Goal: Task Accomplishment & Management: Manage account settings

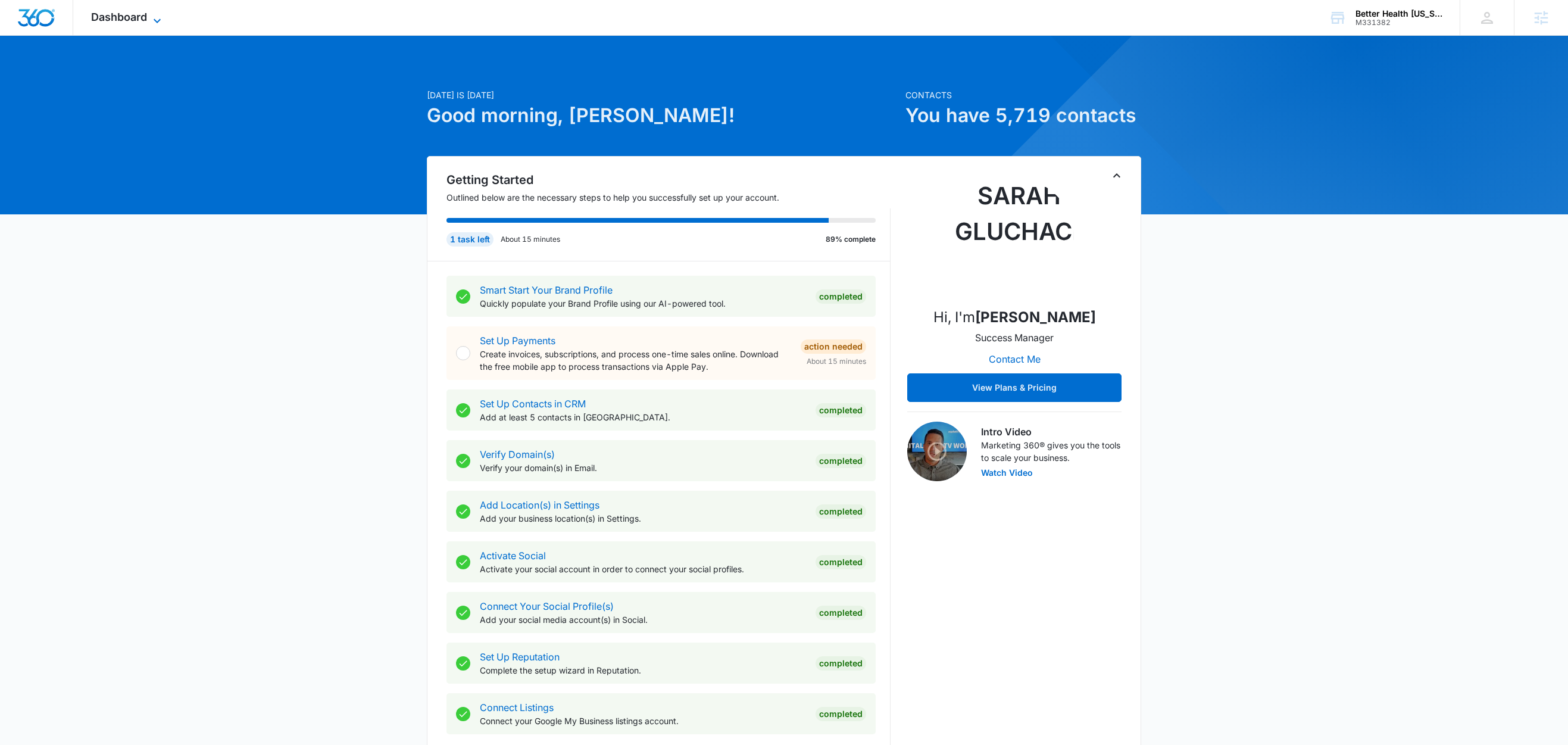
click at [159, 18] on icon at bounding box center [157, 21] width 14 height 14
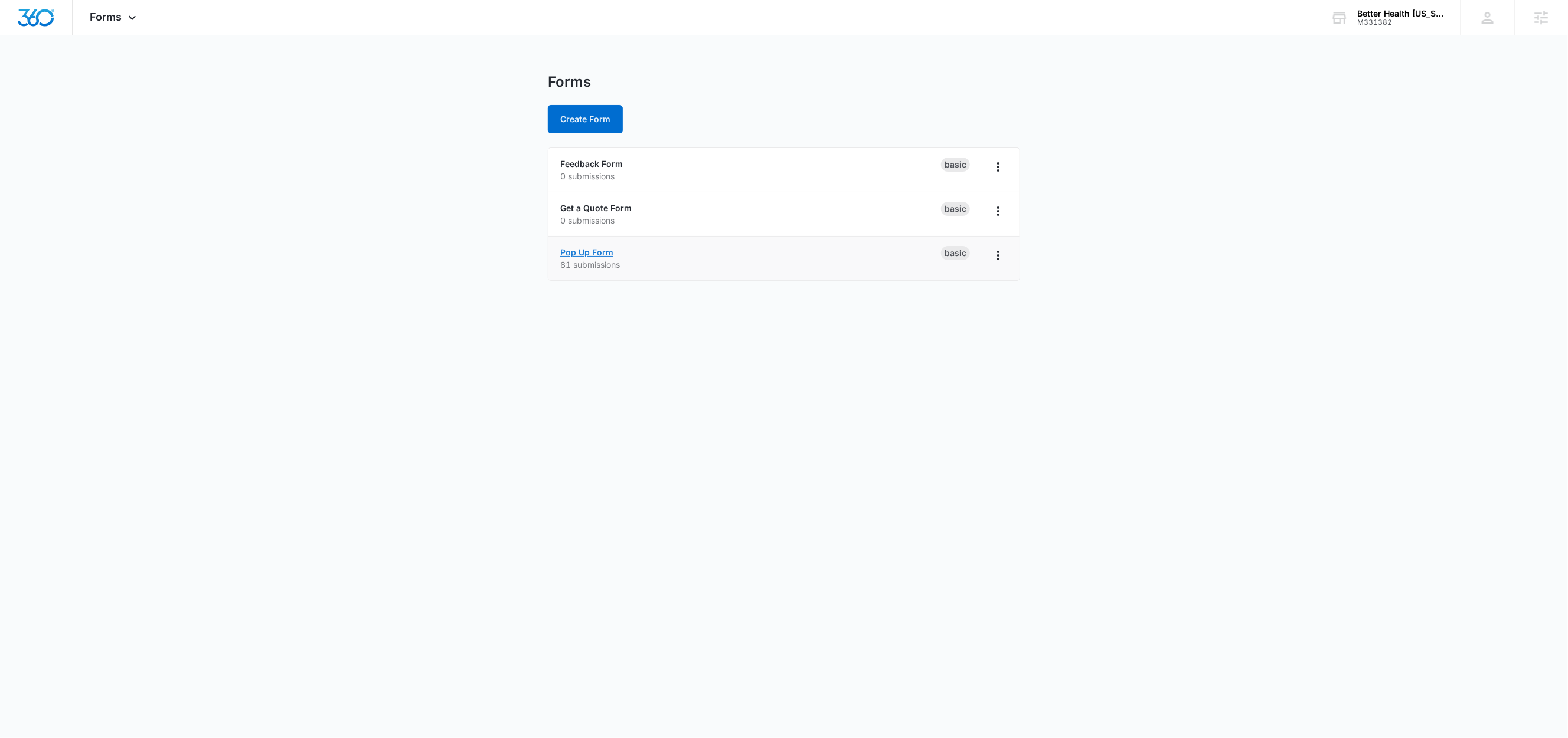
click at [579, 252] on link "Pop Up Form" at bounding box center [587, 252] width 53 height 10
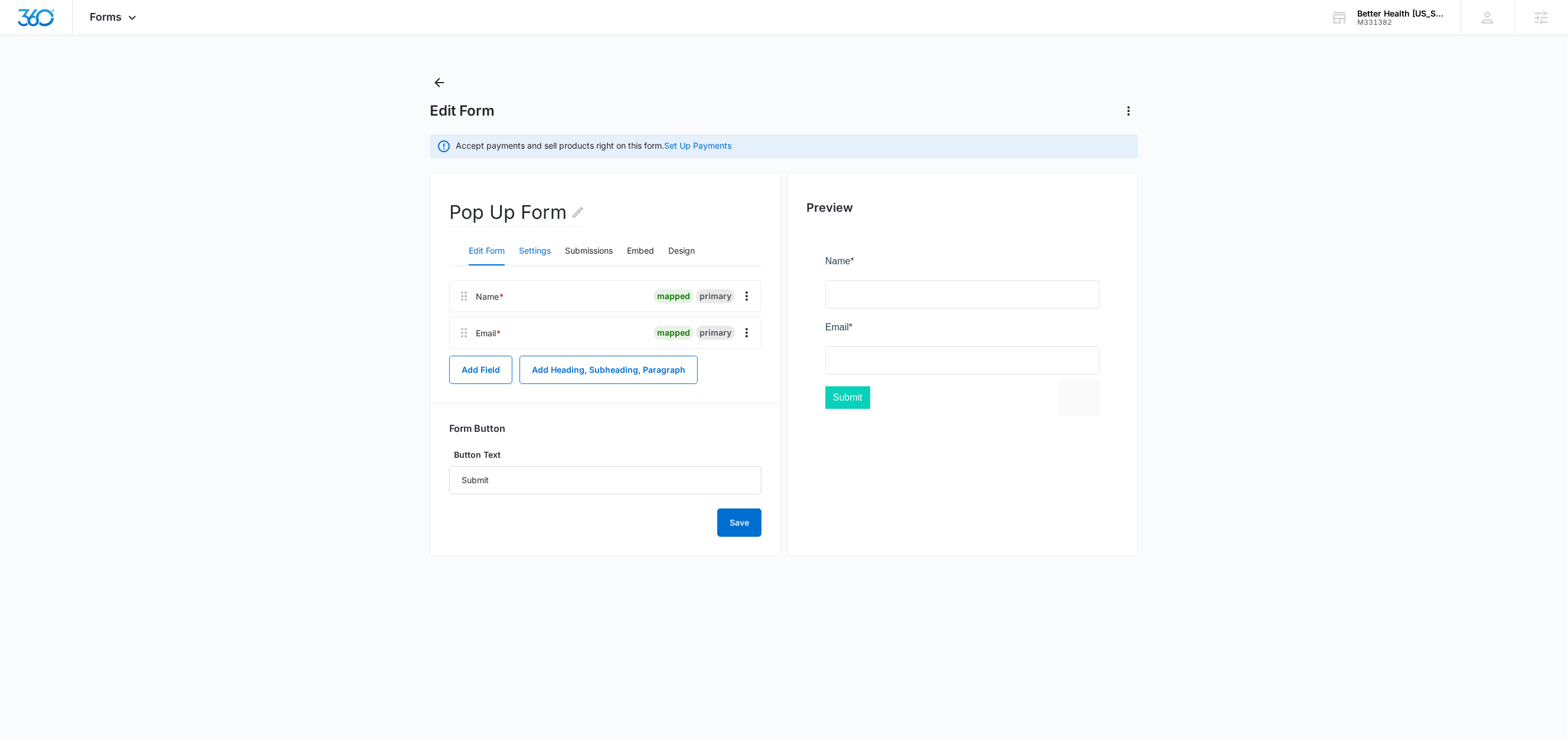
click at [524, 250] on button "Settings" at bounding box center [535, 251] width 32 height 28
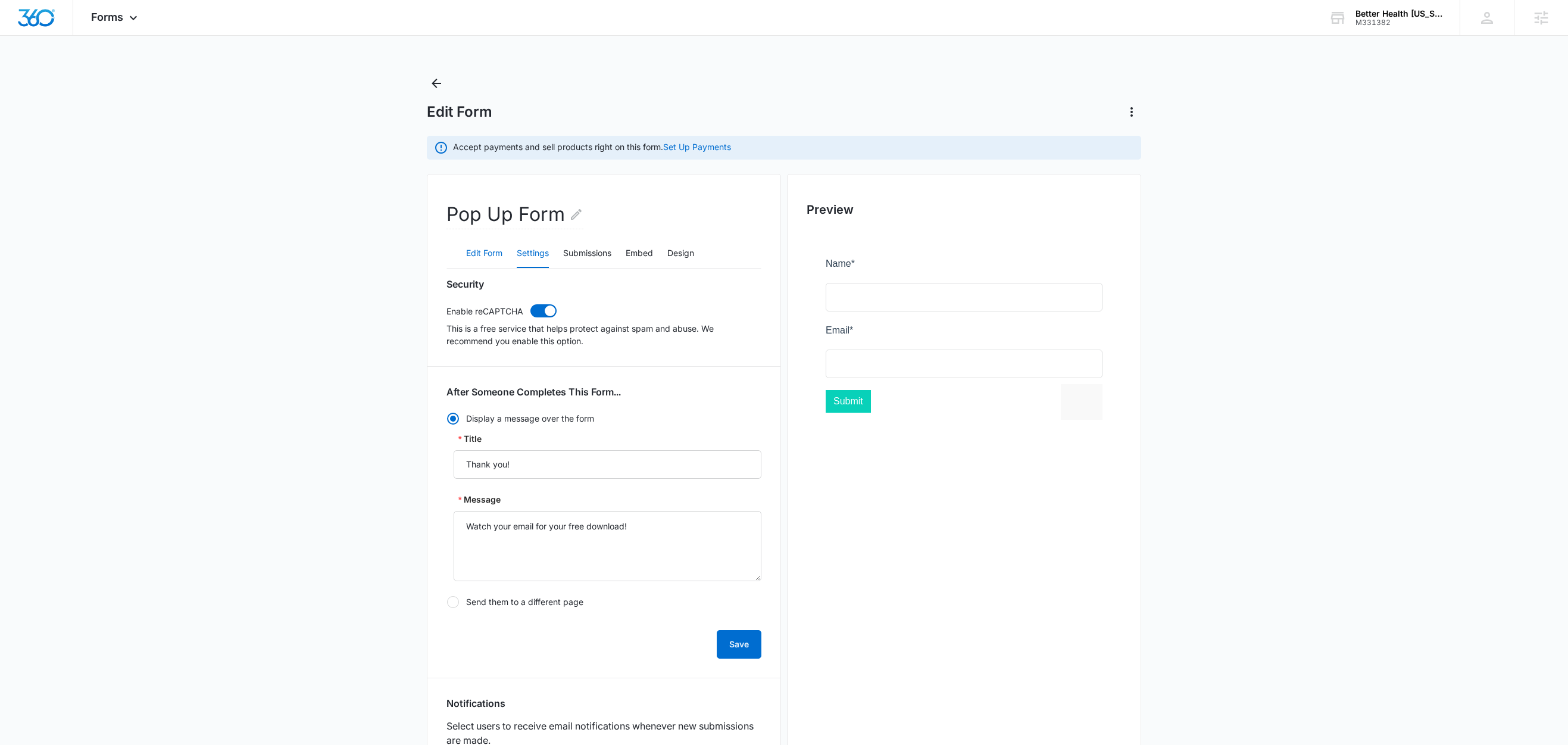
click at [472, 255] on button "Edit Form" at bounding box center [484, 254] width 36 height 29
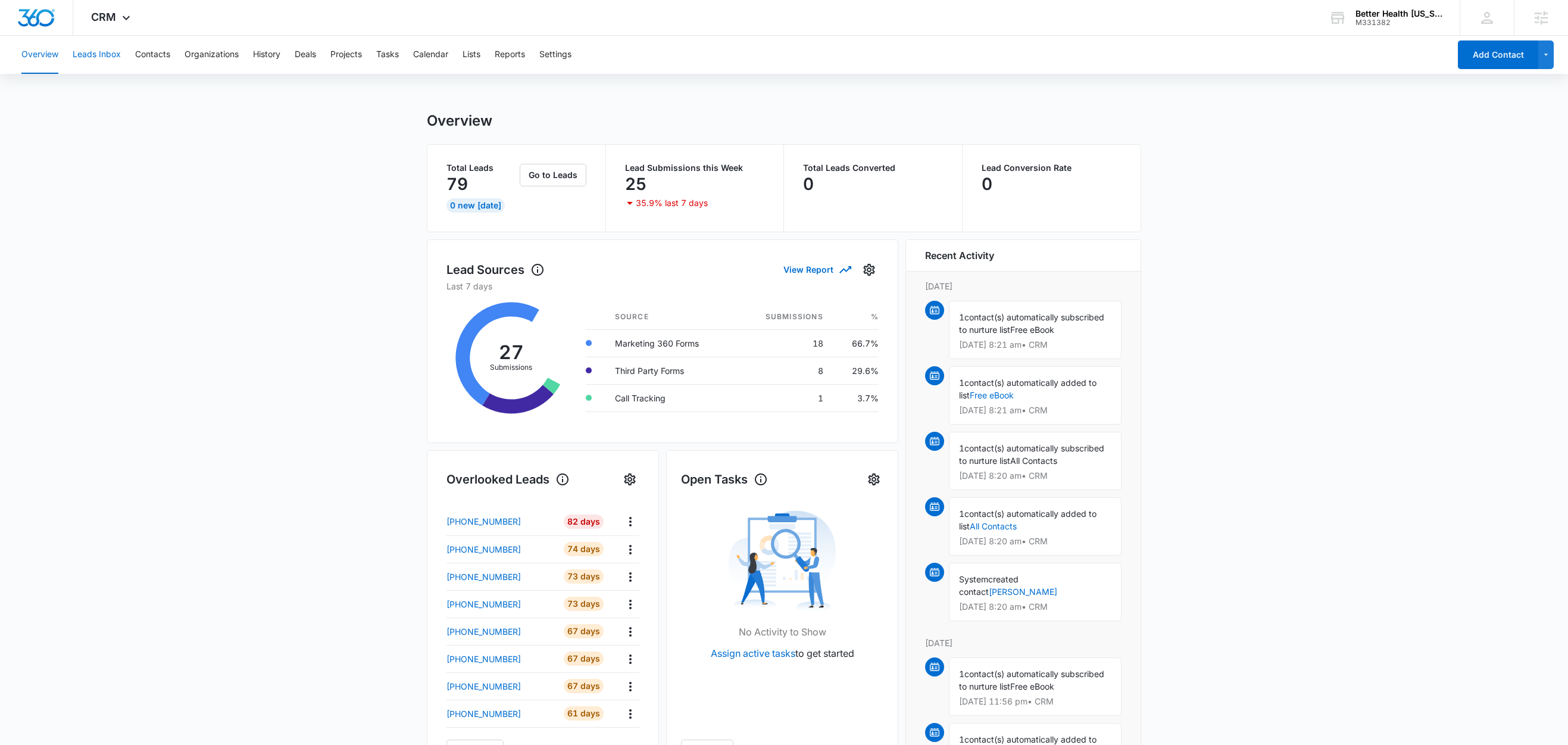
click at [87, 56] on button "Leads Inbox" at bounding box center [97, 54] width 48 height 38
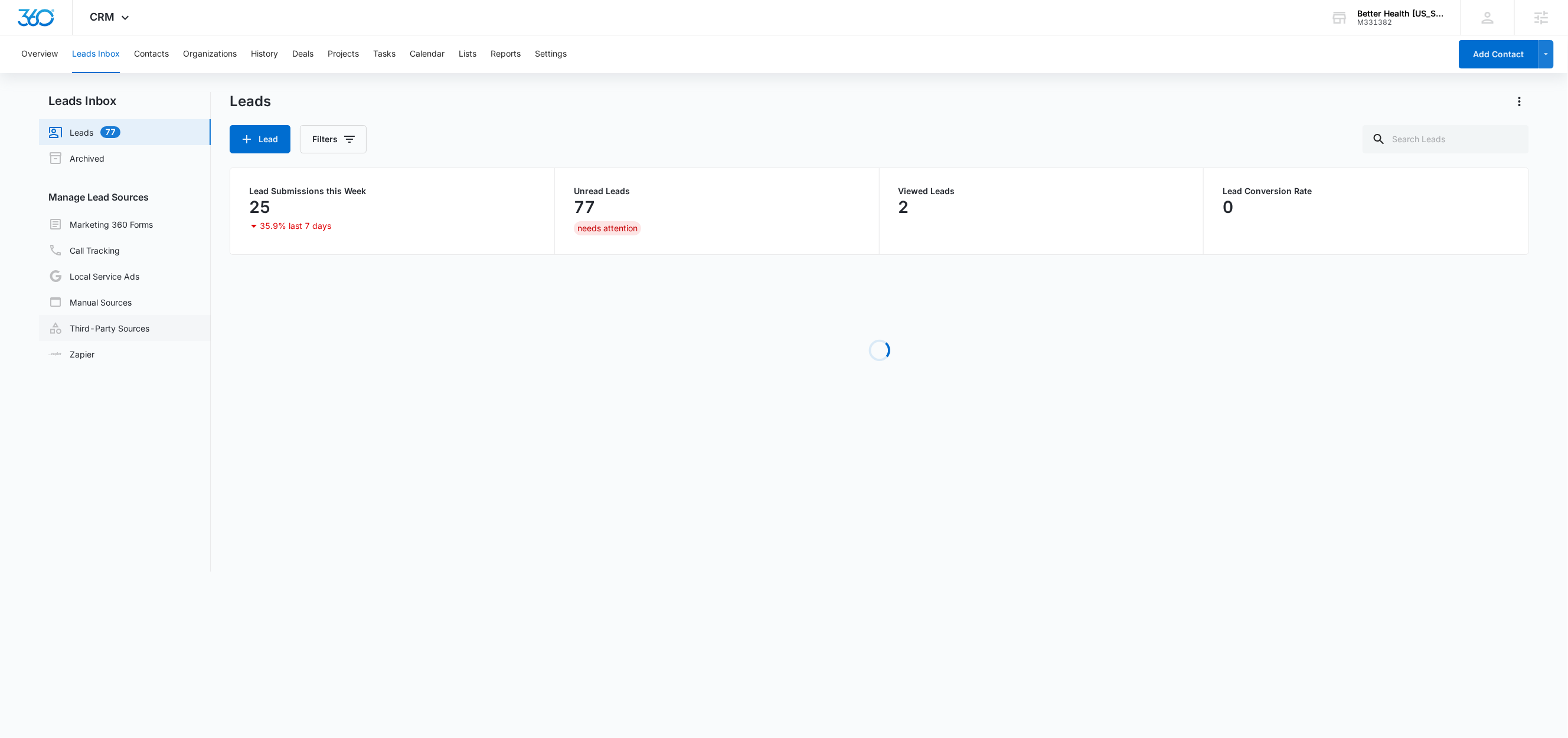
click at [132, 323] on link "Third-Party Sources" at bounding box center [99, 328] width 101 height 14
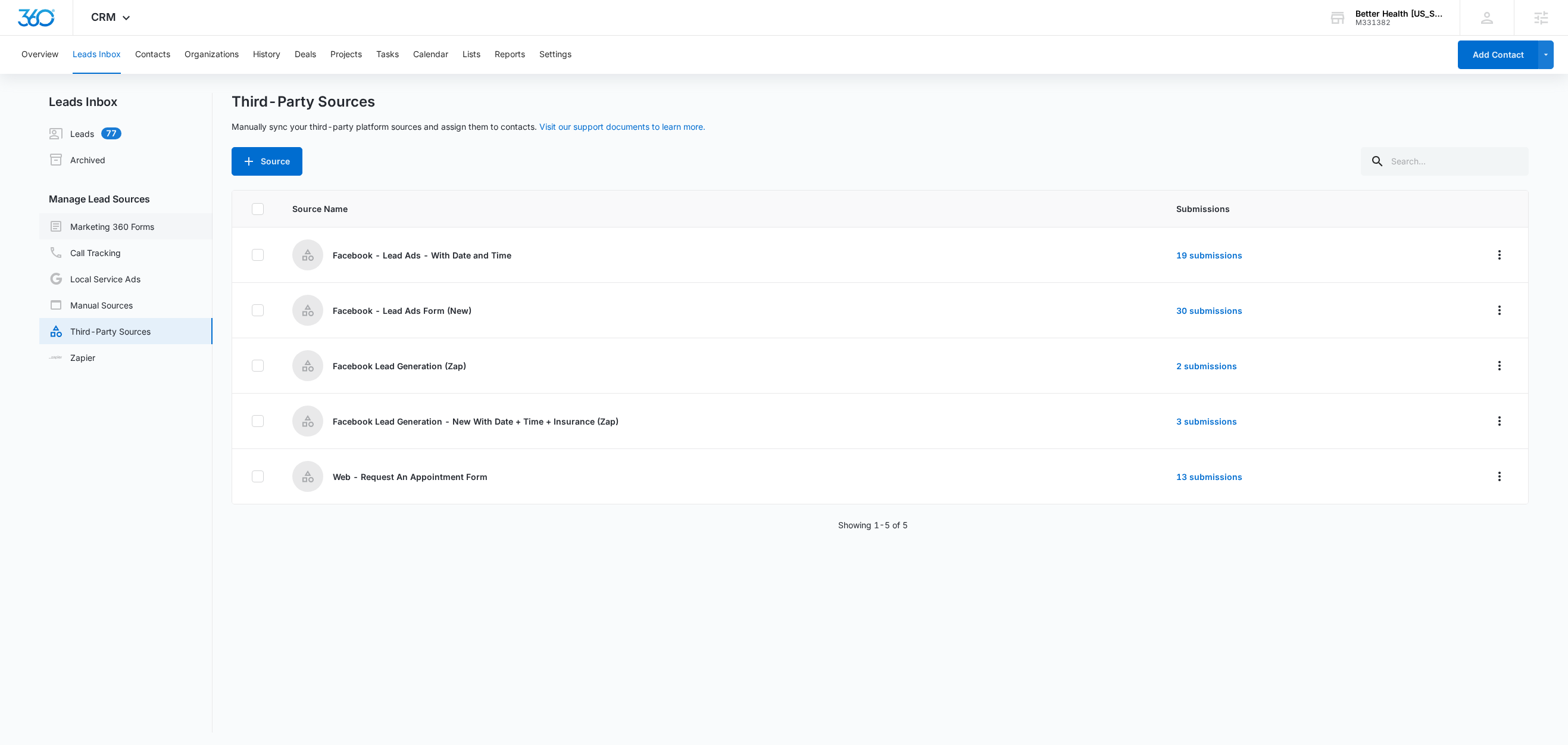
click at [101, 221] on link "Marketing 360 Forms" at bounding box center [102, 226] width 106 height 14
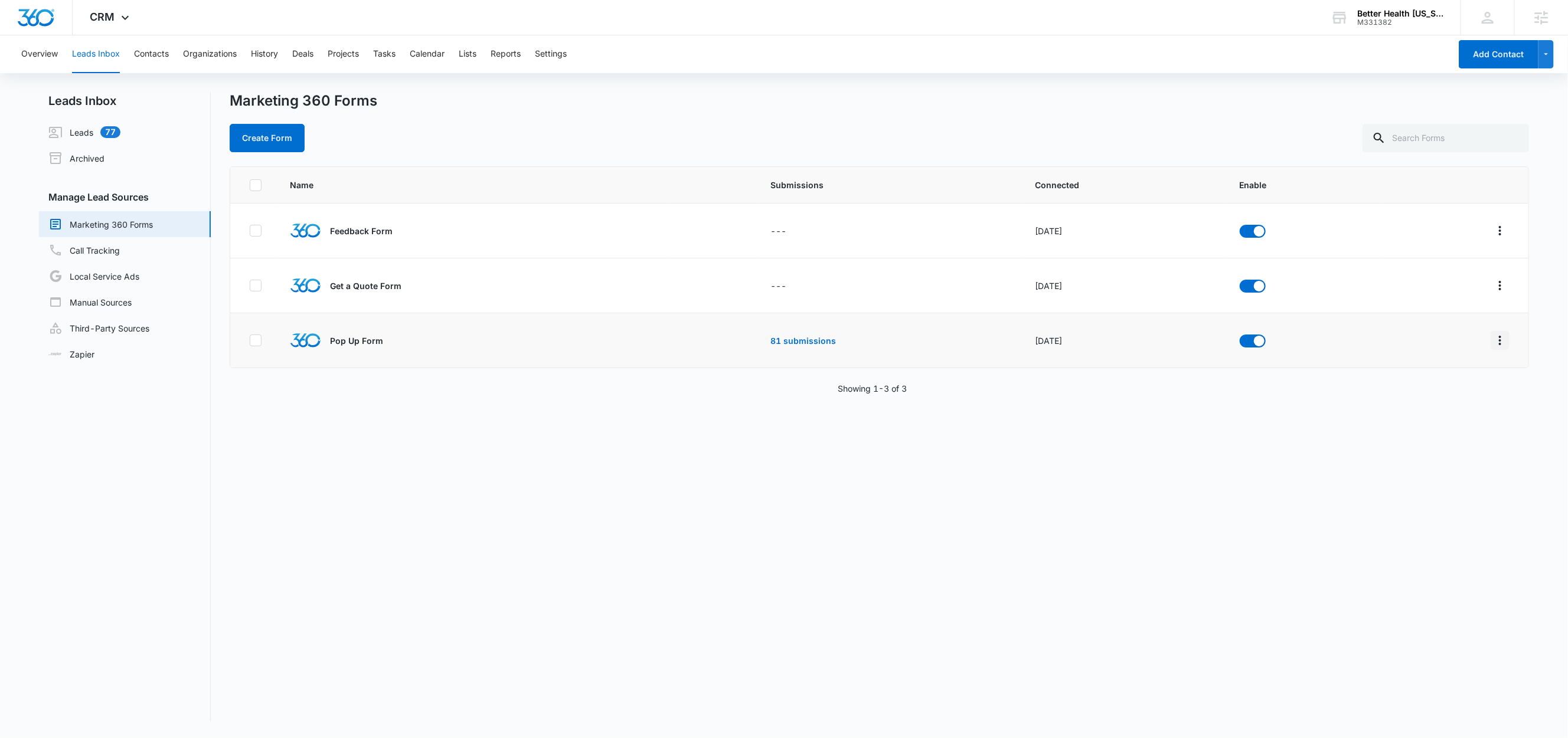
click at [1493, 339] on icon "Overflow Menu" at bounding box center [1500, 340] width 14 height 14
click at [1454, 424] on div "Submission Rules" at bounding box center [1434, 427] width 67 height 8
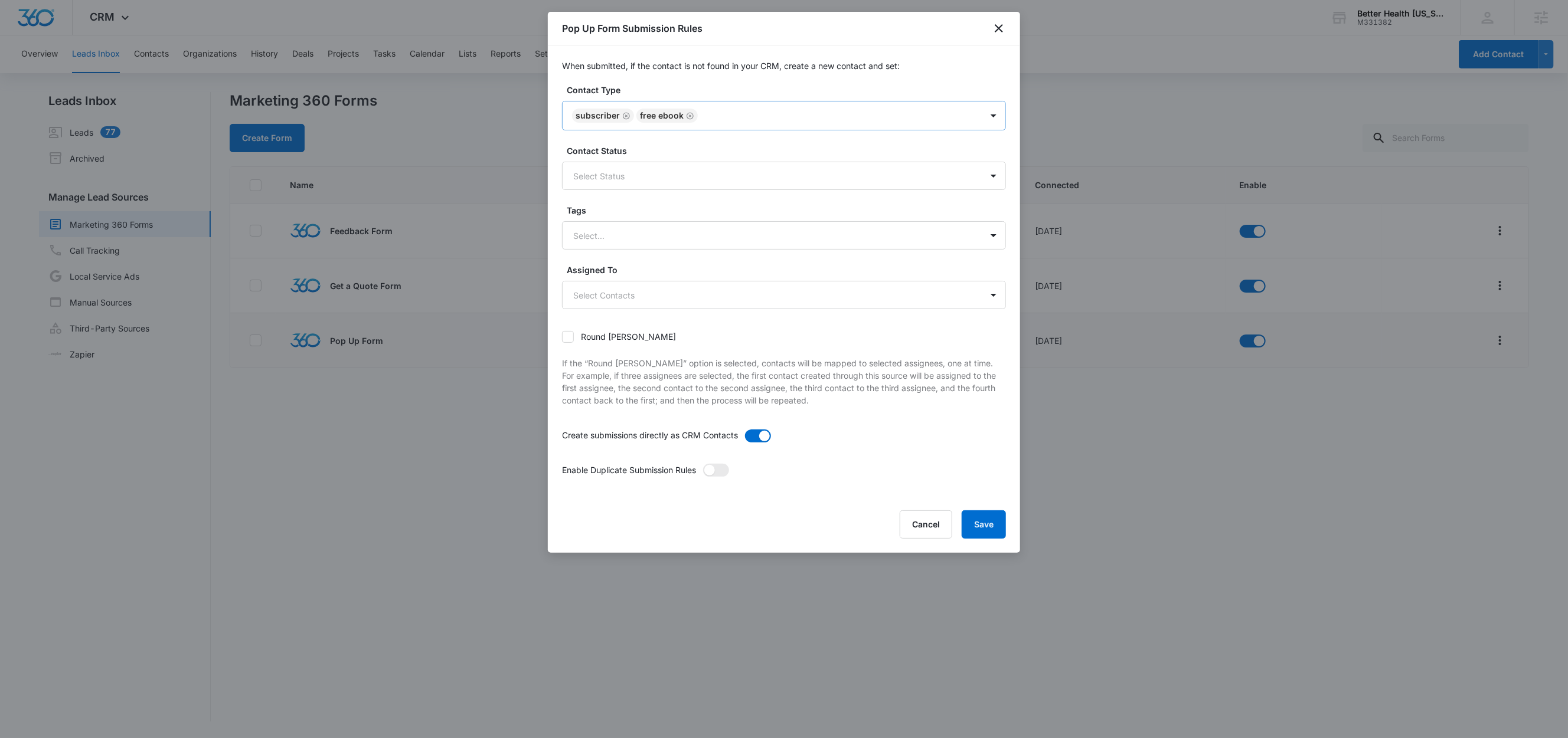
click at [762, 119] on div at bounding box center [834, 116] width 265 height 15
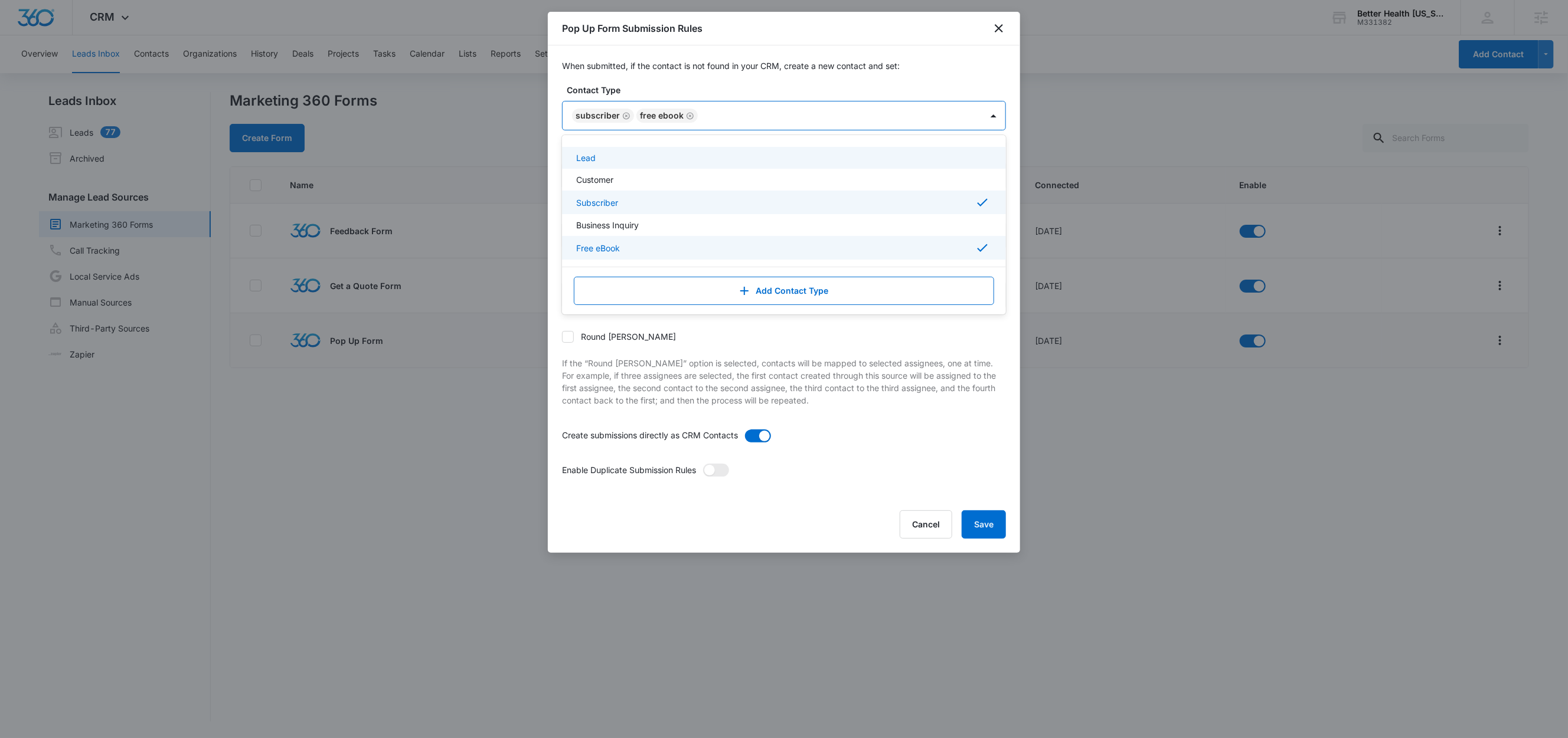
click at [615, 160] on div "Lead" at bounding box center [783, 158] width 413 height 12
click at [765, 87] on label "Contact Type" at bounding box center [788, 90] width 444 height 12
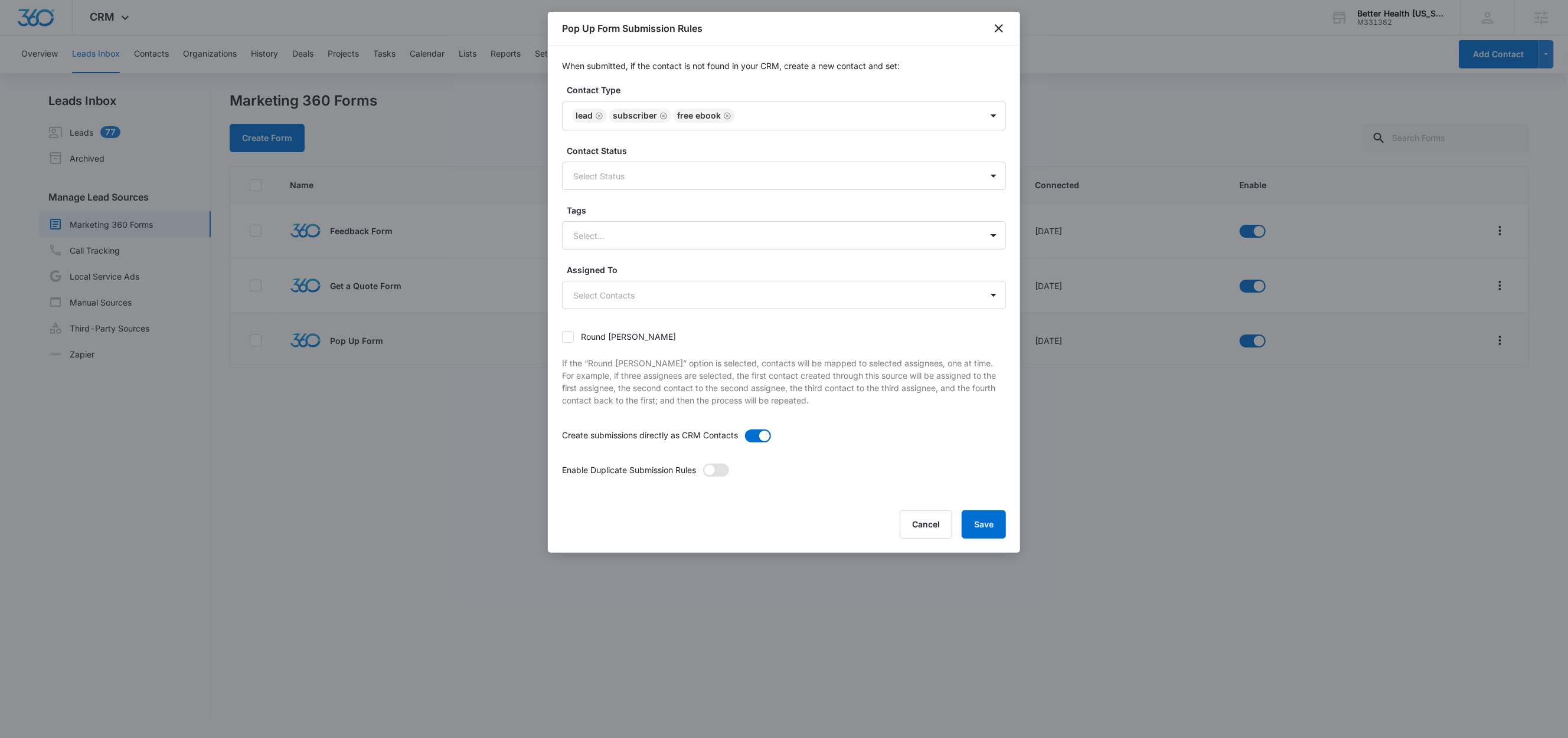
click at [728, 472] on span at bounding box center [716, 470] width 26 height 13
click at [703, 463] on input "checkbox" at bounding box center [703, 463] width 0 height 0
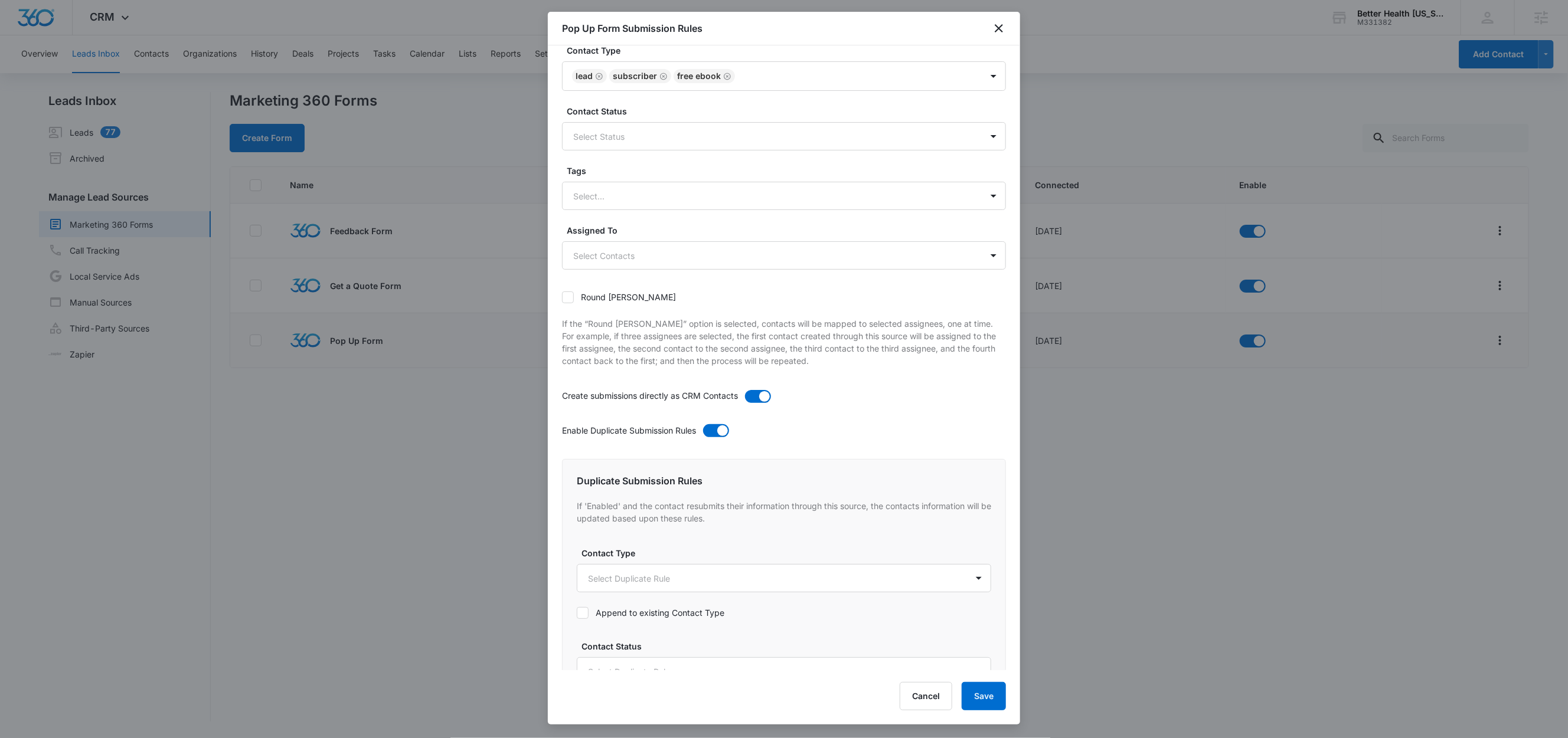
scroll to position [57, 0]
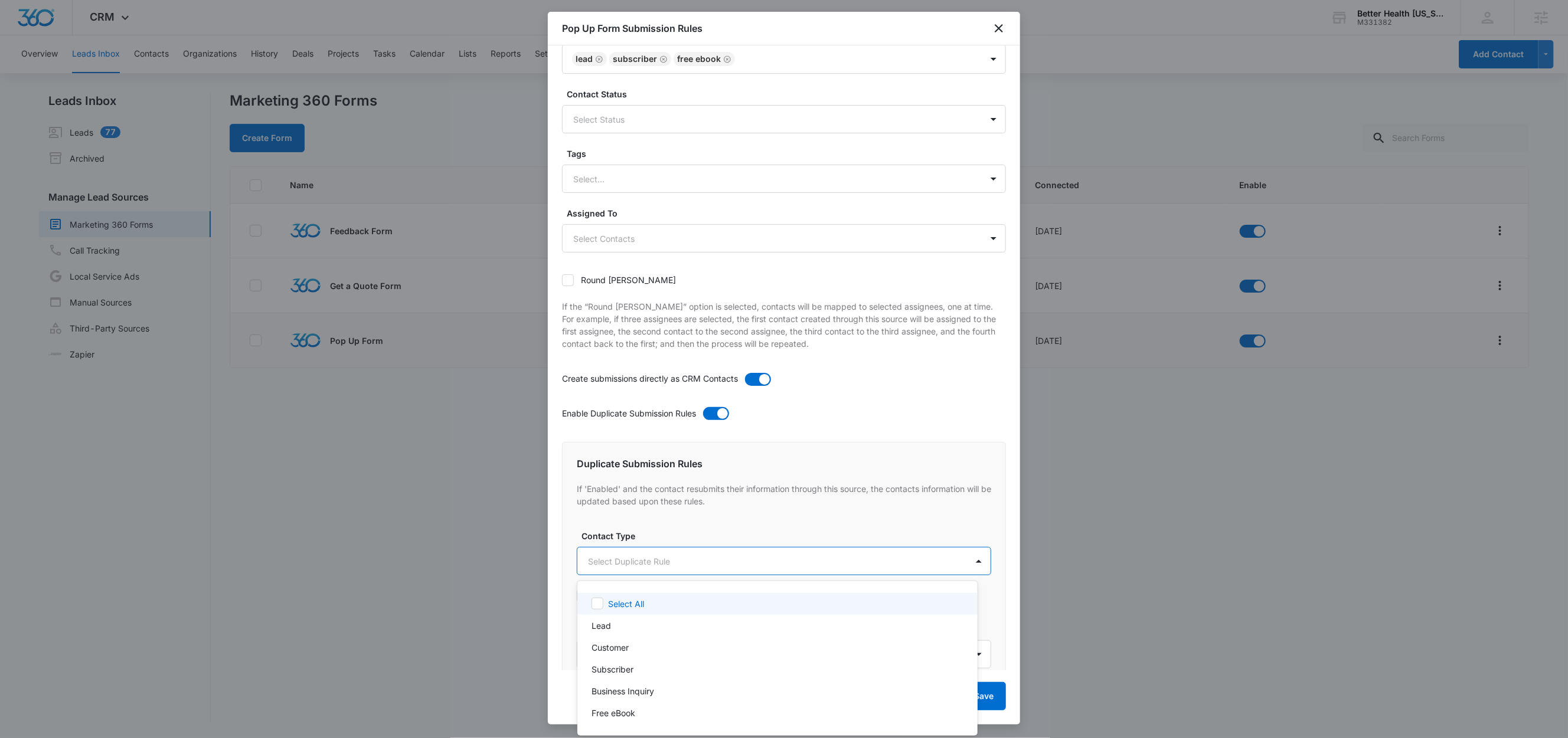
click at [621, 559] on body "CRM Apps Reputation Forms CRM Email Social Content Ads Intelligence Files Brand…" at bounding box center [784, 369] width 1568 height 738
click at [616, 629] on div "Lead" at bounding box center [777, 626] width 370 height 12
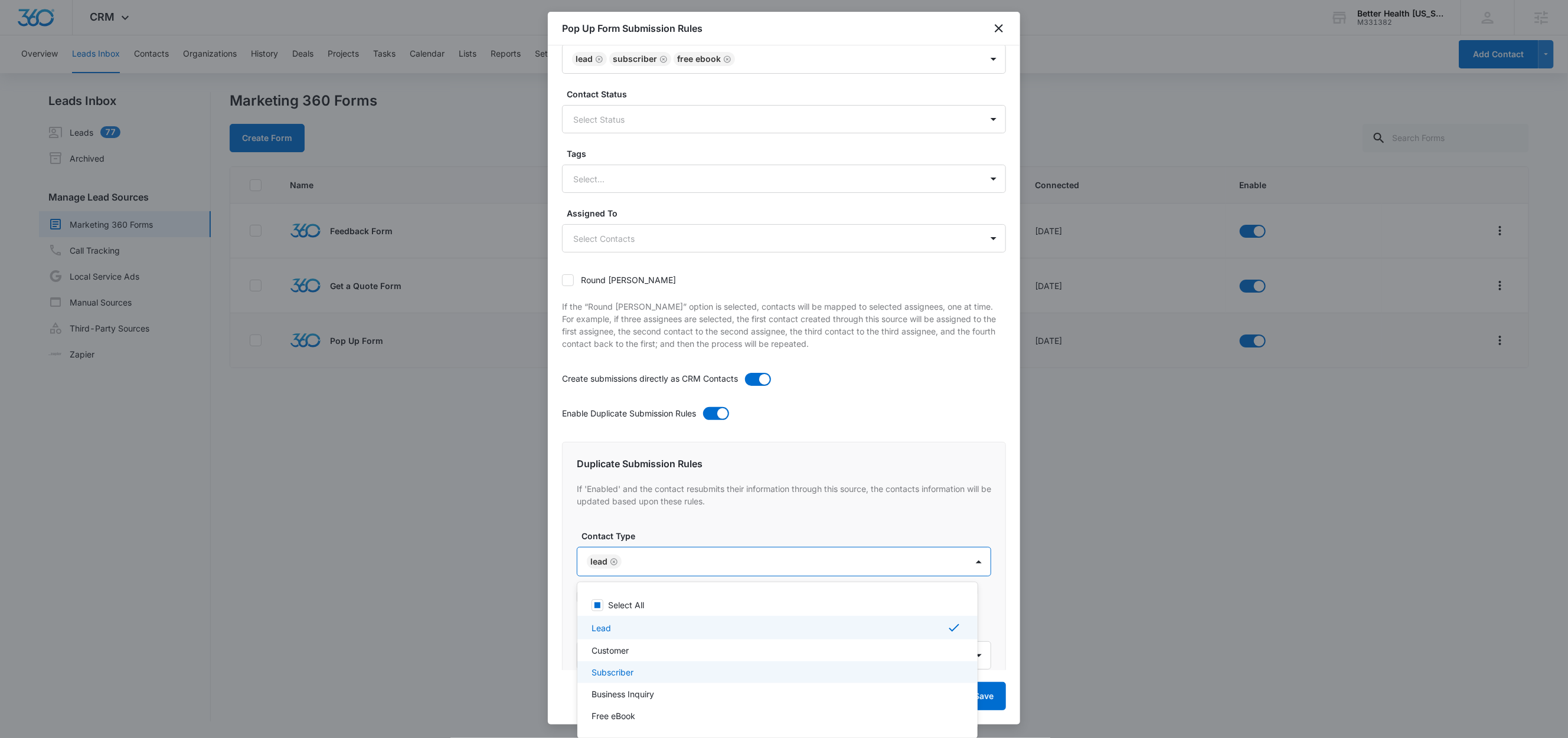
click at [636, 670] on div "Subscriber" at bounding box center [777, 672] width 370 height 12
click at [631, 715] on p "Free eBook" at bounding box center [613, 718] width 44 height 12
click at [738, 530] on div at bounding box center [784, 369] width 1568 height 738
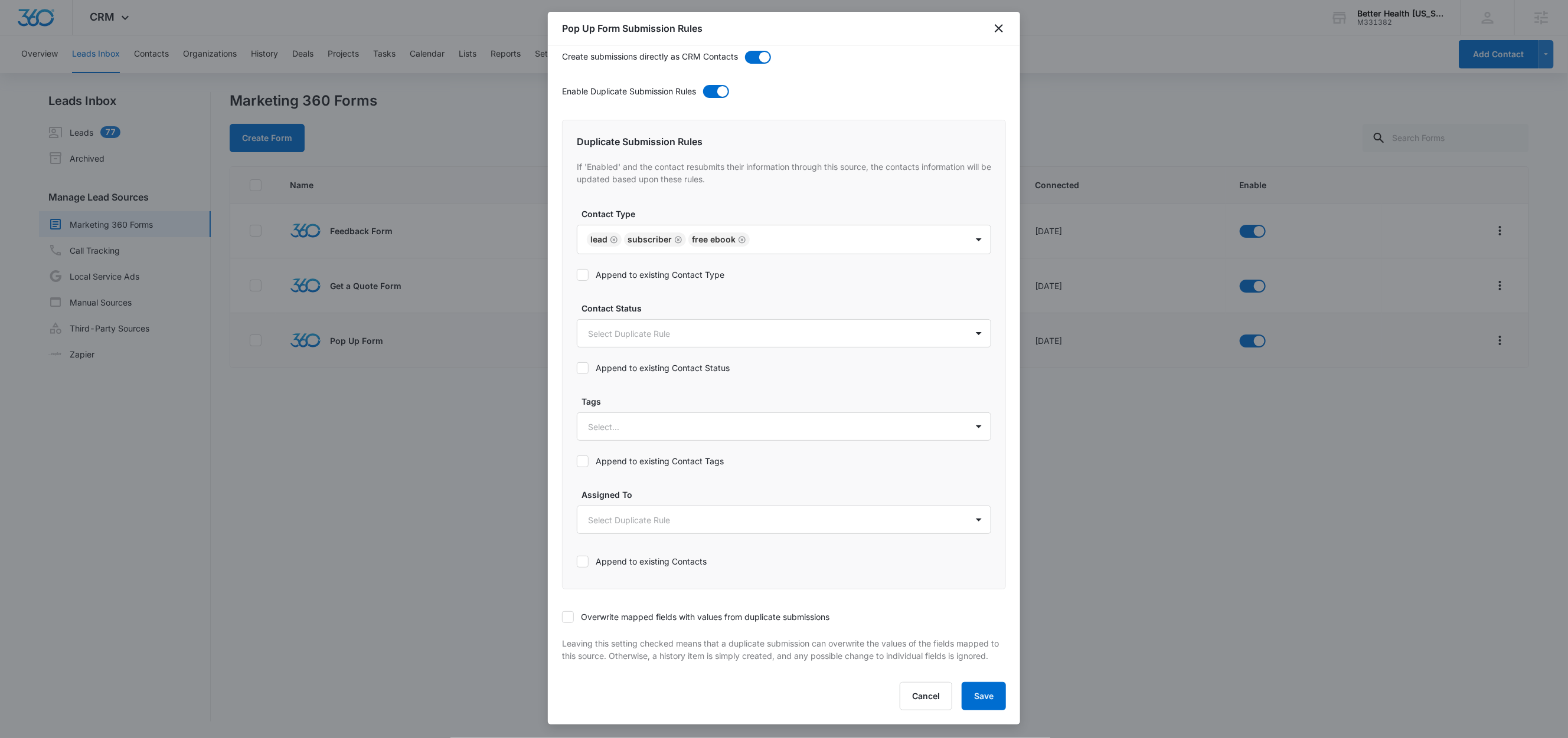
scroll to position [392, 0]
click at [573, 612] on icon at bounding box center [568, 617] width 10 height 10
click at [562, 617] on input "Overwrite mapped fields with values from duplicate submissions" at bounding box center [562, 617] width 0 height 0
click at [648, 269] on label "Append to existing Contact Type" at bounding box center [784, 275] width 414 height 12
click at [577, 275] on input "Append to existing Contact Type" at bounding box center [577, 275] width 0 height 0
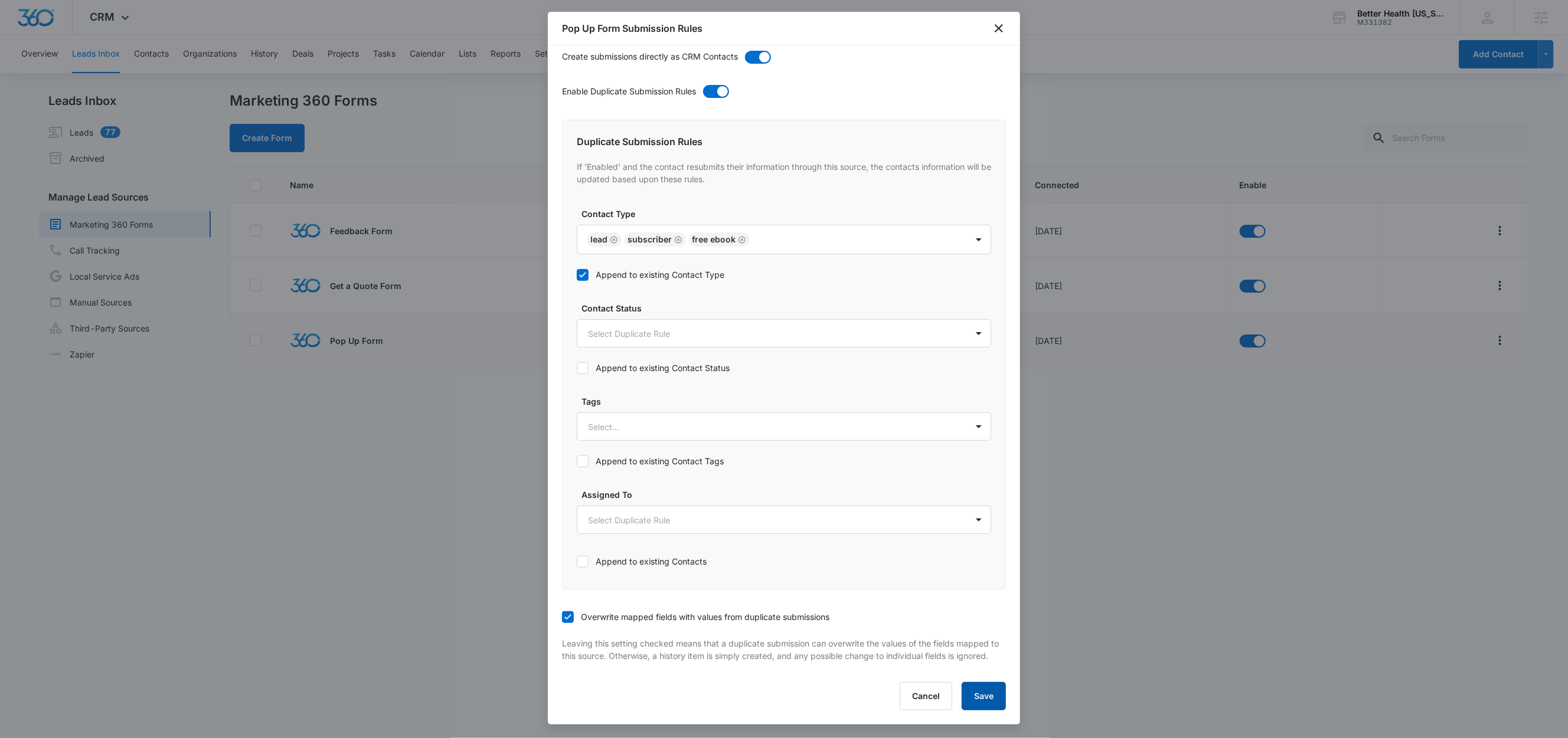
click at [975, 694] on button "Save" at bounding box center [984, 696] width 44 height 28
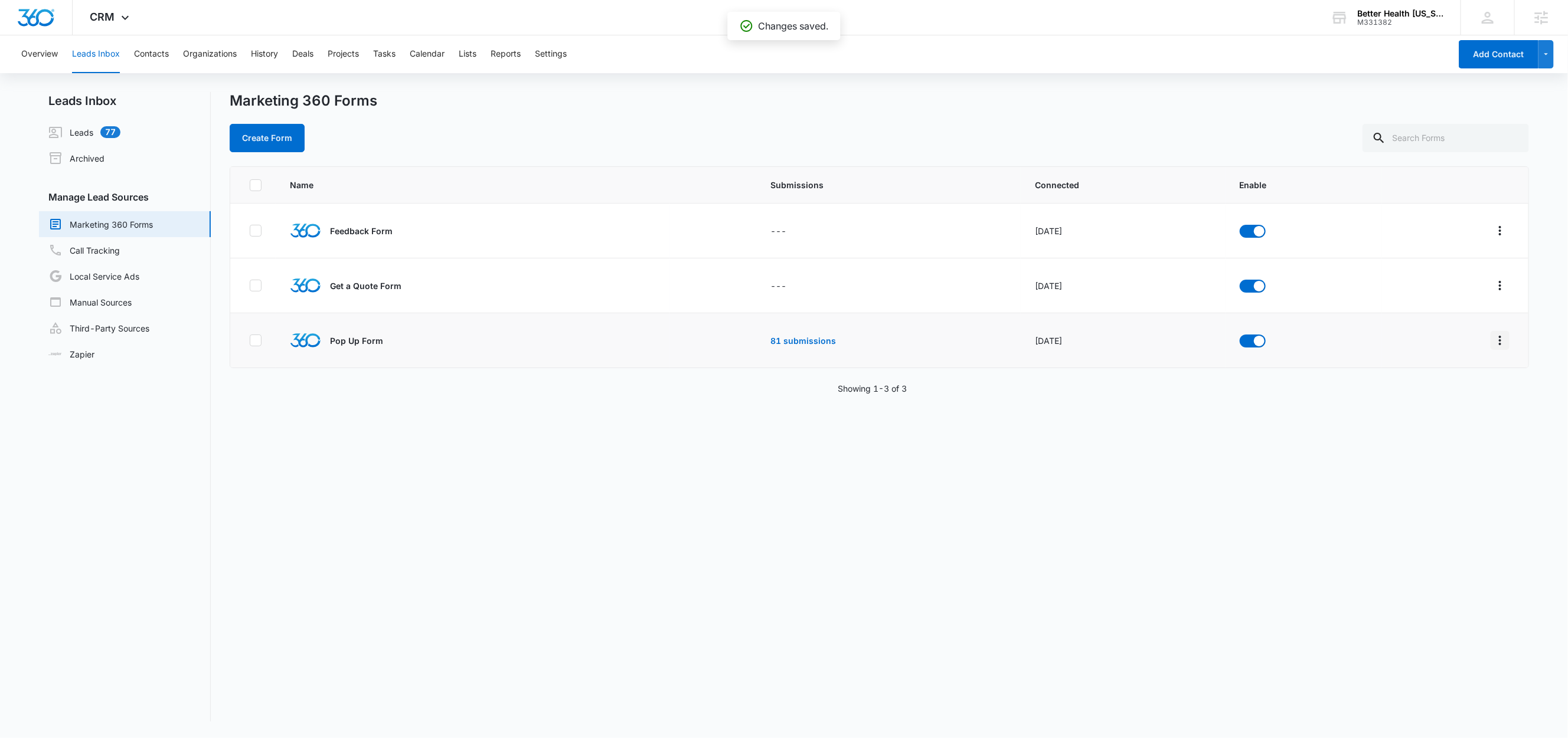
click at [1493, 339] on icon "Overflow Menu" at bounding box center [1500, 340] width 14 height 14
click at [1439, 411] on div "Field Mapping" at bounding box center [1434, 409] width 67 height 8
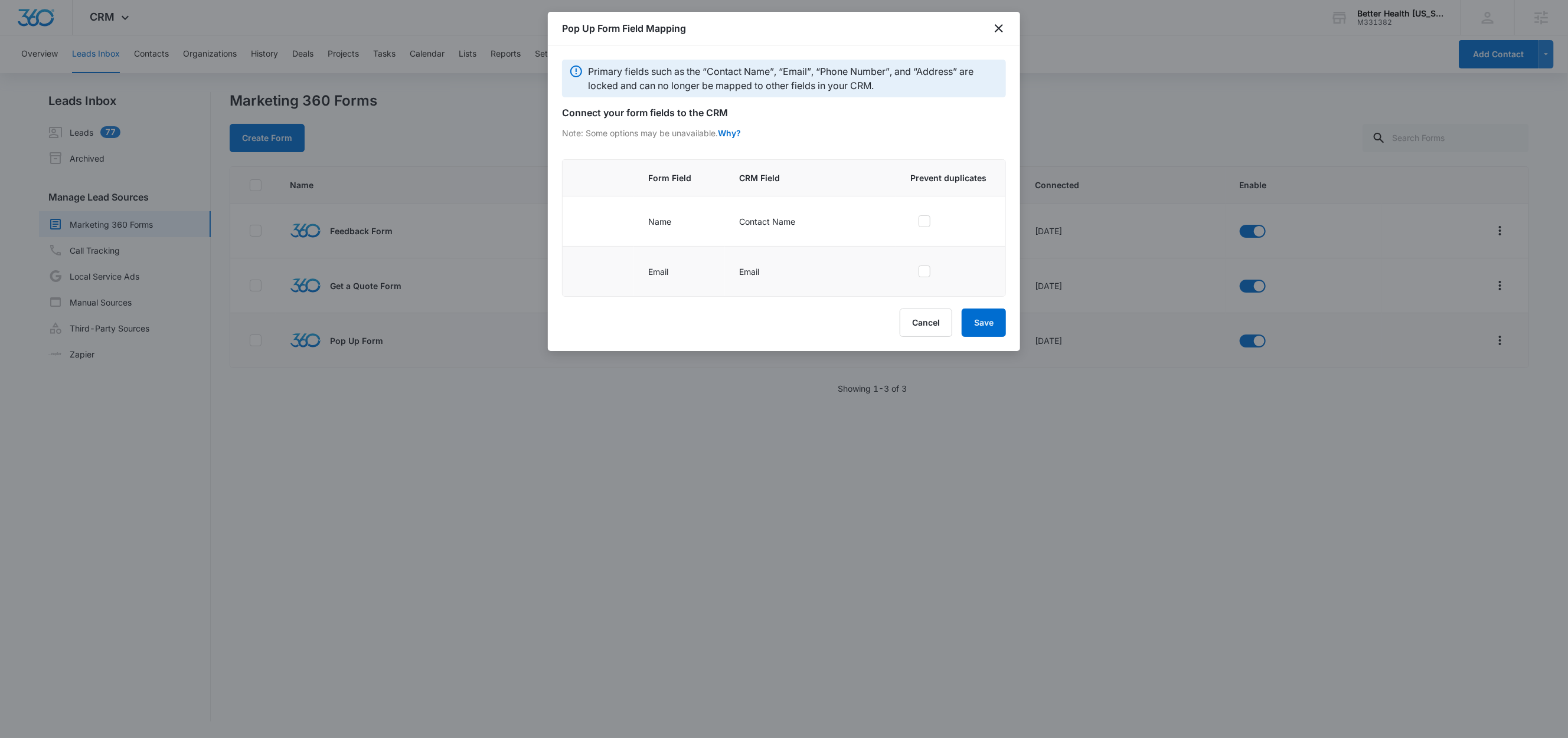
click at [933, 270] on label at bounding box center [949, 271] width 76 height 12
click at [918, 270] on input "checkbox" at bounding box center [914, 271] width 8 height 8
checkbox input "true"
click at [1002, 326] on button "Save" at bounding box center [984, 323] width 44 height 28
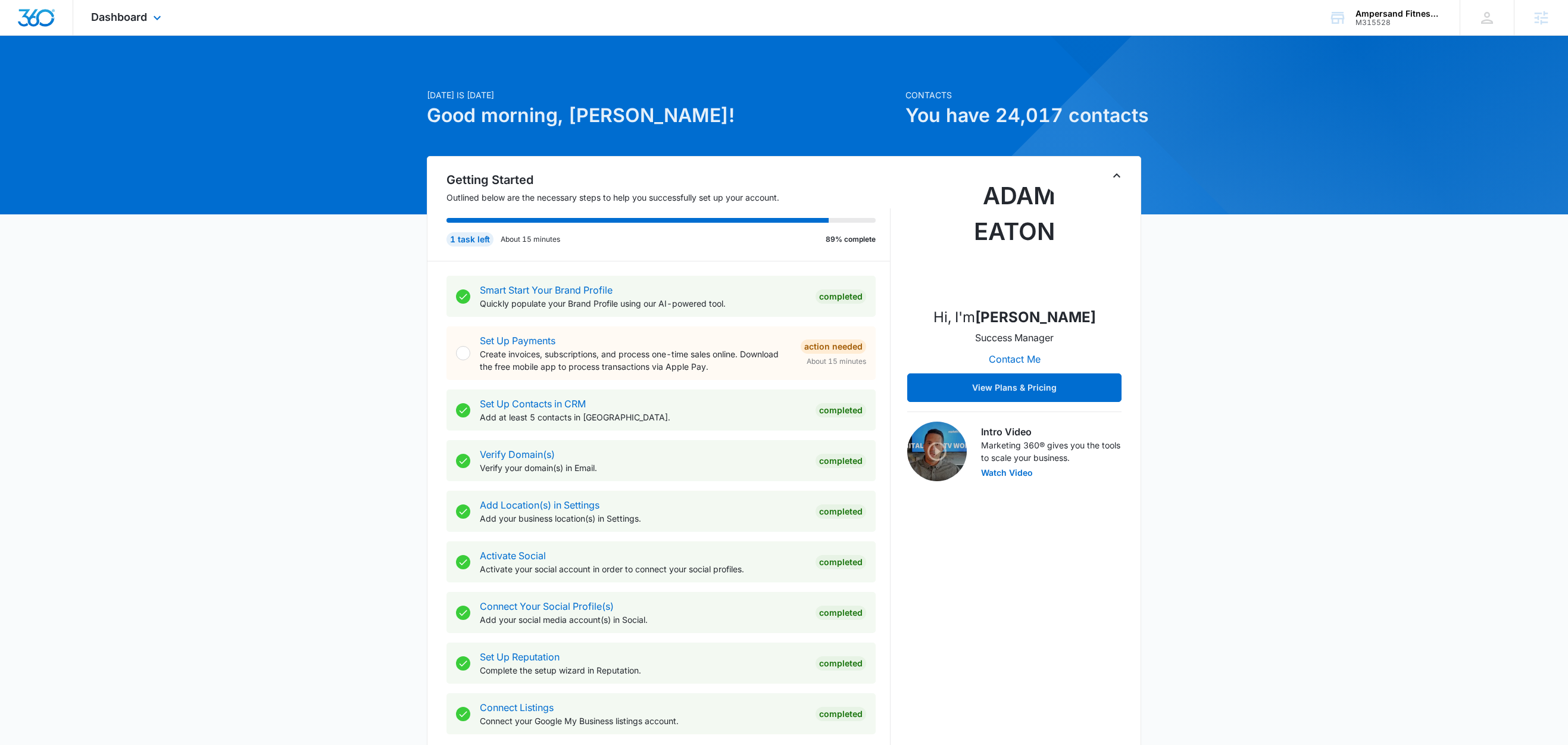
click at [145, 23] on div "Dashboard Apps Reputation Forms CRM Email Social Content Ads Intelligence Files…" at bounding box center [127, 17] width 109 height 35
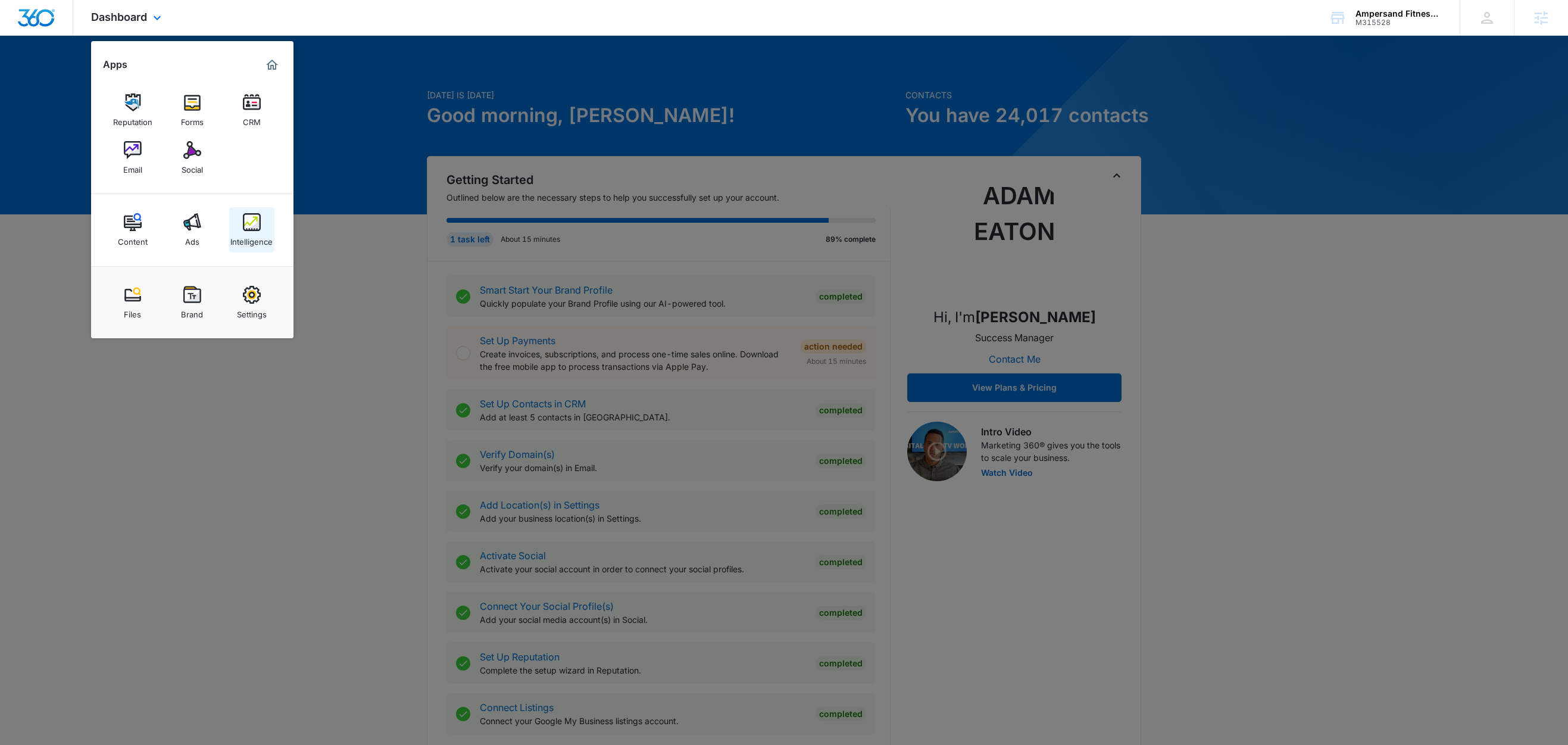
click at [255, 233] on div "Intelligence" at bounding box center [252, 239] width 42 height 16
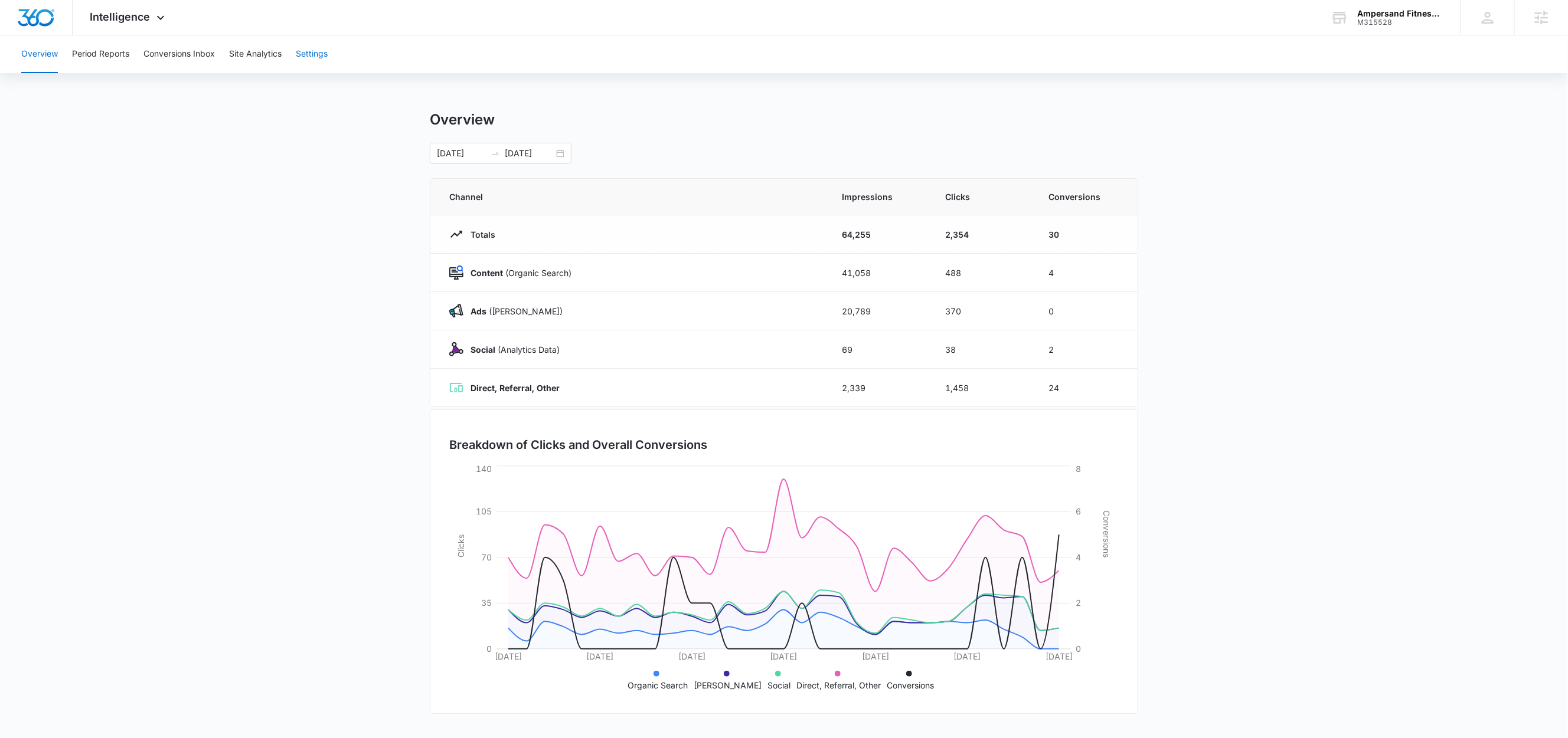
click at [315, 57] on button "Settings" at bounding box center [312, 54] width 32 height 38
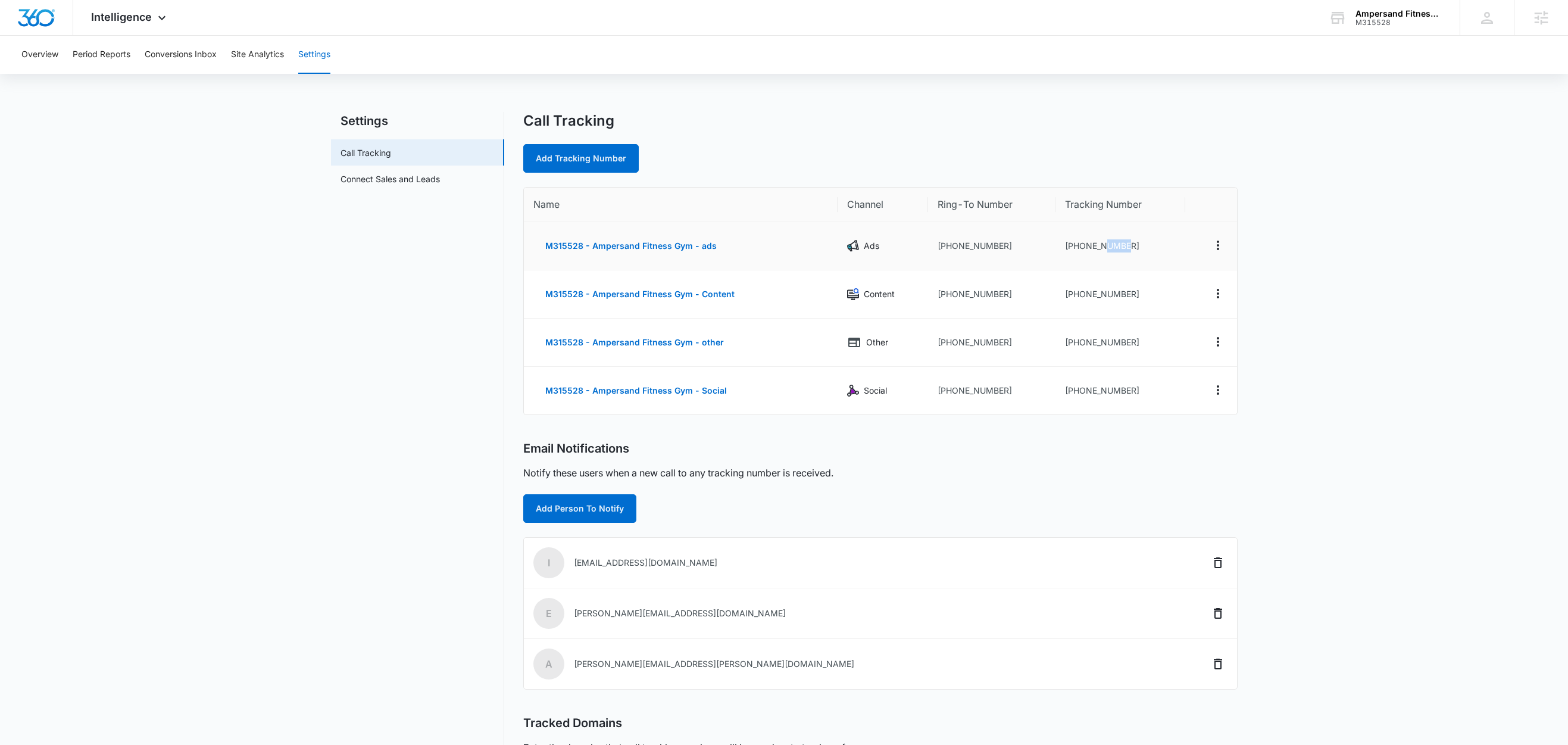
drag, startPoint x: 1130, startPoint y: 249, endPoint x: 1104, endPoint y: 250, distance: 26.0
click at [1104, 250] on td "+12064854719" at bounding box center [1120, 246] width 130 height 49
click at [1124, 271] on td "+12064854764" at bounding box center [1120, 295] width 130 height 49
drag, startPoint x: 1117, startPoint y: 245, endPoint x: 1072, endPoint y: 252, distance: 45.5
click at [1072, 252] on td "+12064854719" at bounding box center [1120, 246] width 130 height 49
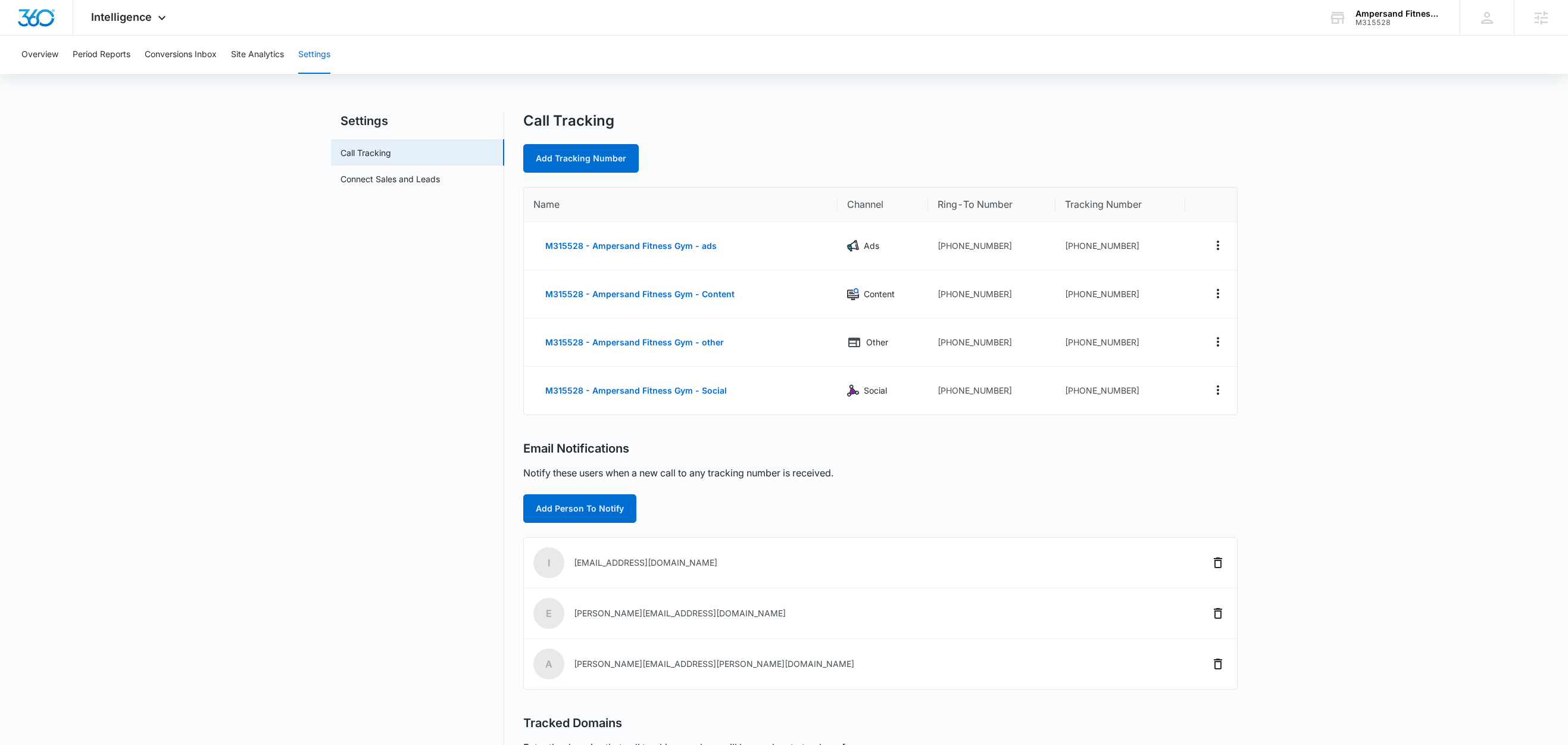
click at [1386, 343] on main "Settings Call Tracking Connect Sales and Leads Call Tracking Add Tracking Numbe…" at bounding box center [784, 489] width 1568 height 754
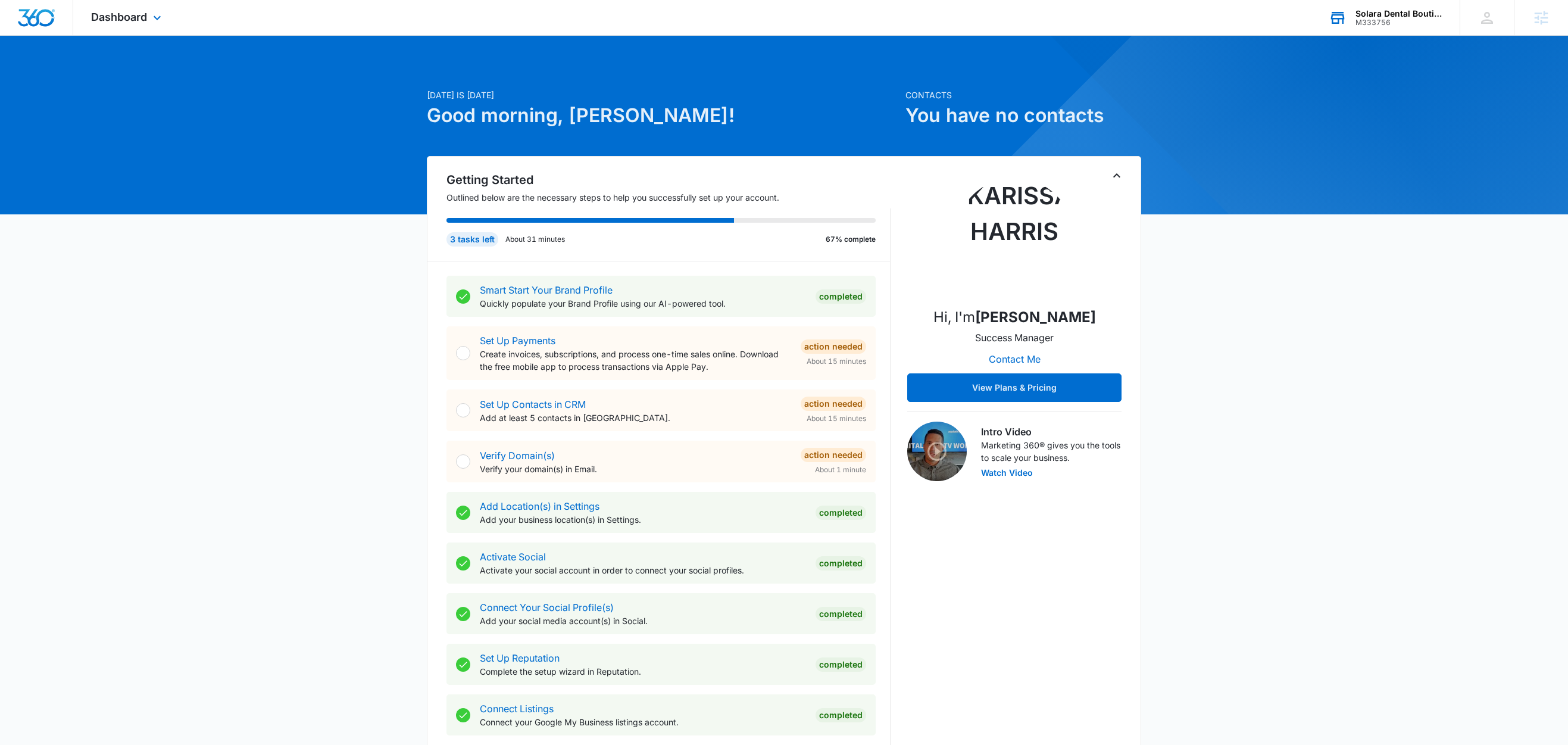
click at [1398, 16] on div "Solara Dental Boutique" at bounding box center [1399, 13] width 87 height 9
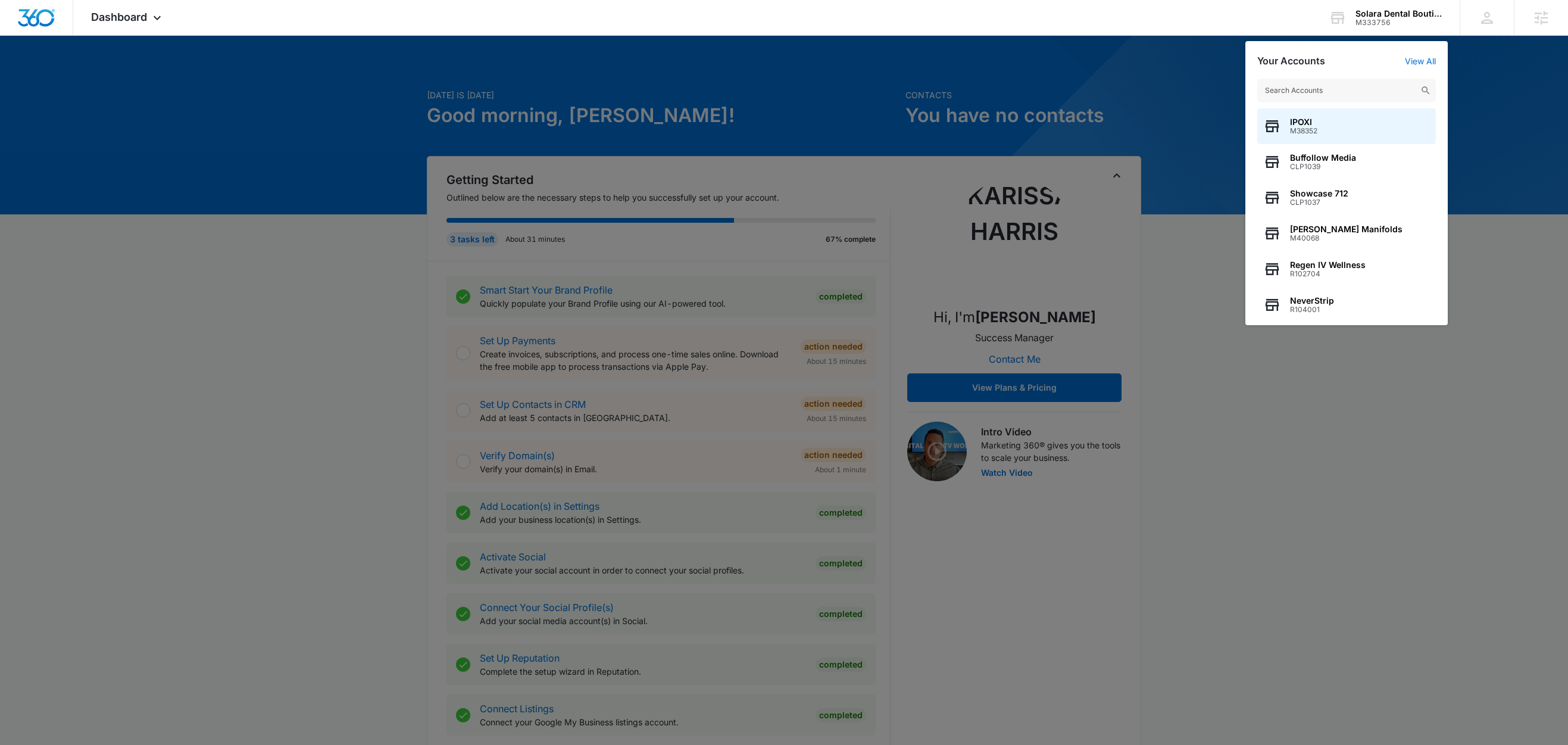
drag, startPoint x: 234, startPoint y: 162, endPoint x: 242, endPoint y: 155, distance: 10.6
click at [240, 160] on div at bounding box center [784, 372] width 1568 height 745
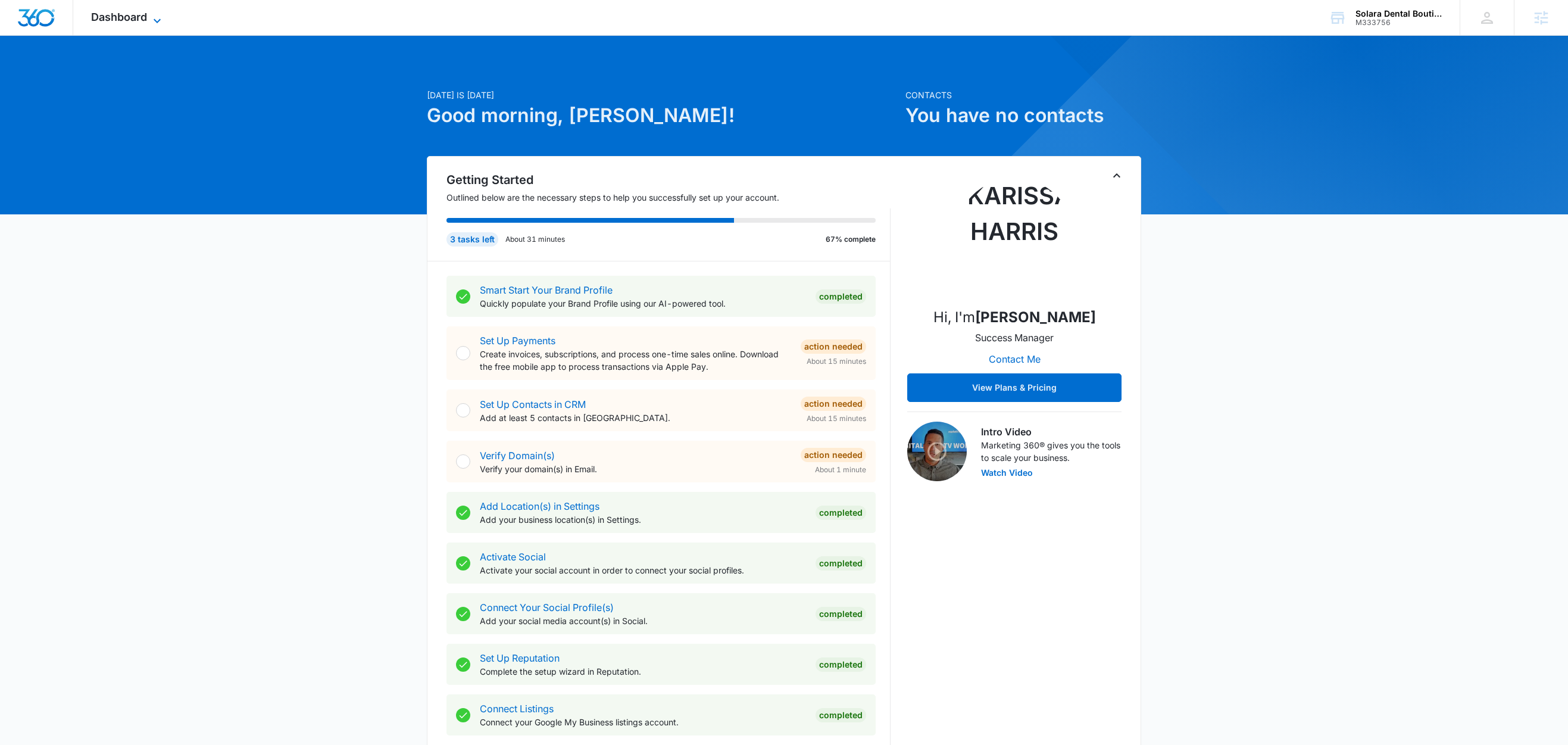
click at [145, 21] on span "Dashboard" at bounding box center [119, 17] width 56 height 12
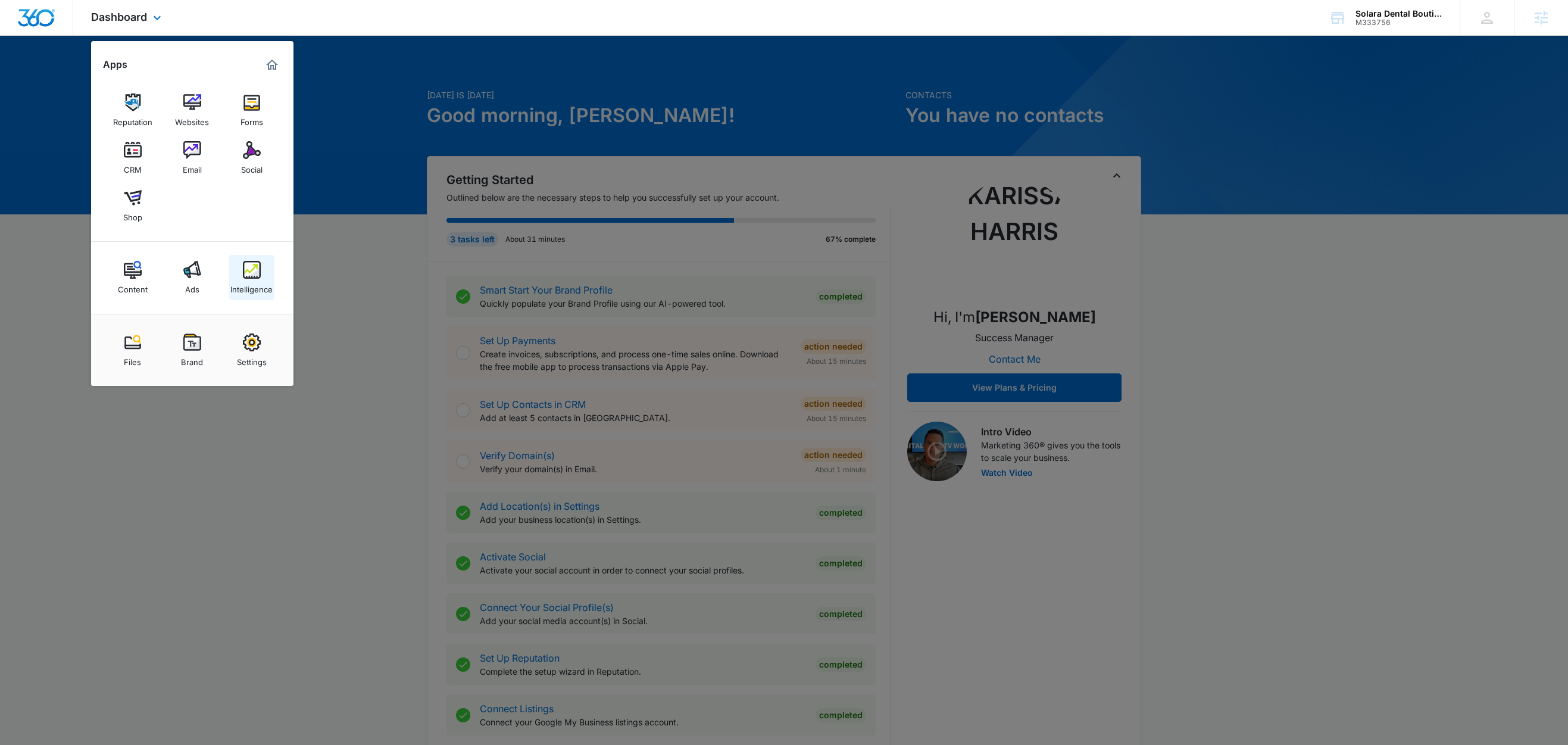
click at [254, 274] on img at bounding box center [252, 270] width 18 height 18
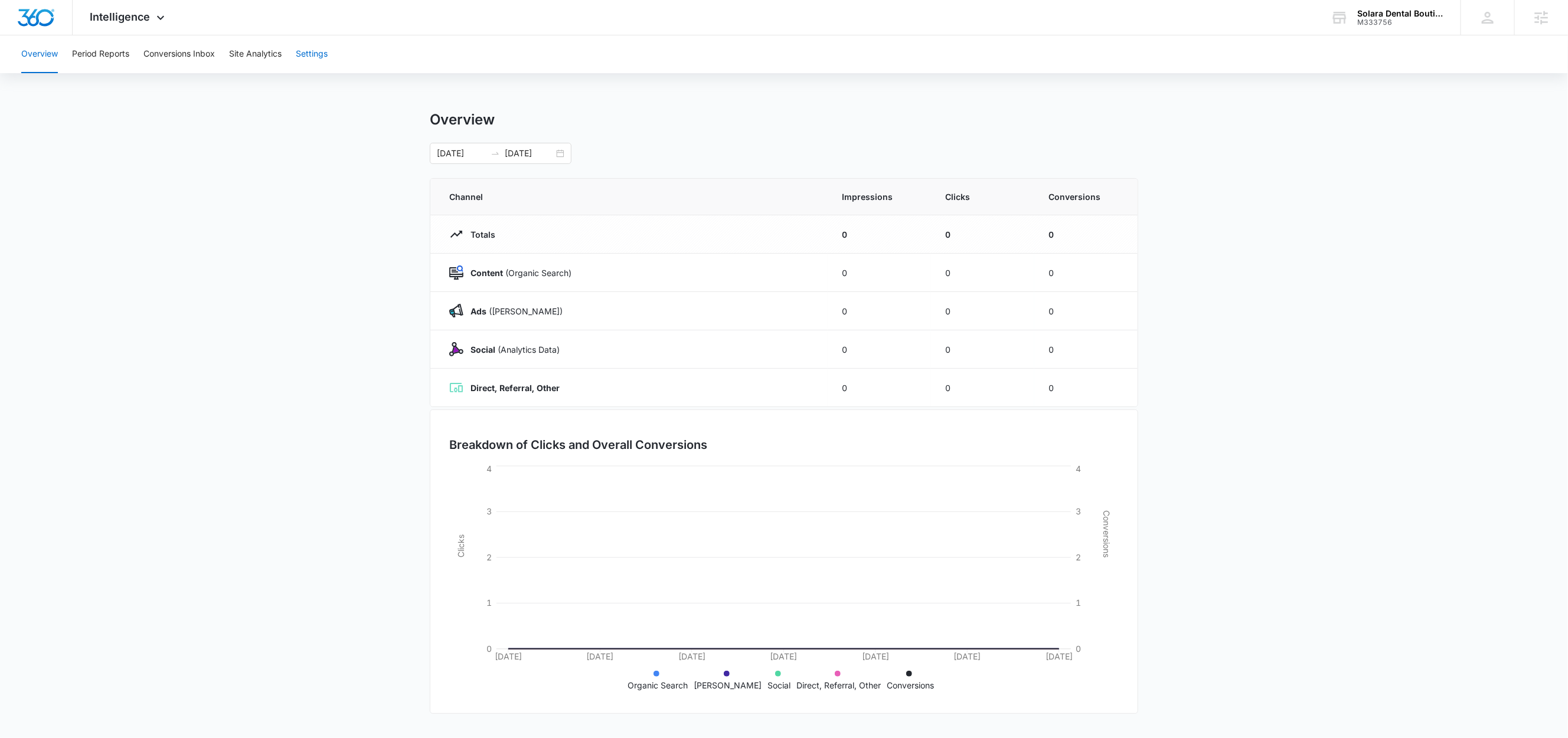
click at [315, 56] on button "Settings" at bounding box center [312, 54] width 32 height 38
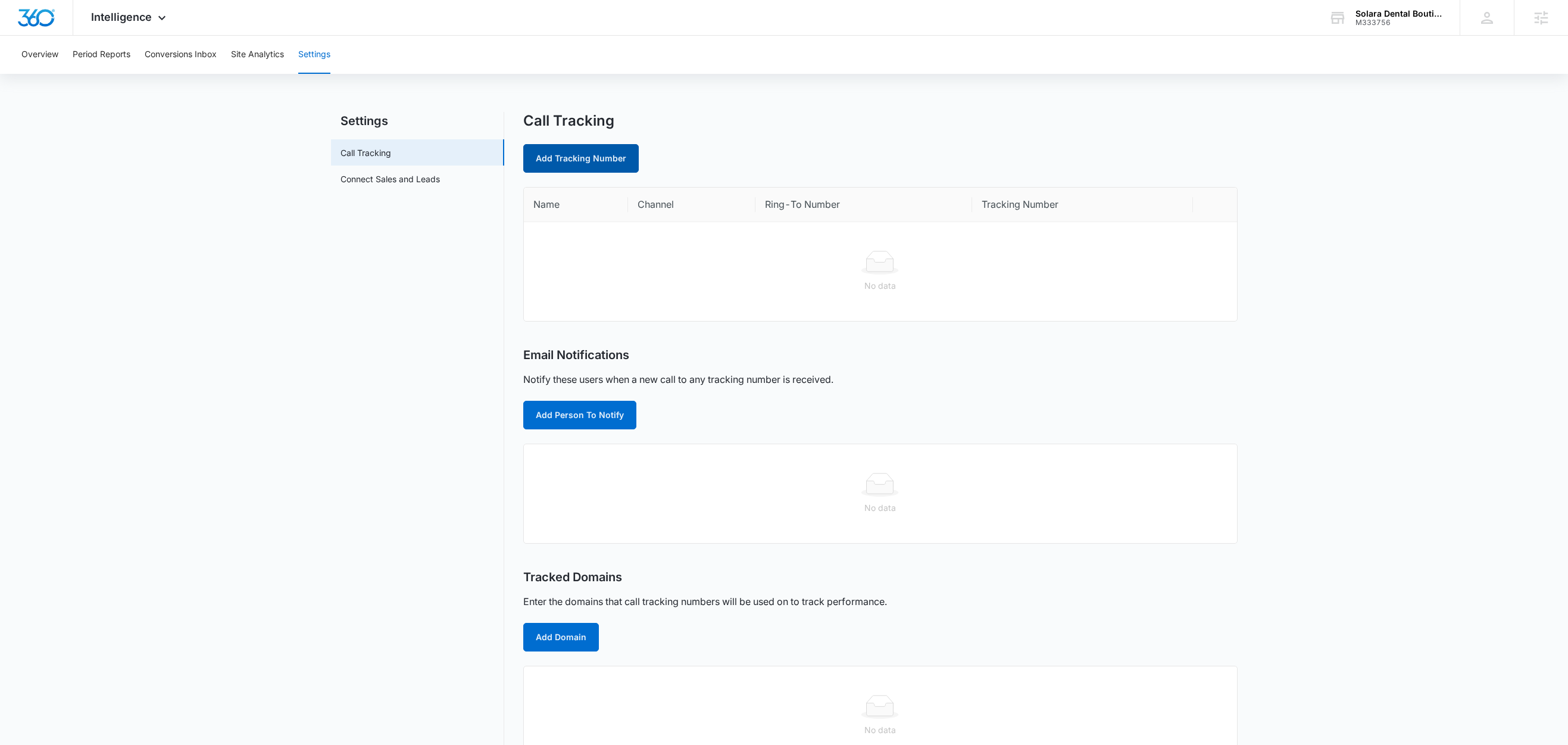
click at [590, 167] on link "Add Tracking Number" at bounding box center [581, 159] width 116 height 29
select select "by_area_code"
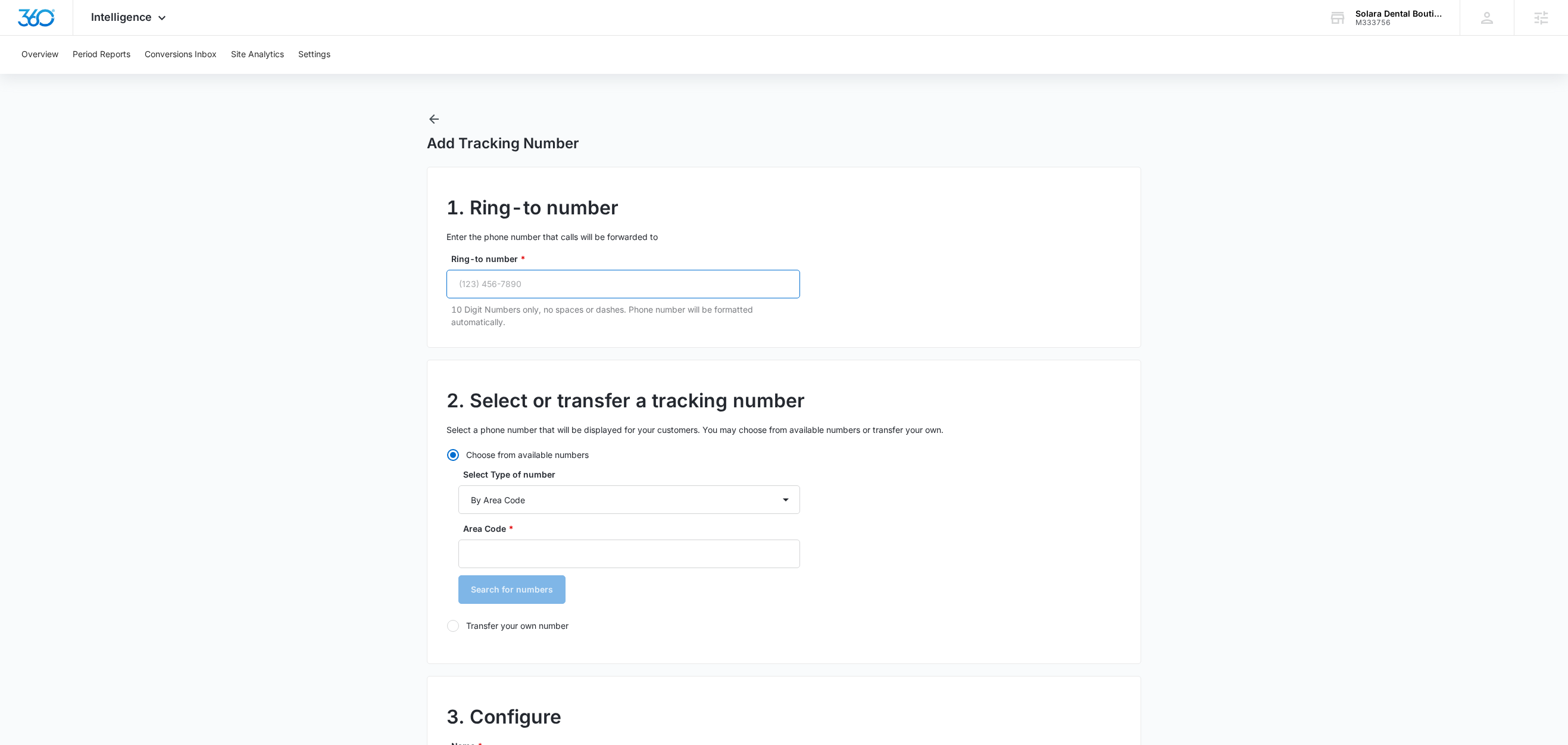
click at [501, 287] on input "Ring-to number *" at bounding box center [623, 284] width 354 height 29
paste input "[PHONE_NUMBER]"
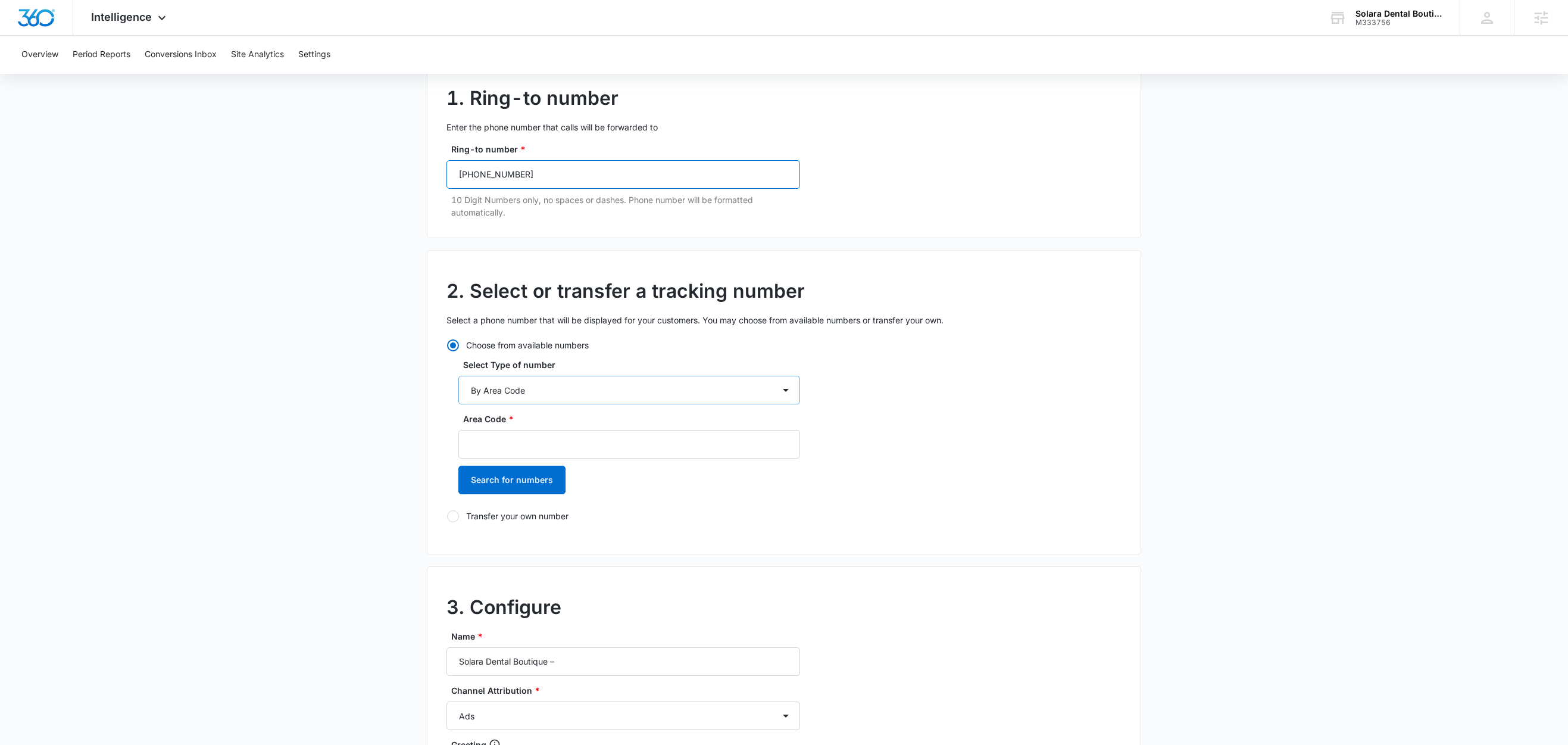
scroll to position [121, 0]
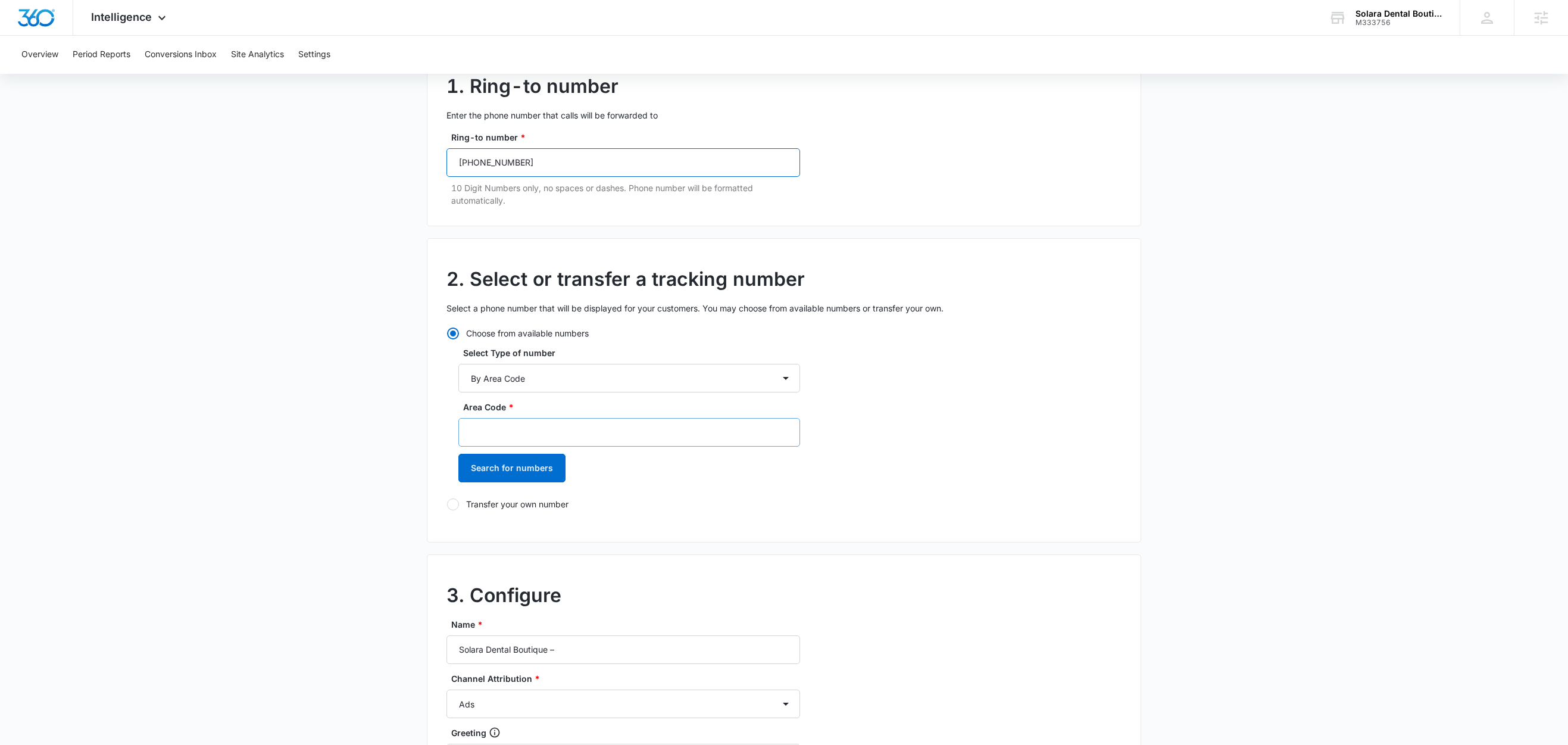
type input "[PHONE_NUMBER]"
click at [536, 425] on input "Area Code *" at bounding box center [630, 432] width 342 height 29
type input "754"
click at [529, 463] on button "Search for numbers" at bounding box center [512, 468] width 107 height 29
click at [537, 534] on label "[PHONE_NUMBER]" at bounding box center [630, 530] width 342 height 12
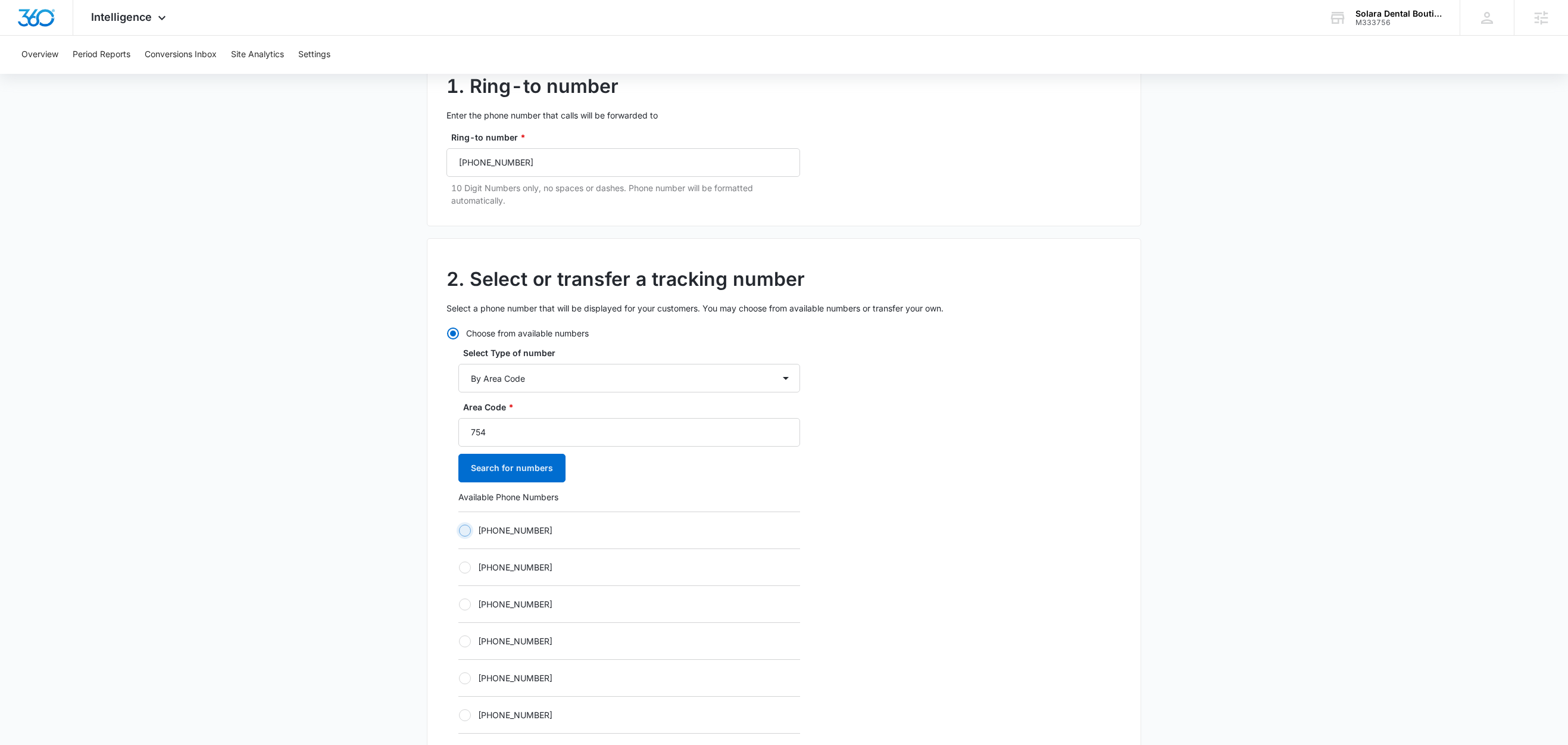
click at [459, 530] on input "[PHONE_NUMBER]" at bounding box center [459, 530] width 1 height 1
radio input "true"
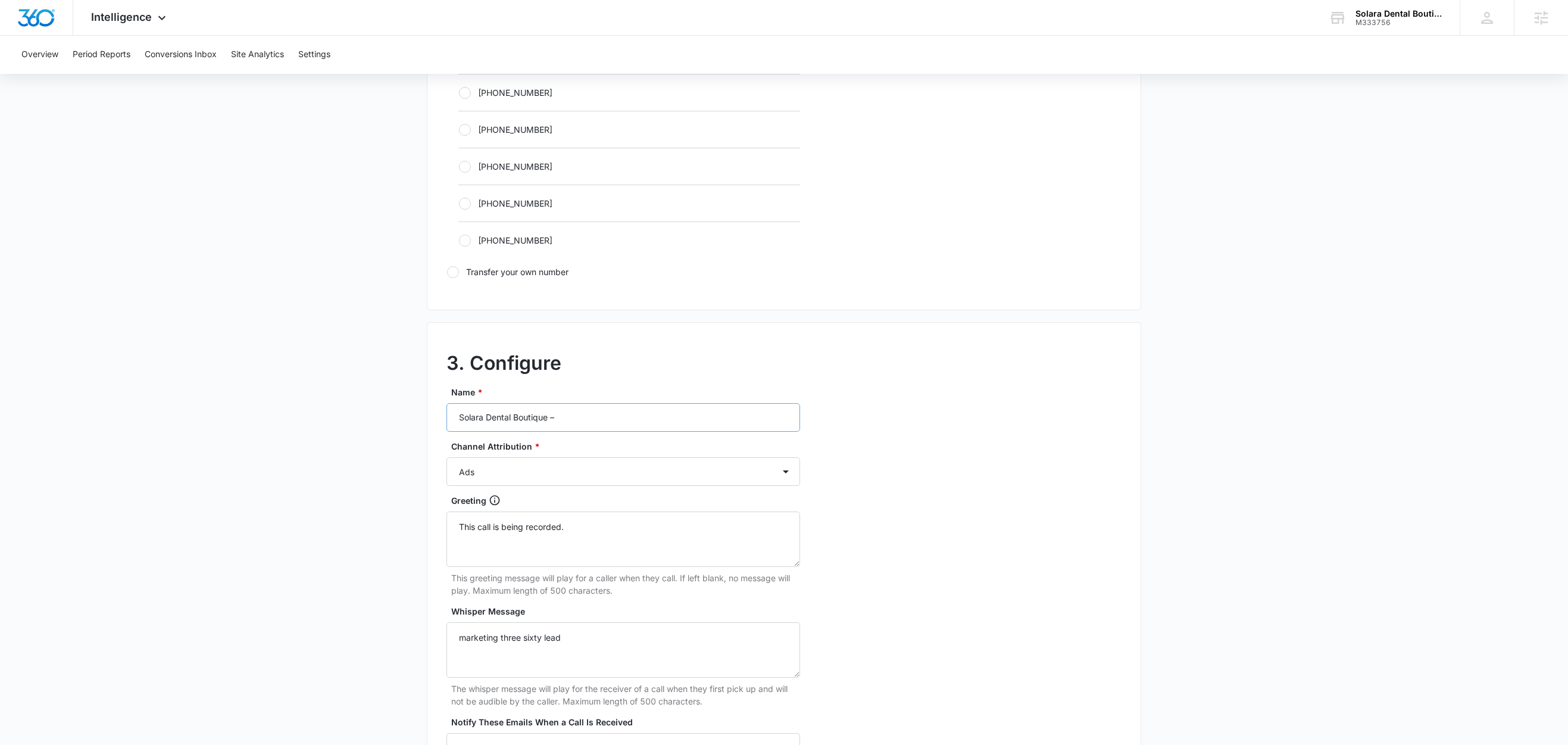
scroll to position [746, 0]
click at [621, 415] on input "Solara Dental Boutique –" at bounding box center [623, 416] width 354 height 29
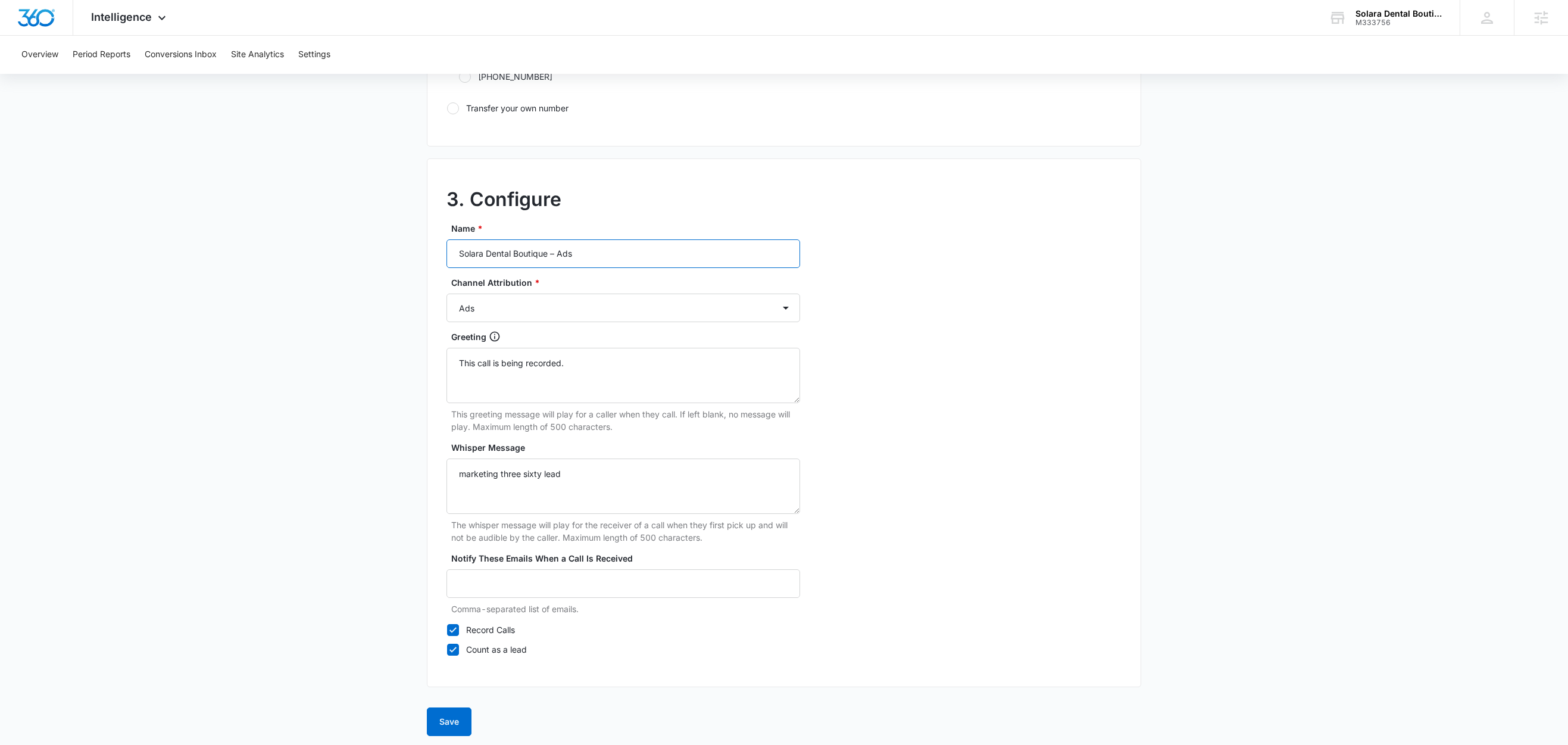
scroll to position [919, 0]
type input "Solara Dental Boutique – Ads"
click at [452, 624] on icon at bounding box center [452, 624] width 11 height 11
click at [447, 624] on input "Record Calls" at bounding box center [446, 624] width 1 height 1
checkbox input "false"
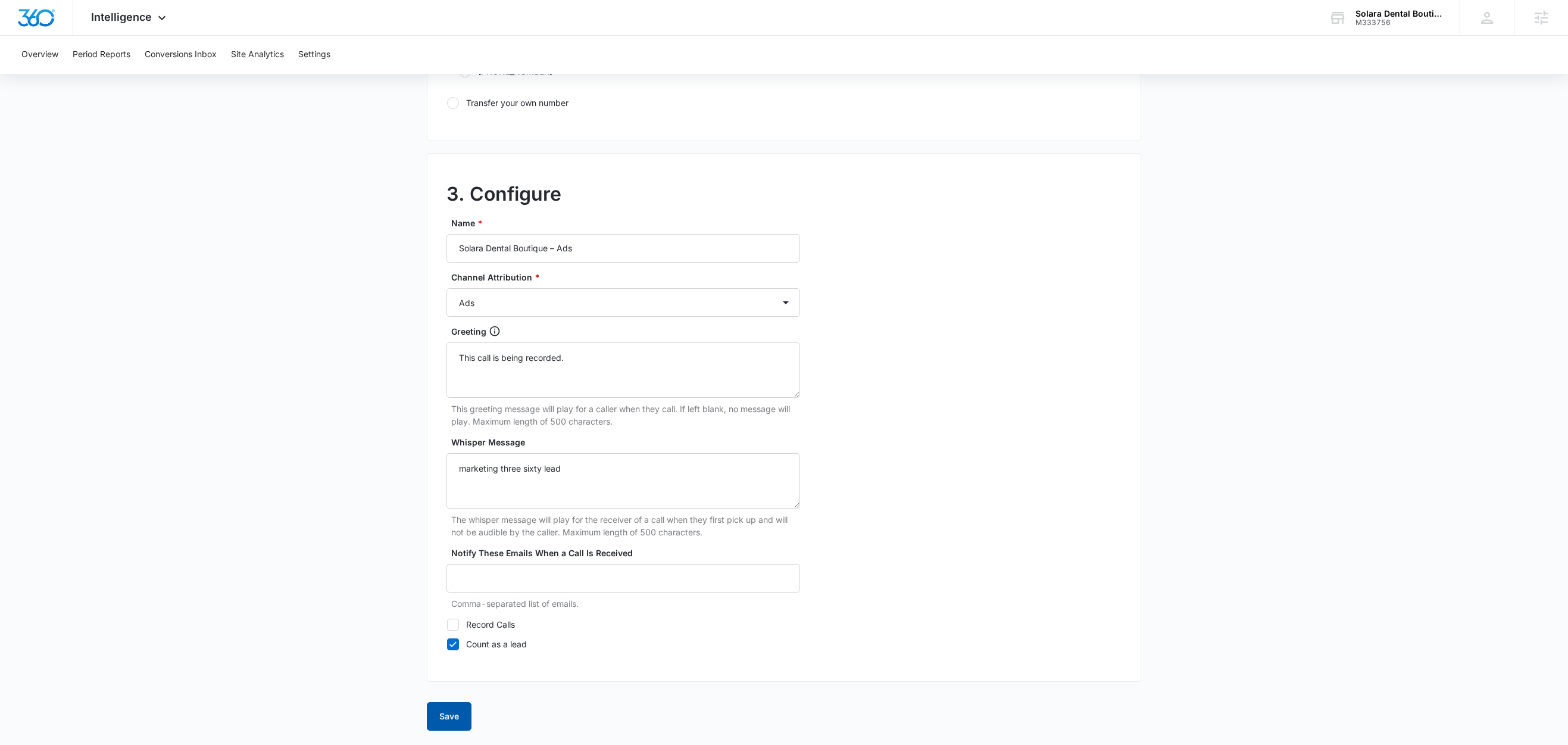
click at [452, 720] on button "Save" at bounding box center [449, 716] width 45 height 29
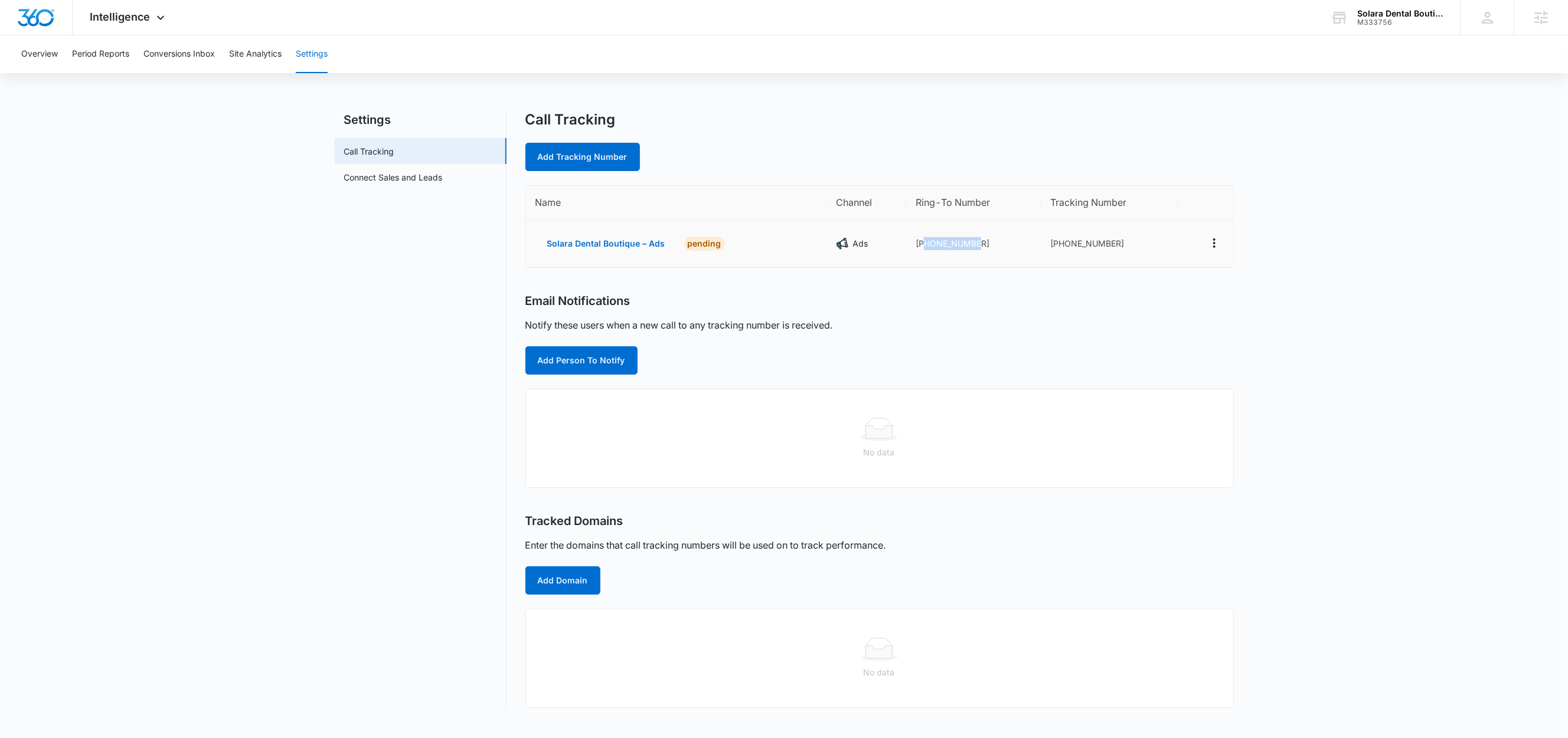
drag, startPoint x: 976, startPoint y: 246, endPoint x: 923, endPoint y: 249, distance: 53.1
click at [923, 249] on td "[PHONE_NUMBER]" at bounding box center [973, 243] width 134 height 47
copy td "7542280068"
click at [553, 169] on link "Add Tracking Number" at bounding box center [582, 157] width 115 height 28
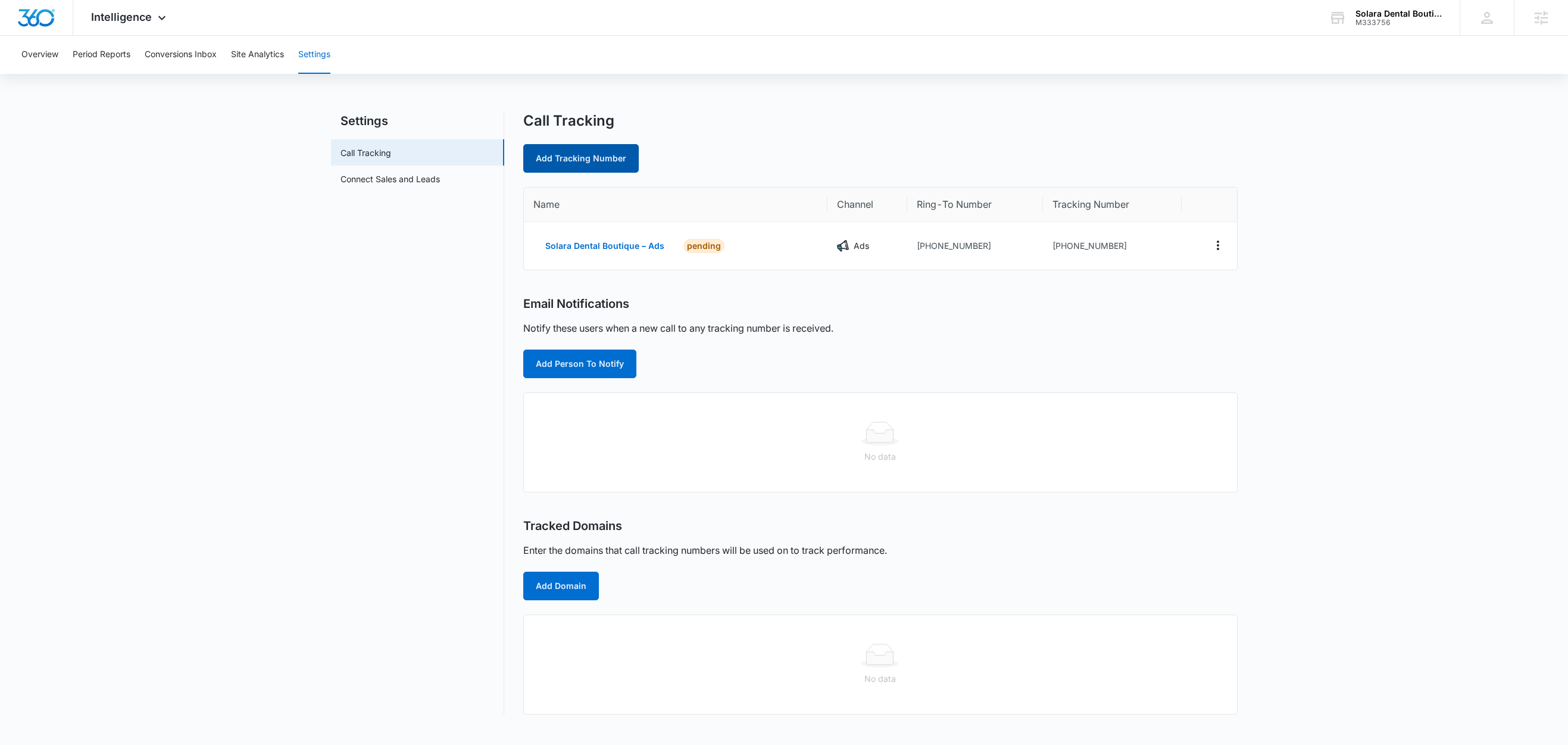
select select "by_area_code"
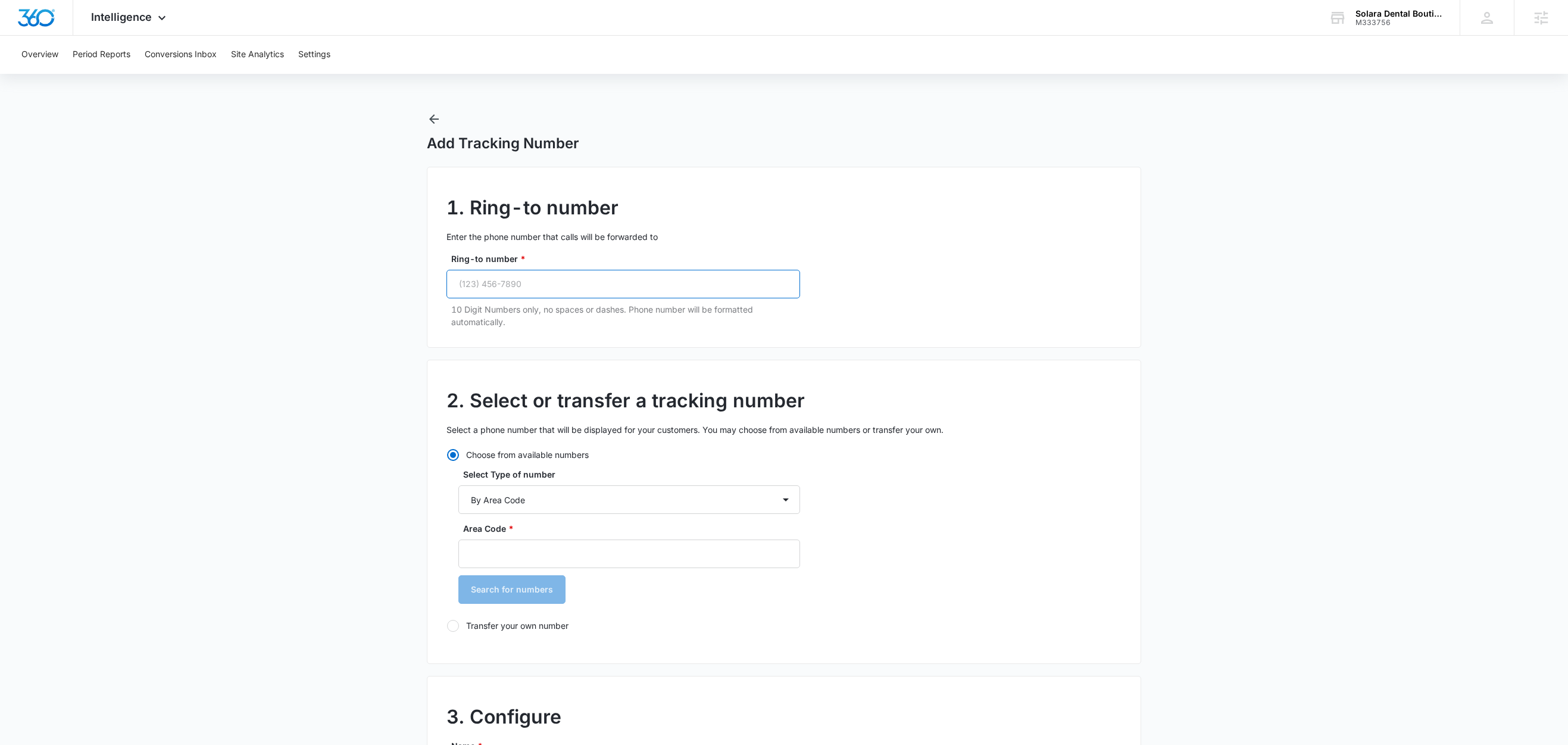
click at [537, 292] on input "Ring-to number *" at bounding box center [623, 284] width 354 height 29
paste input "(754) 228-0068"
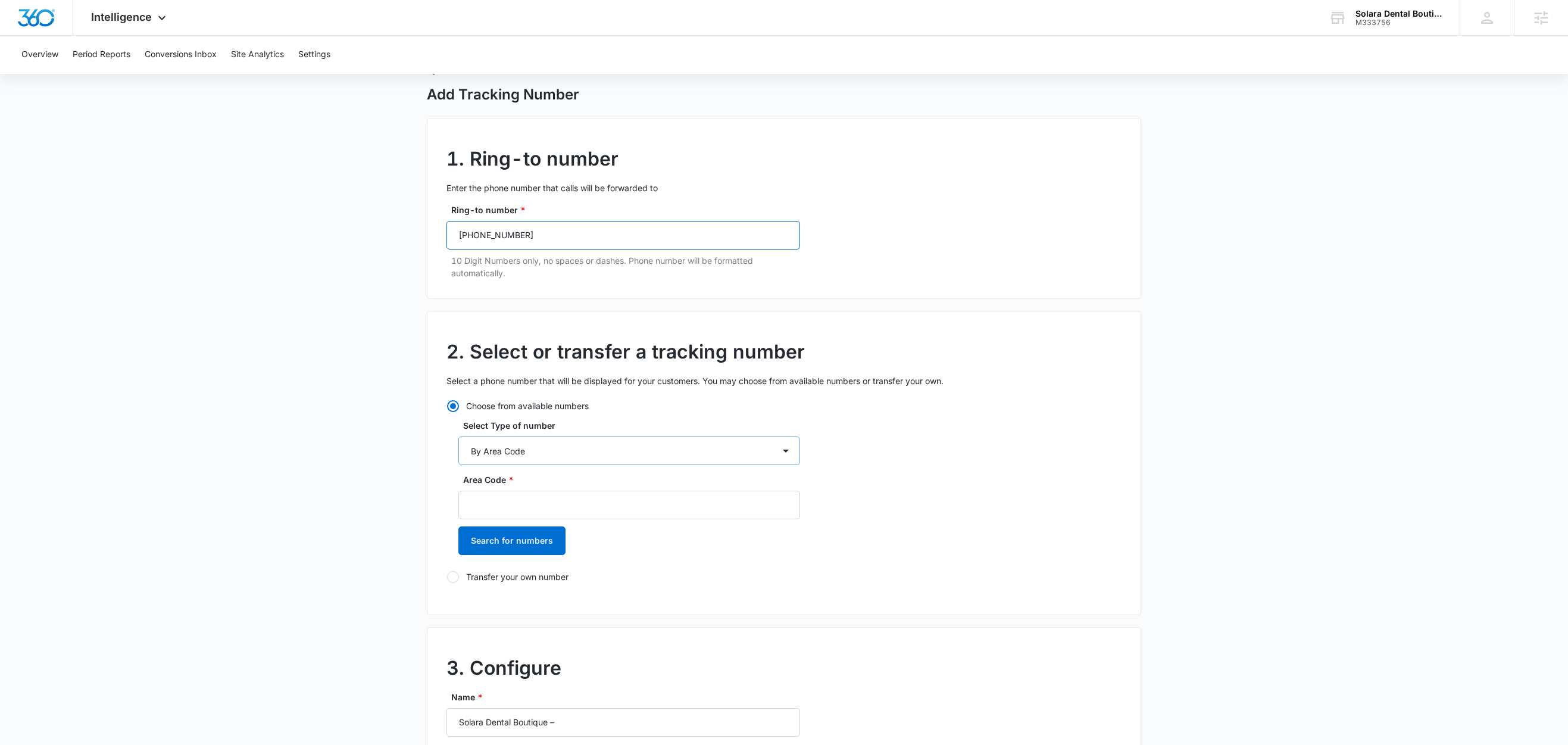
scroll to position [50, 0]
type input "(754) 228-0068"
click at [515, 498] on input "Area Code *" at bounding box center [630, 504] width 342 height 29
type input "754"
click at [503, 543] on button "Search for numbers" at bounding box center [512, 540] width 107 height 29
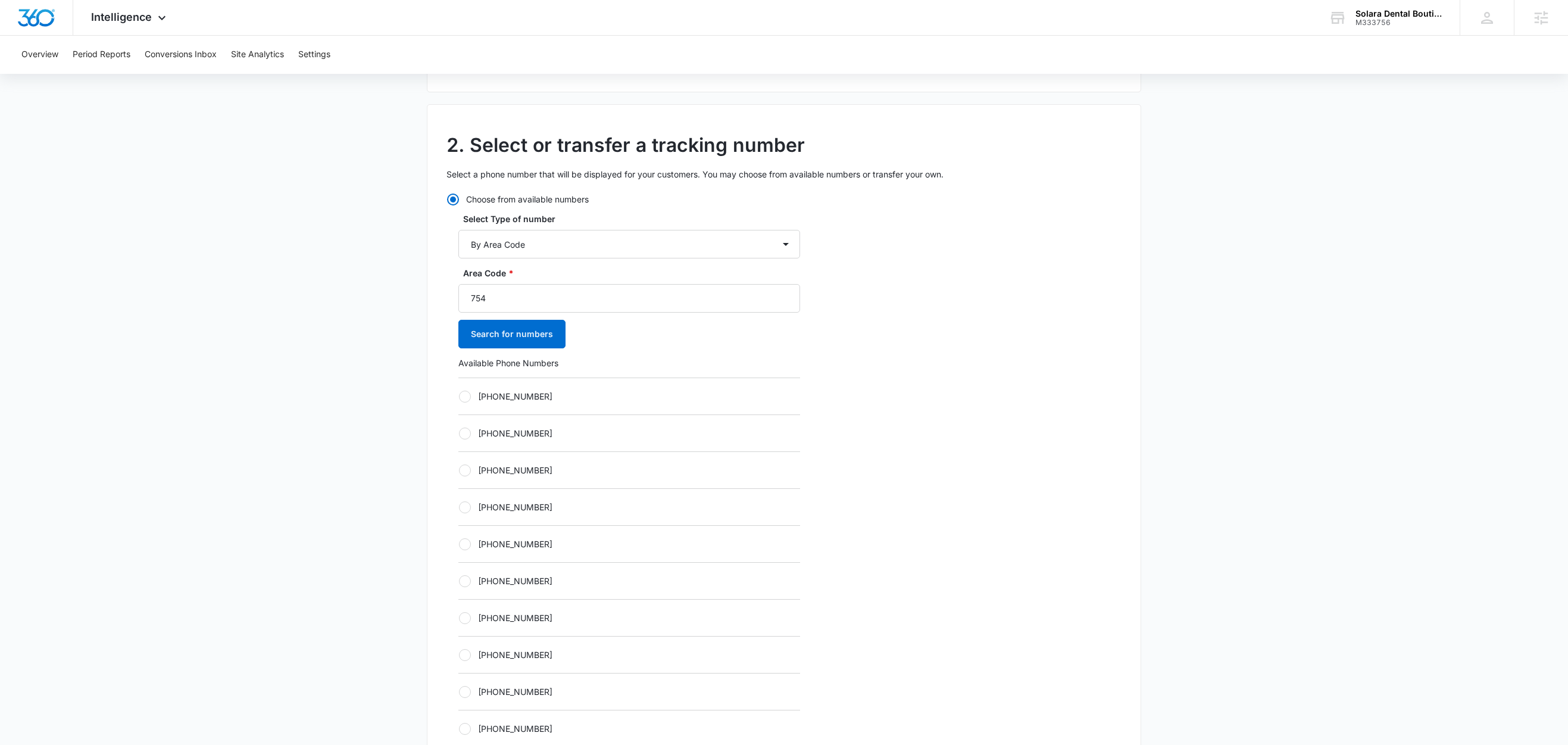
click at [521, 399] on label "+17542021239" at bounding box center [630, 396] width 342 height 12
click at [459, 397] on input "+17542021239" at bounding box center [459, 396] width 1 height 1
radio input "true"
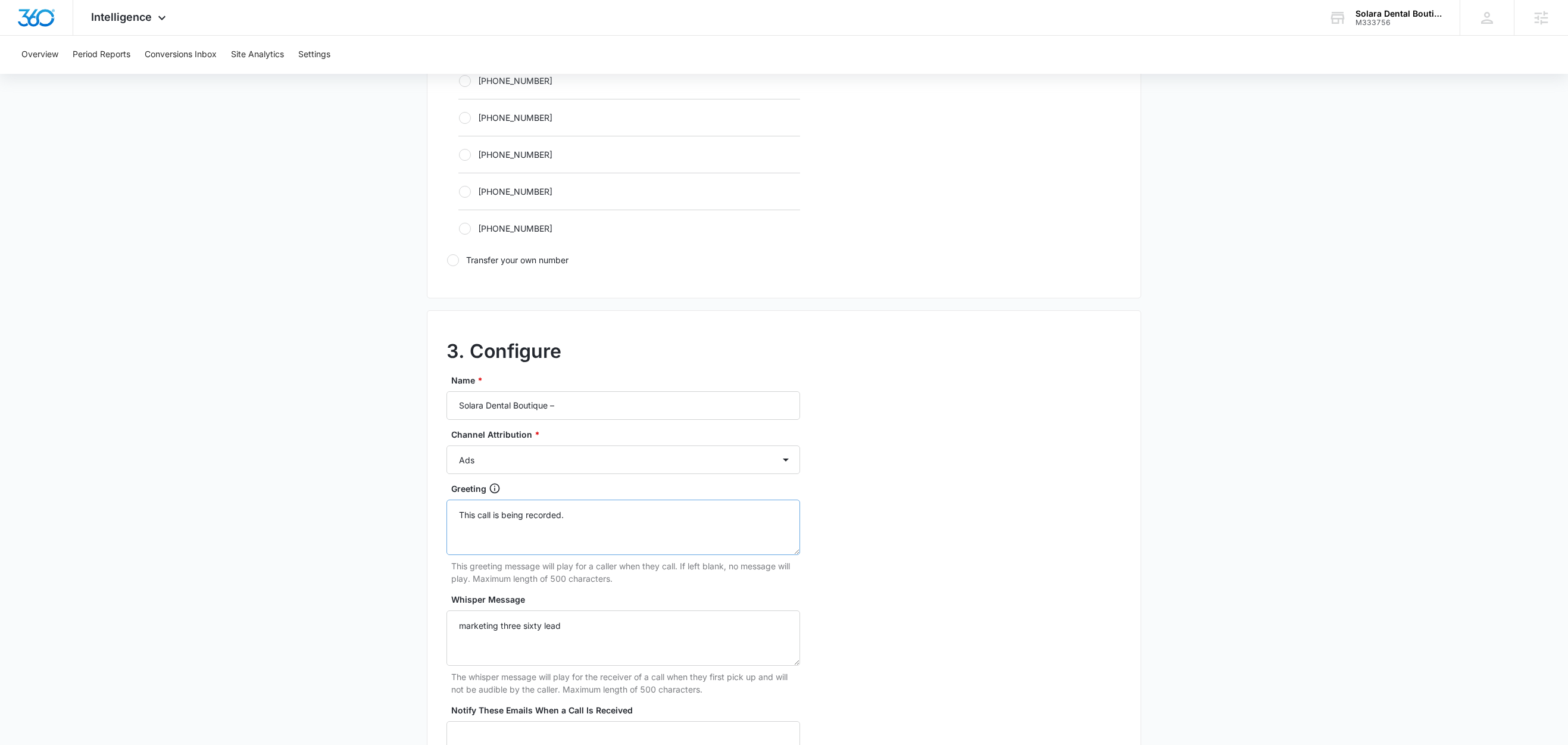
scroll to position [775, 0]
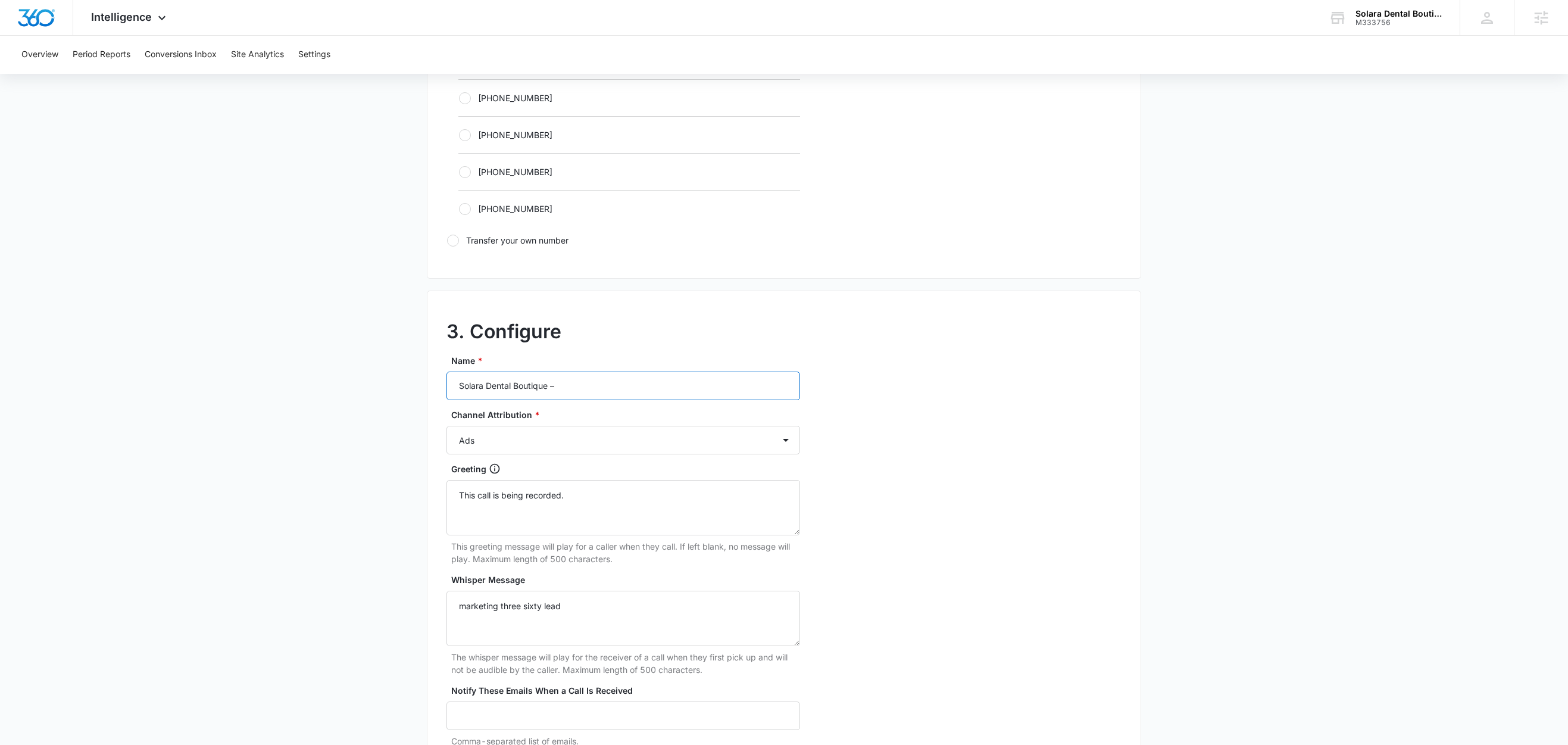
click at [589, 400] on input "Solara Dental Boutique –" at bounding box center [623, 386] width 354 height 29
type input "Solara Dental Boutique – Content"
click at [527, 450] on select "Ads Local Service Ads Content Social Other" at bounding box center [623, 440] width 354 height 29
select select "CONTENT"
click at [446, 430] on select "Ads Local Service Ads Content Social Other" at bounding box center [623, 440] width 354 height 29
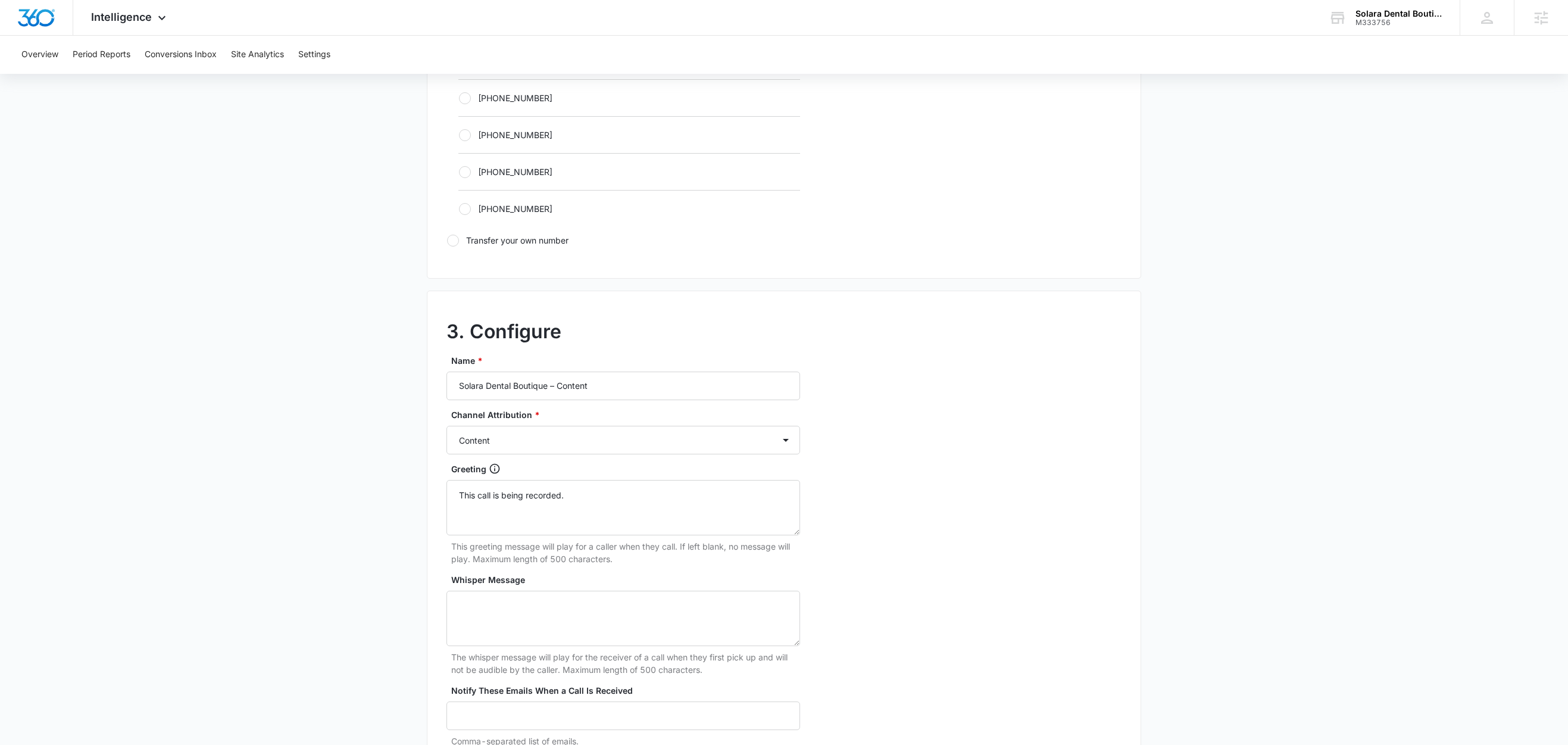
click at [328, 563] on main "Add Tracking Number 1. Ring-to number Enter the phone number that calls will be…" at bounding box center [784, 109] width 1568 height 1546
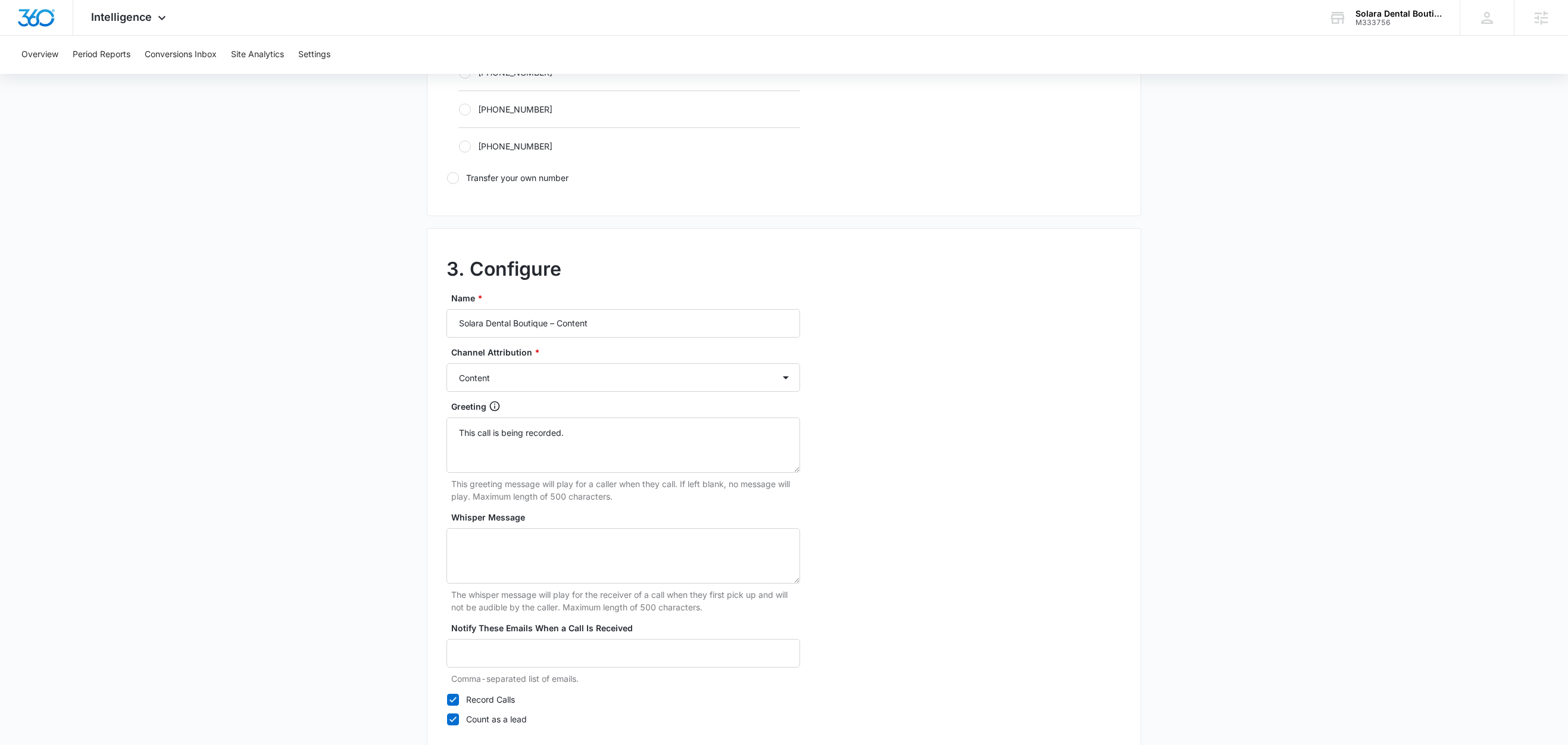
scroll to position [919, 0]
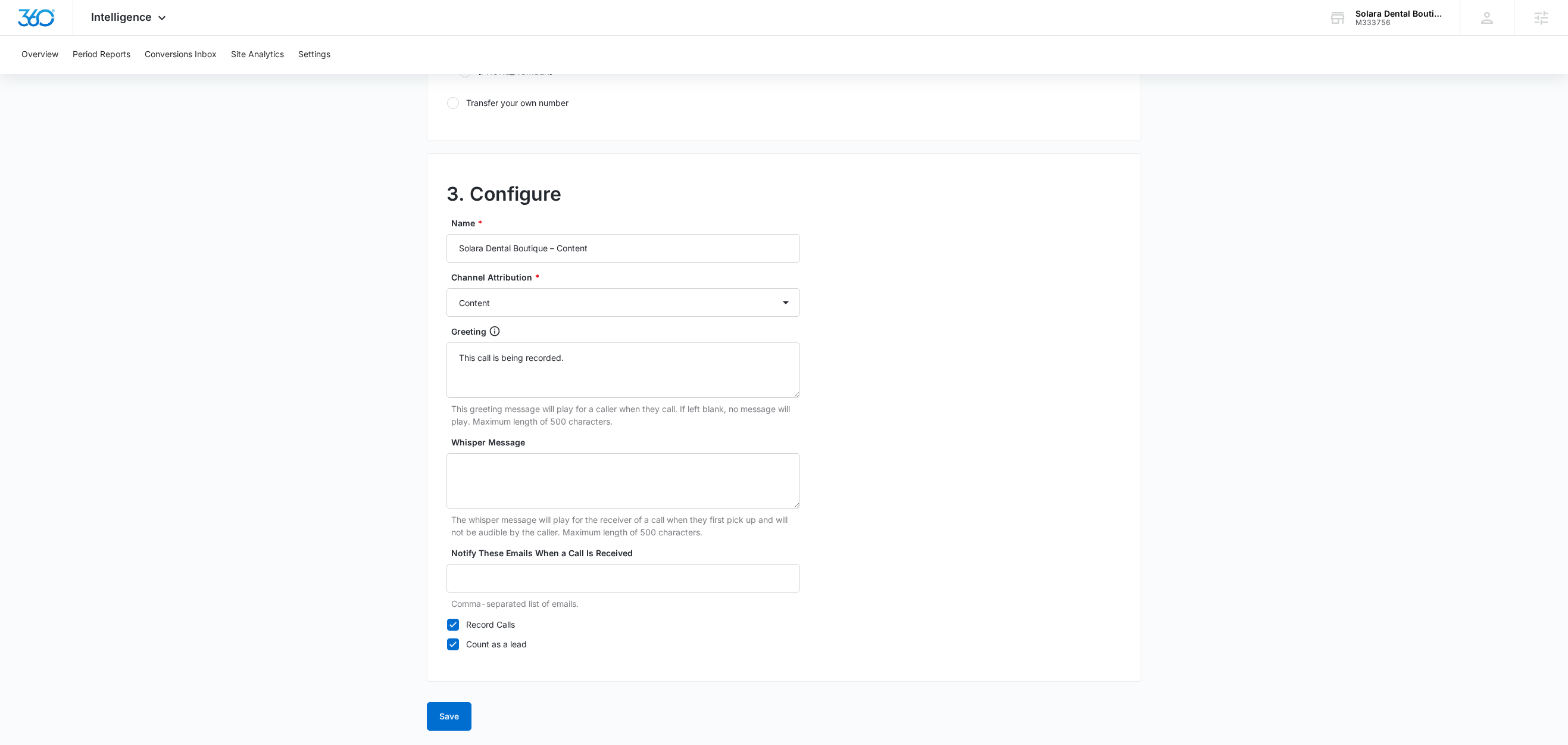
click at [502, 622] on label "Record Calls" at bounding box center [623, 624] width 354 height 12
click at [447, 624] on input "Record Calls" at bounding box center [446, 624] width 1 height 1
checkbox input "false"
click at [449, 723] on button "Save" at bounding box center [449, 716] width 45 height 29
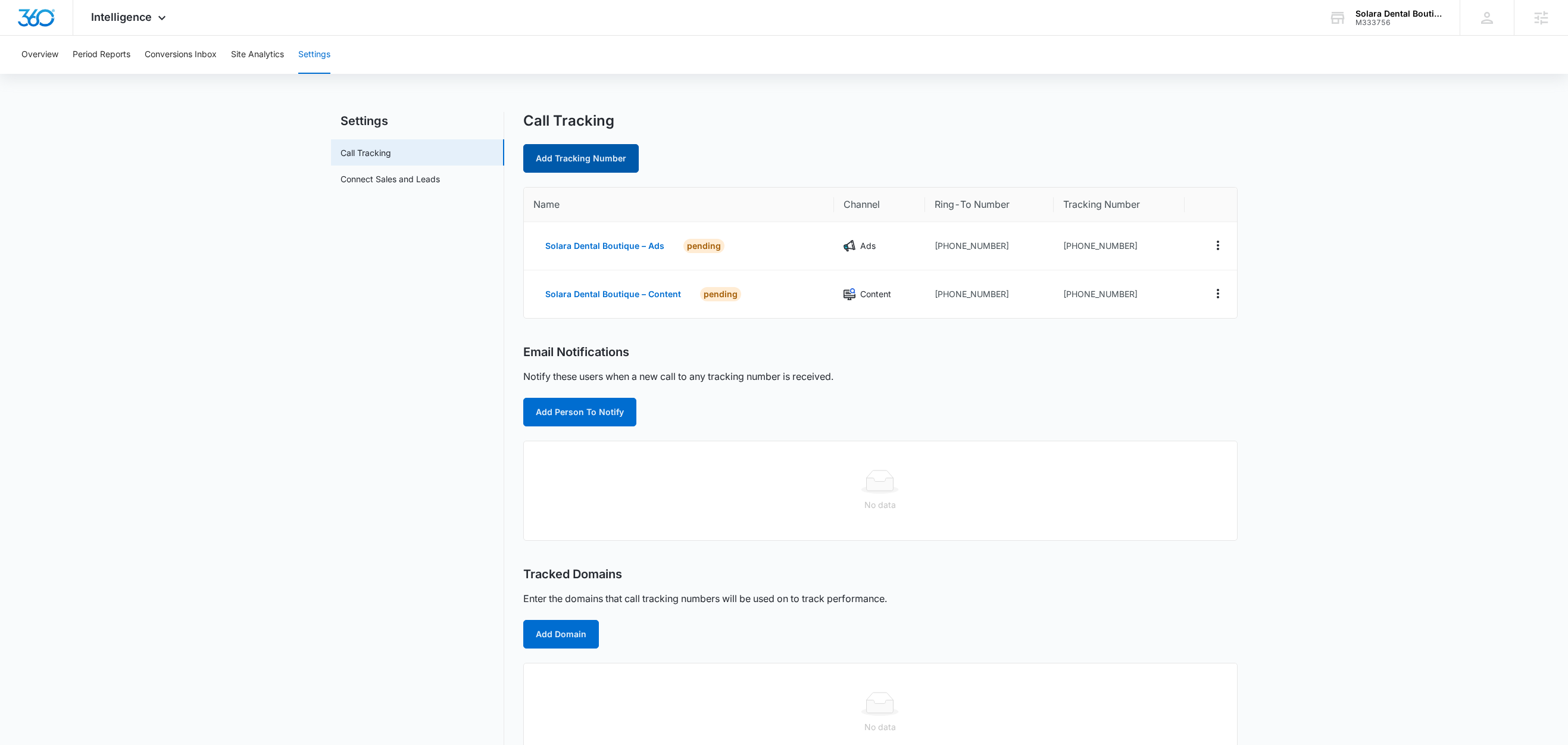
click at [590, 161] on link "Add Tracking Number" at bounding box center [581, 159] width 116 height 29
select select "by_area_code"
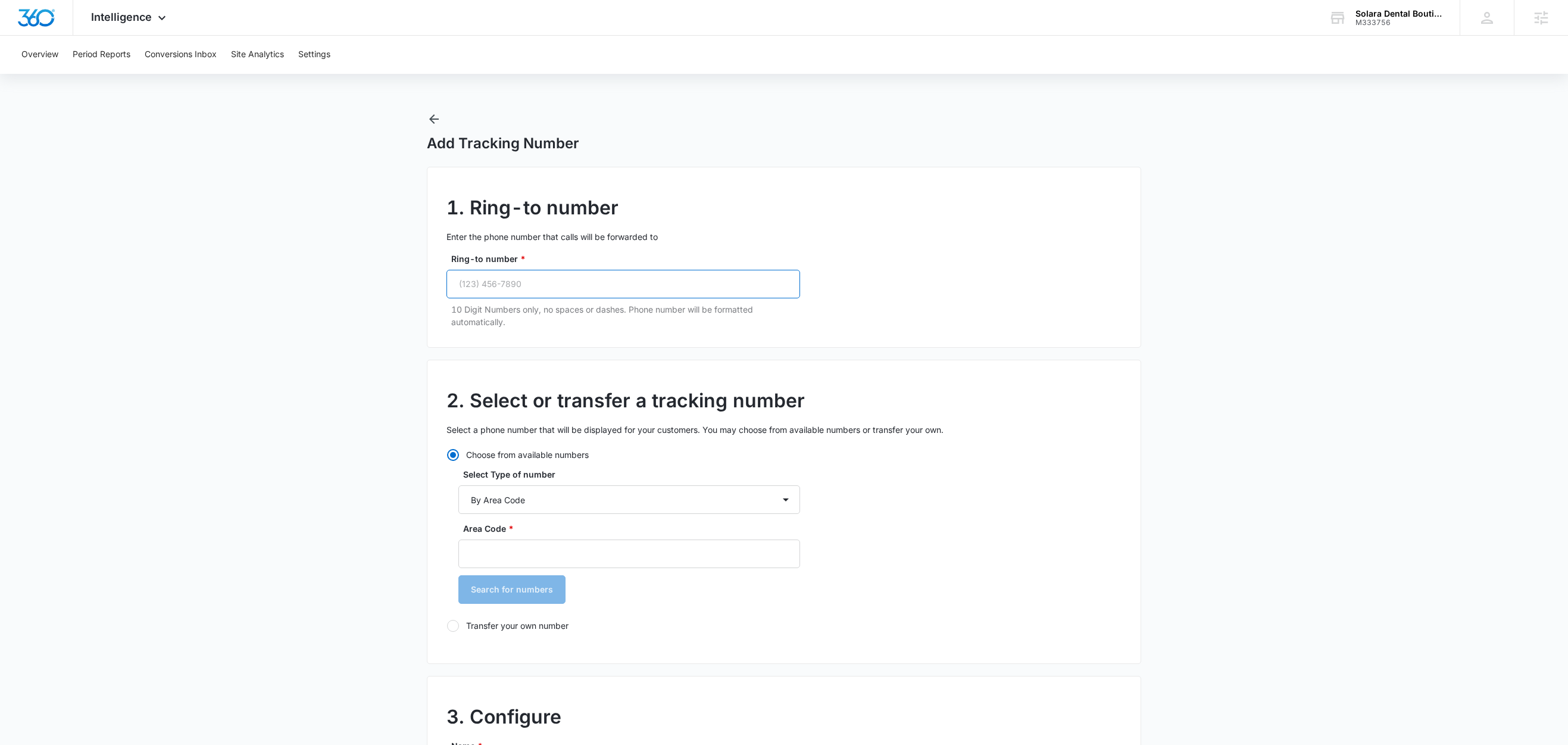
click at [562, 280] on input "Ring-to number *" at bounding box center [623, 284] width 354 height 29
paste input "(754) 228-0068"
type input "(754) 228-0068"
click at [494, 552] on input "Area Code *" at bounding box center [630, 554] width 342 height 29
type input "754"
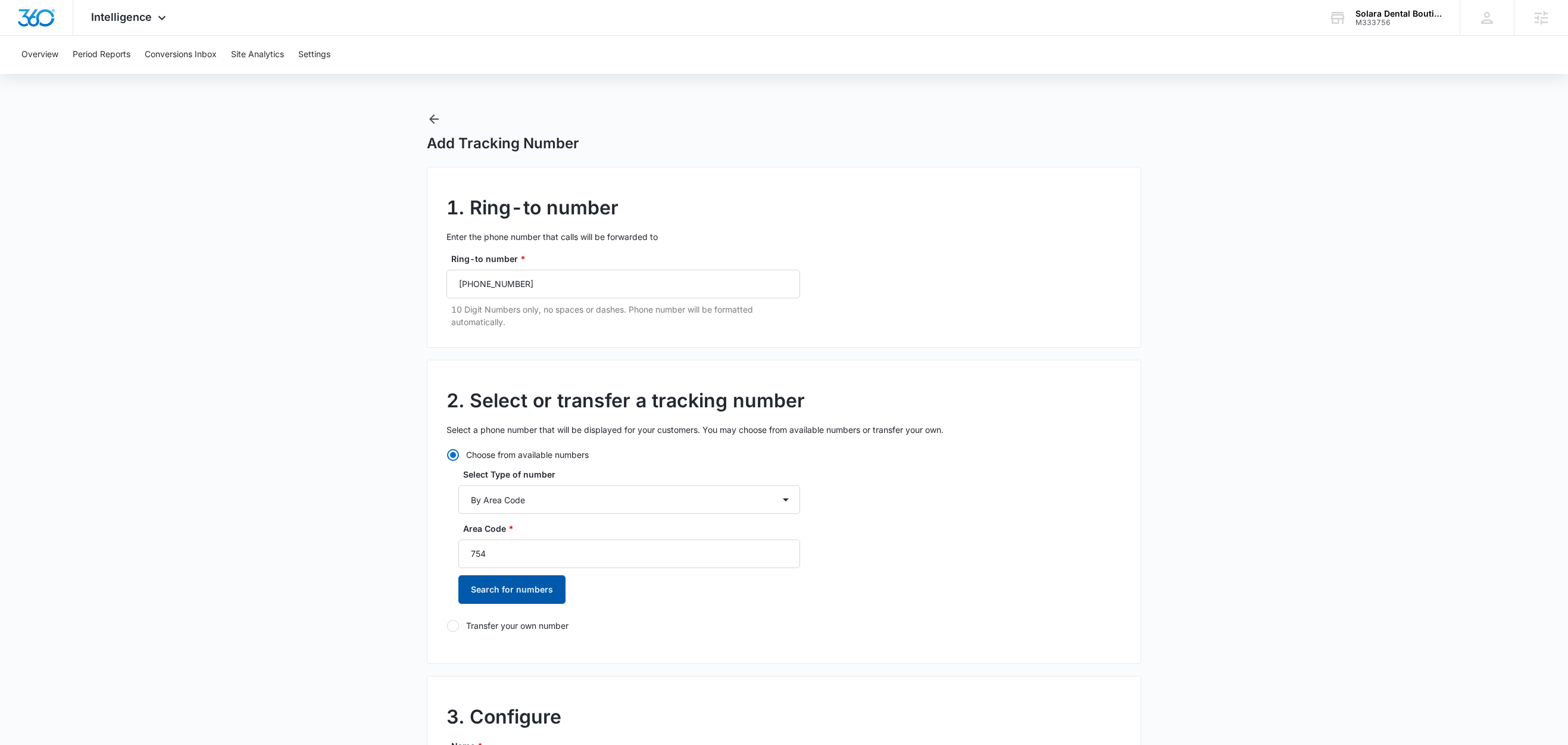
click at [506, 595] on button "Search for numbers" at bounding box center [512, 590] width 107 height 29
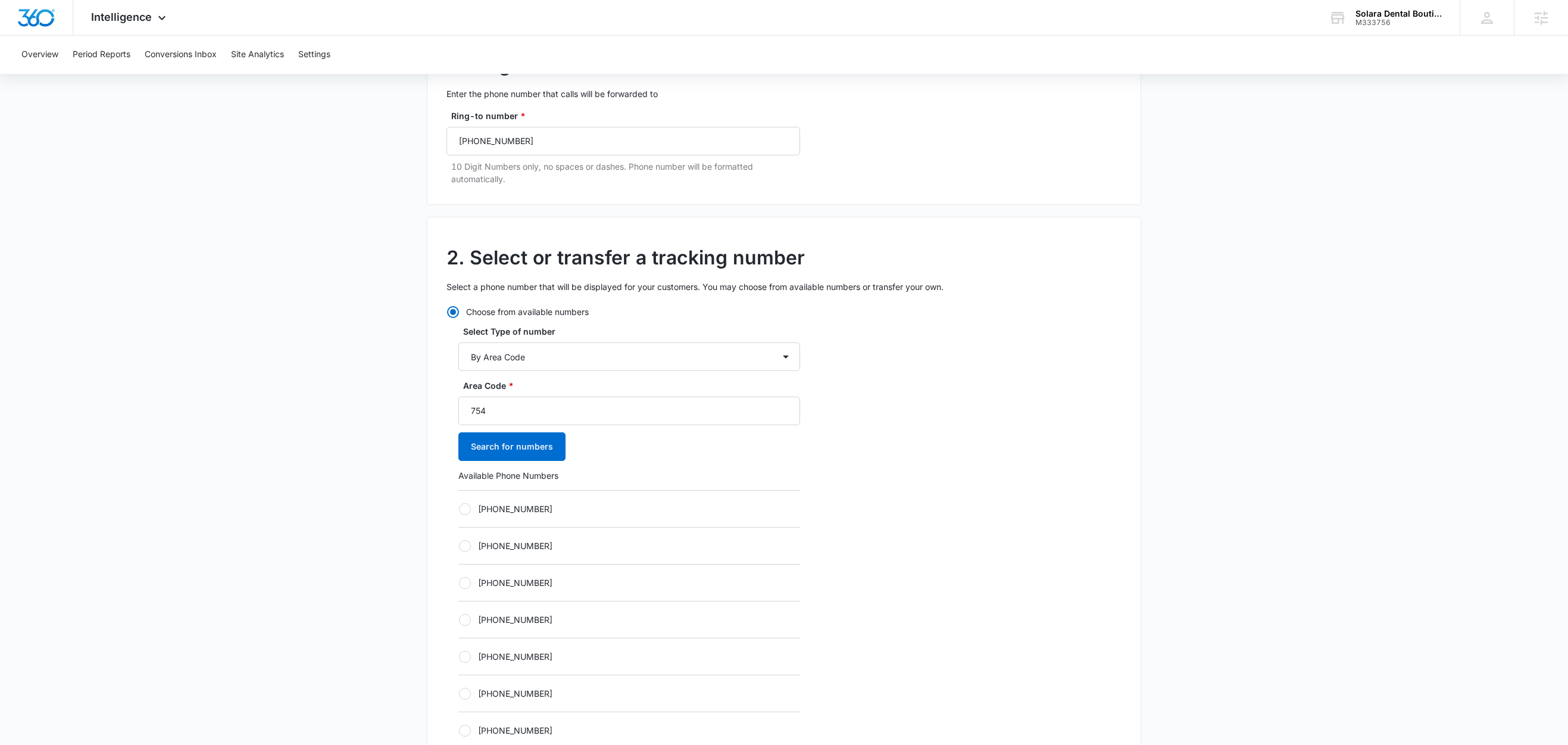
click at [529, 508] on label "+17542021331" at bounding box center [630, 509] width 342 height 12
click at [459, 509] on input "+17542021331" at bounding box center [459, 509] width 1 height 1
radio input "true"
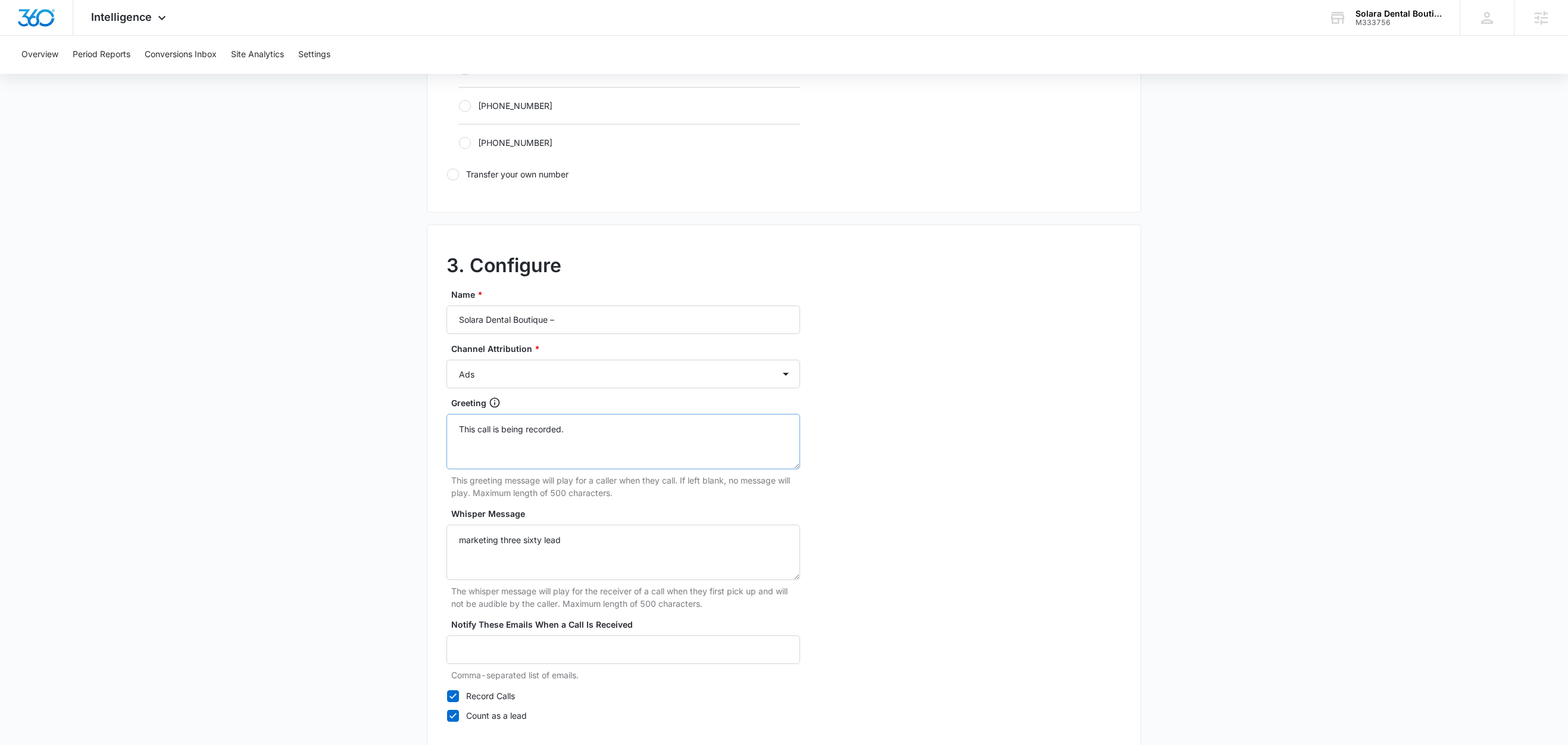
scroll to position [843, 0]
click at [631, 328] on input "Solara Dental Boutique –" at bounding box center [623, 318] width 354 height 29
type input "Solara Dental Boutique – Social"
click at [521, 376] on select "Ads Local Service Ads Content Social Other" at bounding box center [623, 372] width 354 height 29
select select "SOCIAL"
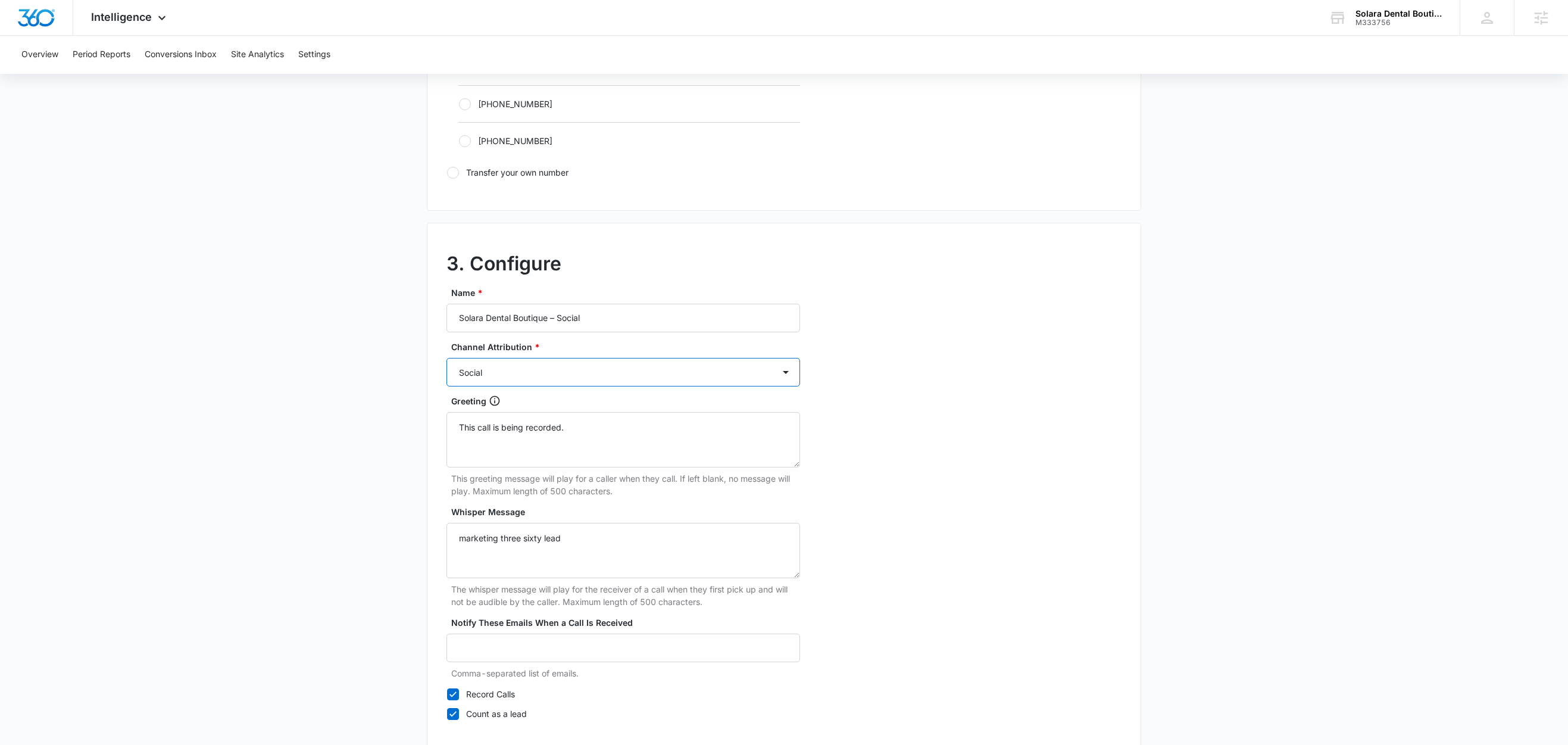
click at [446, 361] on select "Ads Local Service Ads Content Social Other" at bounding box center [623, 372] width 354 height 29
click at [295, 460] on main "Add Tracking Number 1. Ring-to number Enter the phone number that calls will be…" at bounding box center [784, 42] width 1568 height 1546
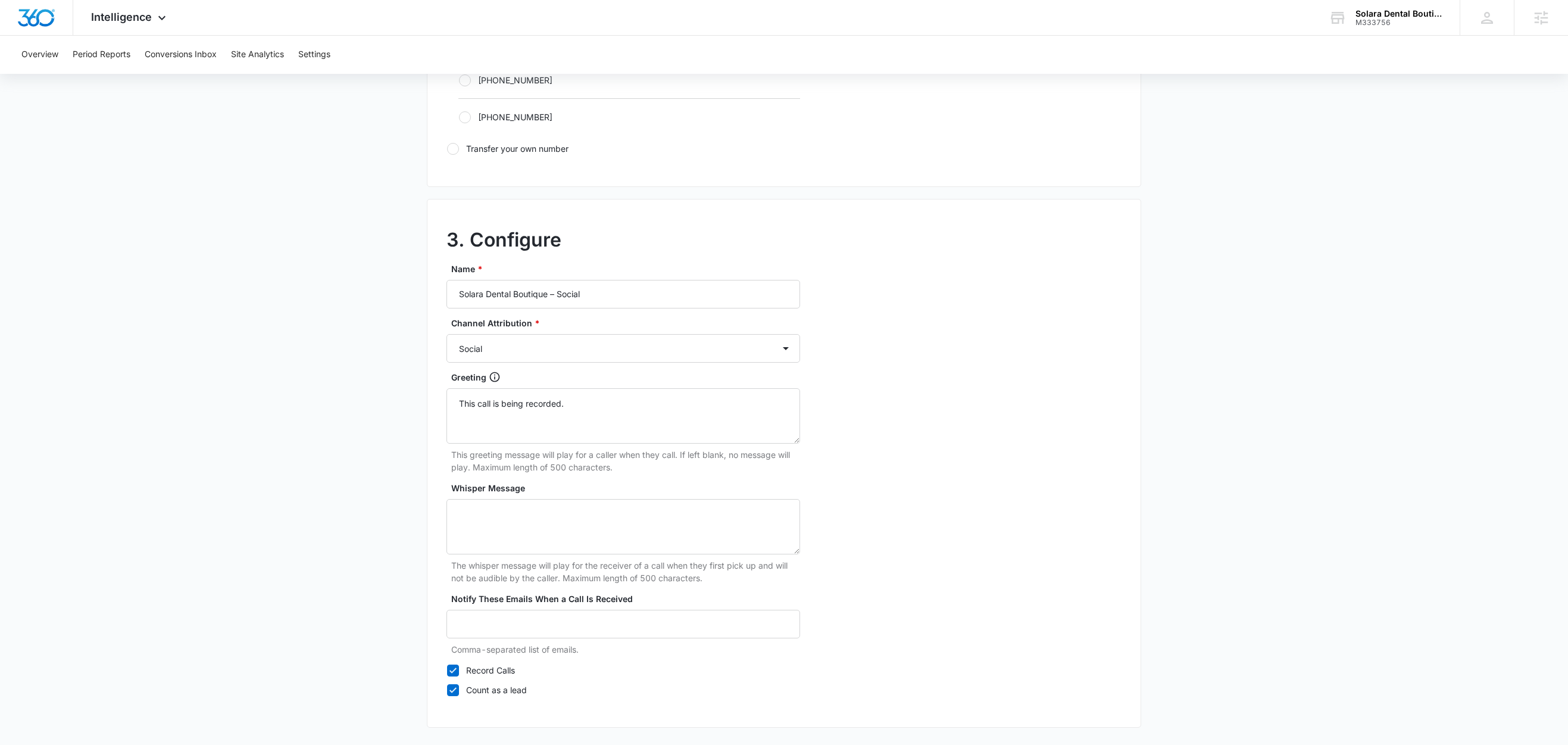
scroll to position [919, 0]
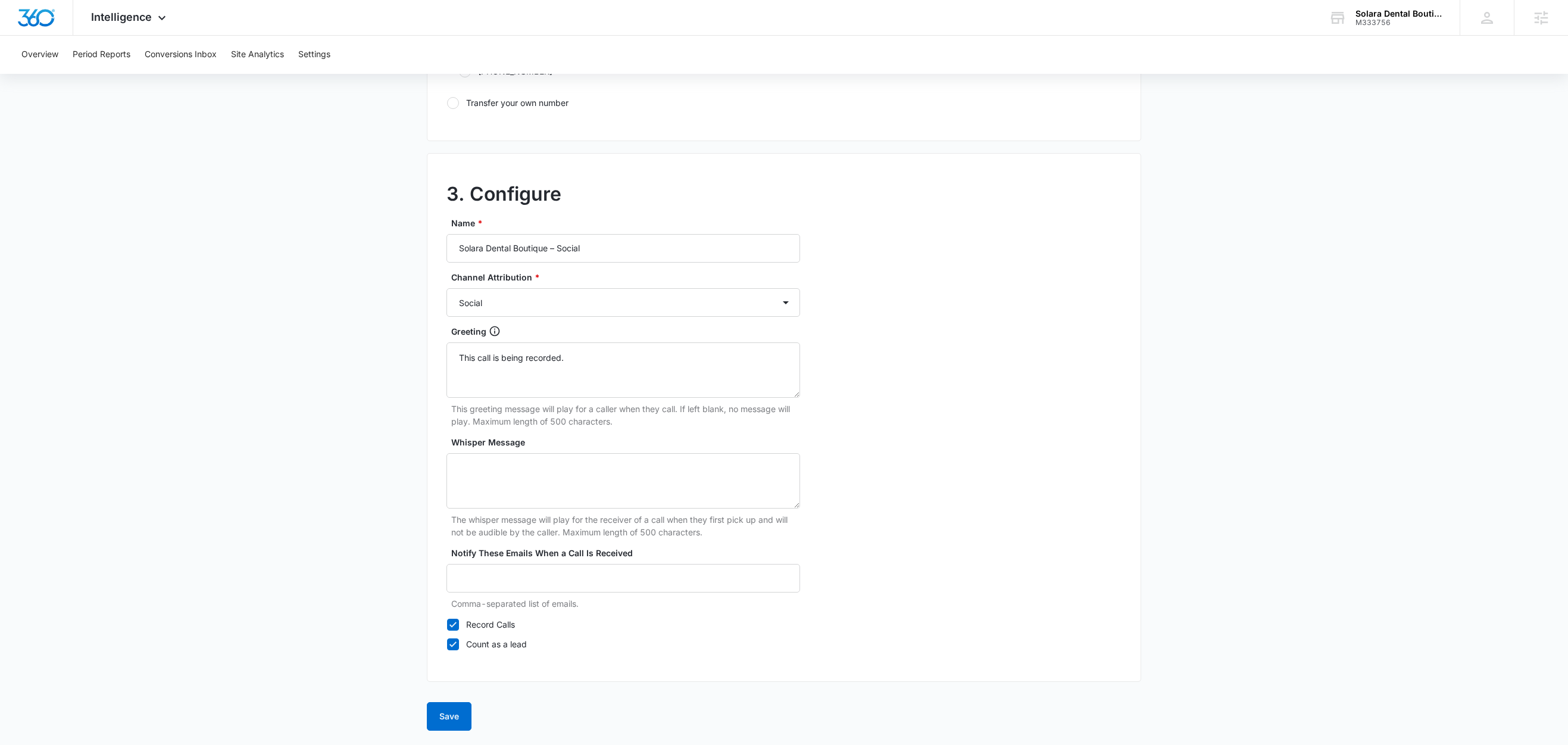
click at [502, 624] on label "Record Calls" at bounding box center [623, 624] width 354 height 12
click at [447, 624] on input "Record Calls" at bounding box center [446, 624] width 1 height 1
checkbox input "false"
click at [469, 716] on button "Save" at bounding box center [449, 716] width 45 height 29
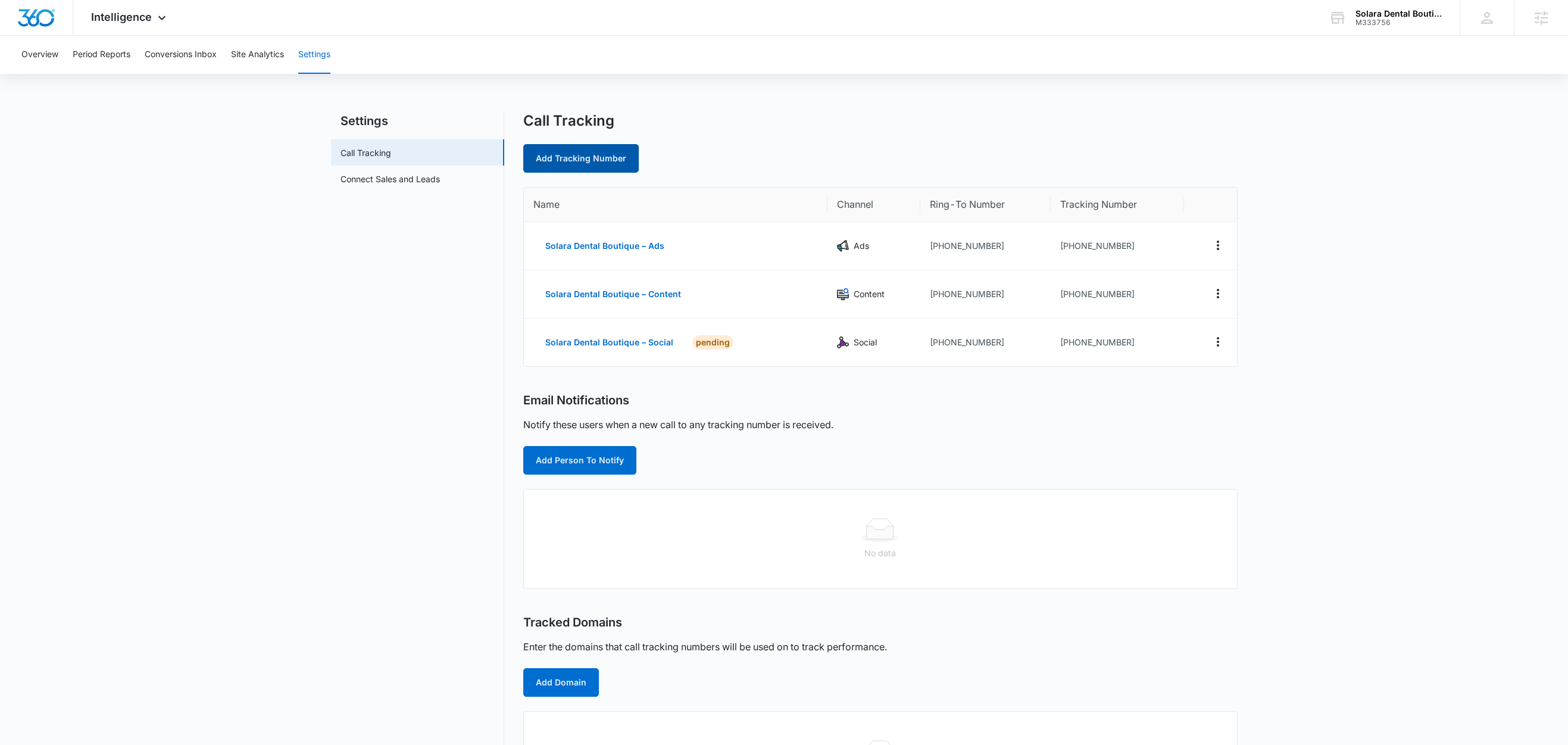
click at [574, 162] on link "Add Tracking Number" at bounding box center [581, 159] width 116 height 29
select select "by_area_code"
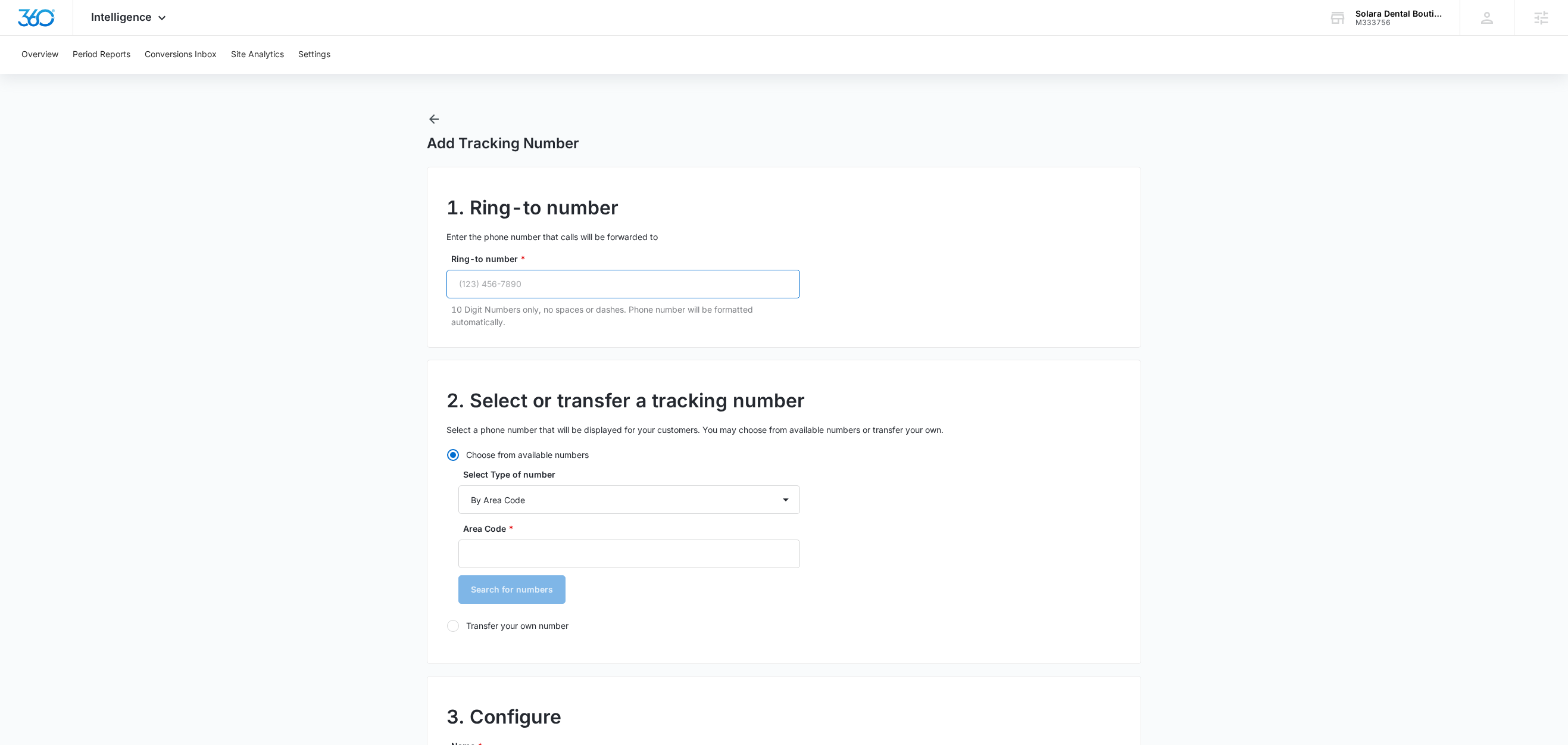
click at [585, 280] on input "Ring-to number *" at bounding box center [623, 284] width 354 height 29
paste input "(754) 228-0068"
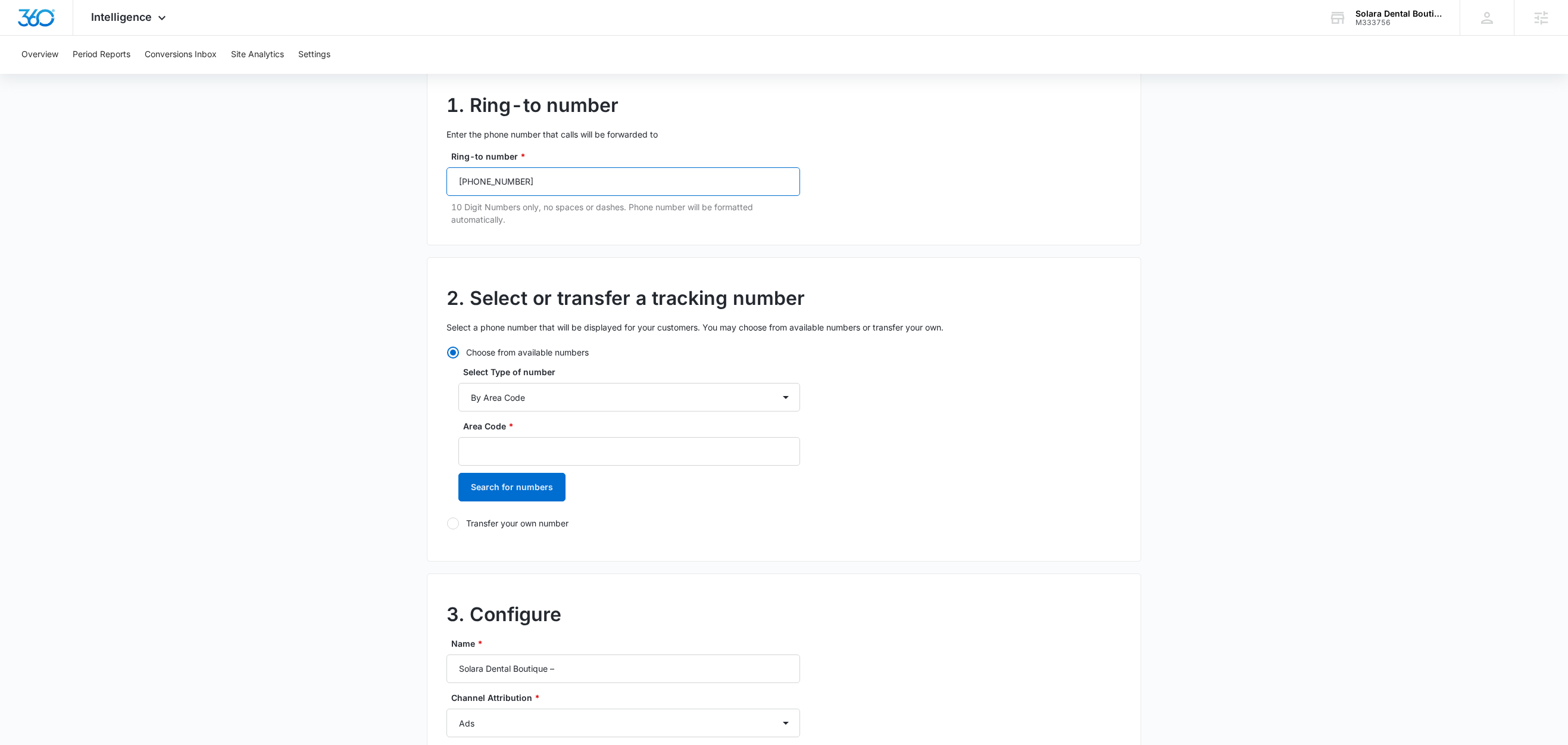
scroll to position [107, 0]
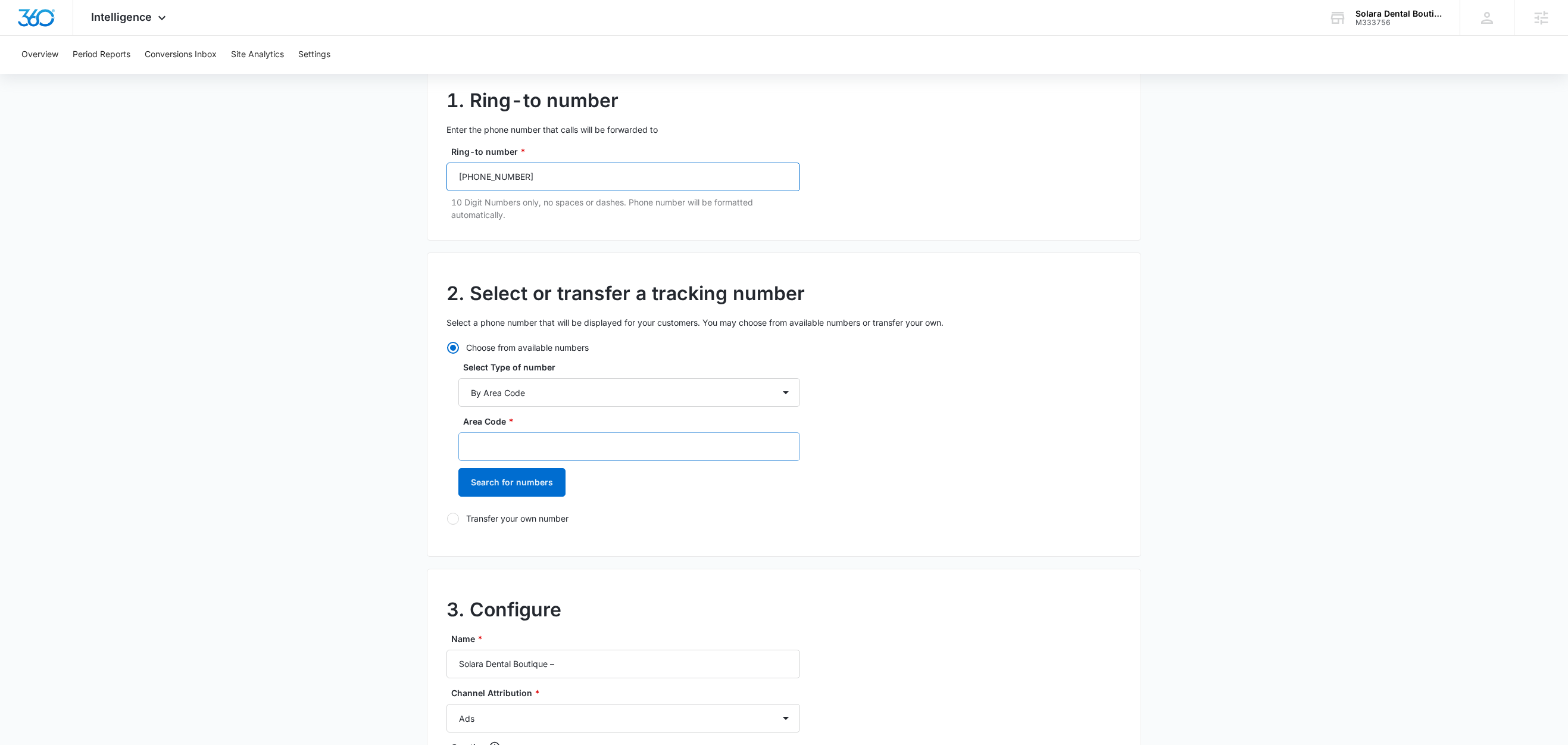
type input "(754) 228-0068"
click at [523, 448] on input "Area Code *" at bounding box center [630, 447] width 342 height 29
type input "754"
click at [513, 491] on button "Search for numbers" at bounding box center [512, 483] width 107 height 29
click at [524, 548] on label "+17542023071" at bounding box center [630, 545] width 342 height 12
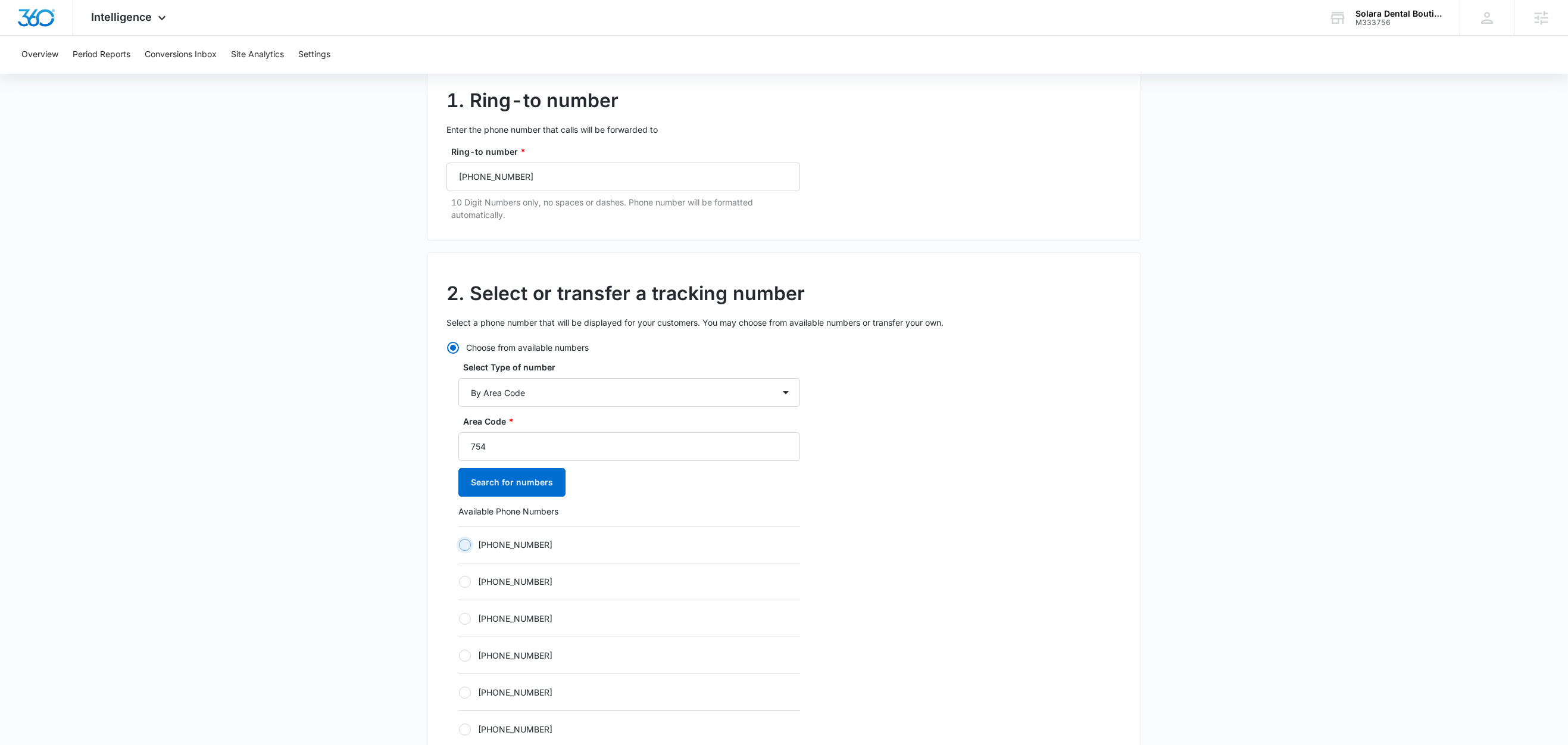
click at [459, 545] on input "+17542023071" at bounding box center [459, 544] width 1 height 1
radio input "true"
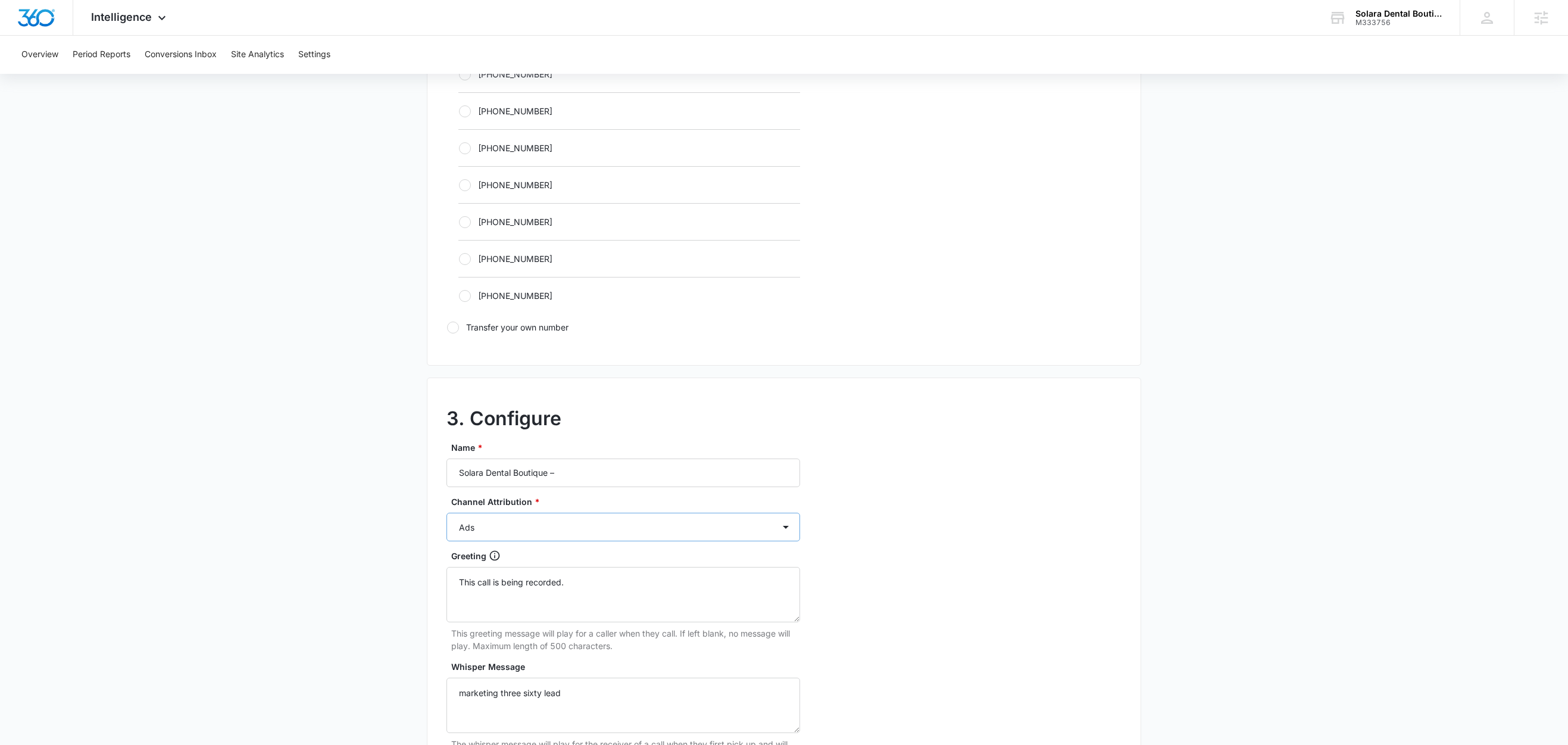
scroll to position [706, 0]
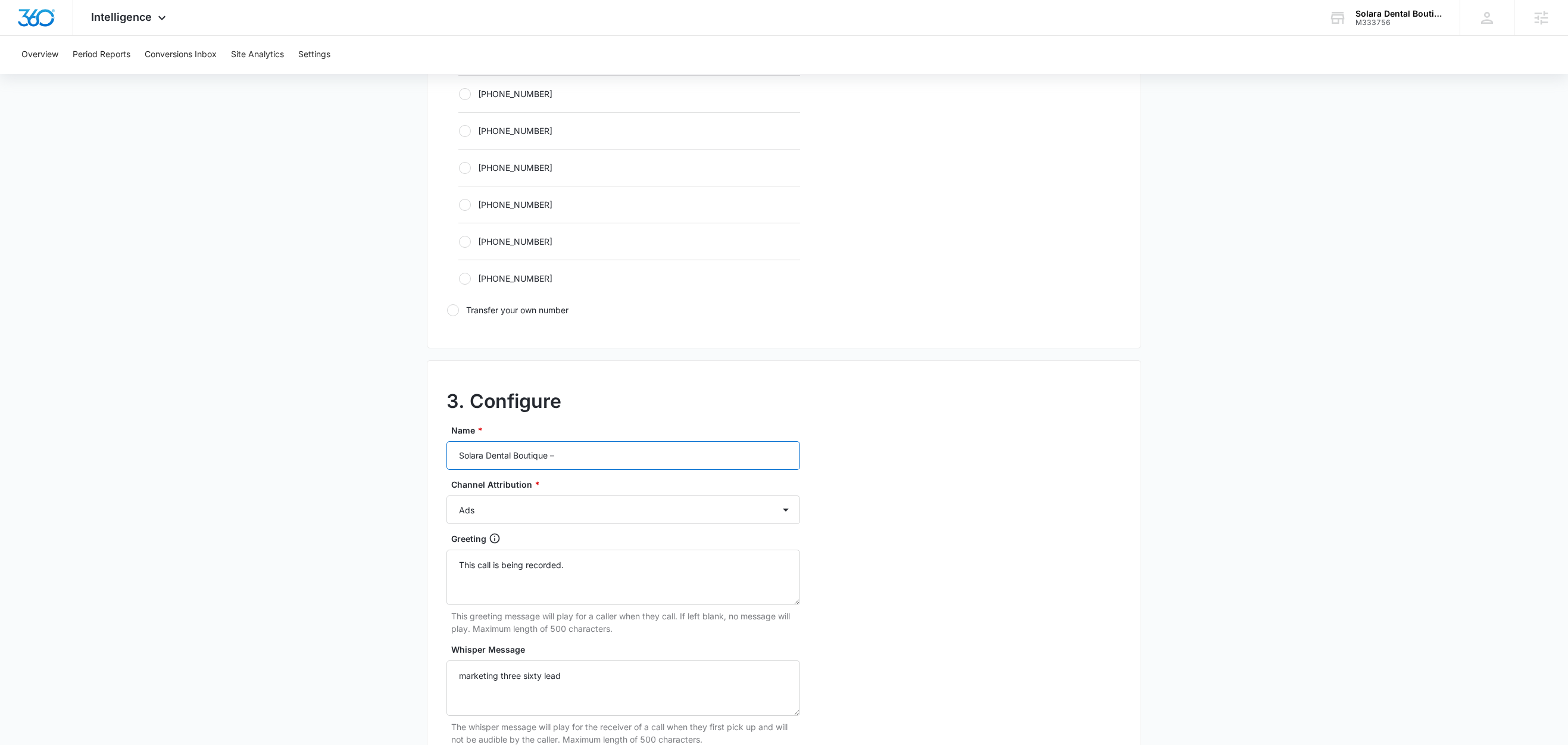
click at [633, 460] on input "Solara Dental Boutique –" at bounding box center [623, 456] width 354 height 29
type input "Solara Dental Boutique – Other"
click at [543, 516] on select "Ads Local Service Ads Content Social Other" at bounding box center [623, 510] width 354 height 29
select select "OTHER"
click at [446, 499] on select "Ads Local Service Ads Content Social Other" at bounding box center [623, 510] width 354 height 29
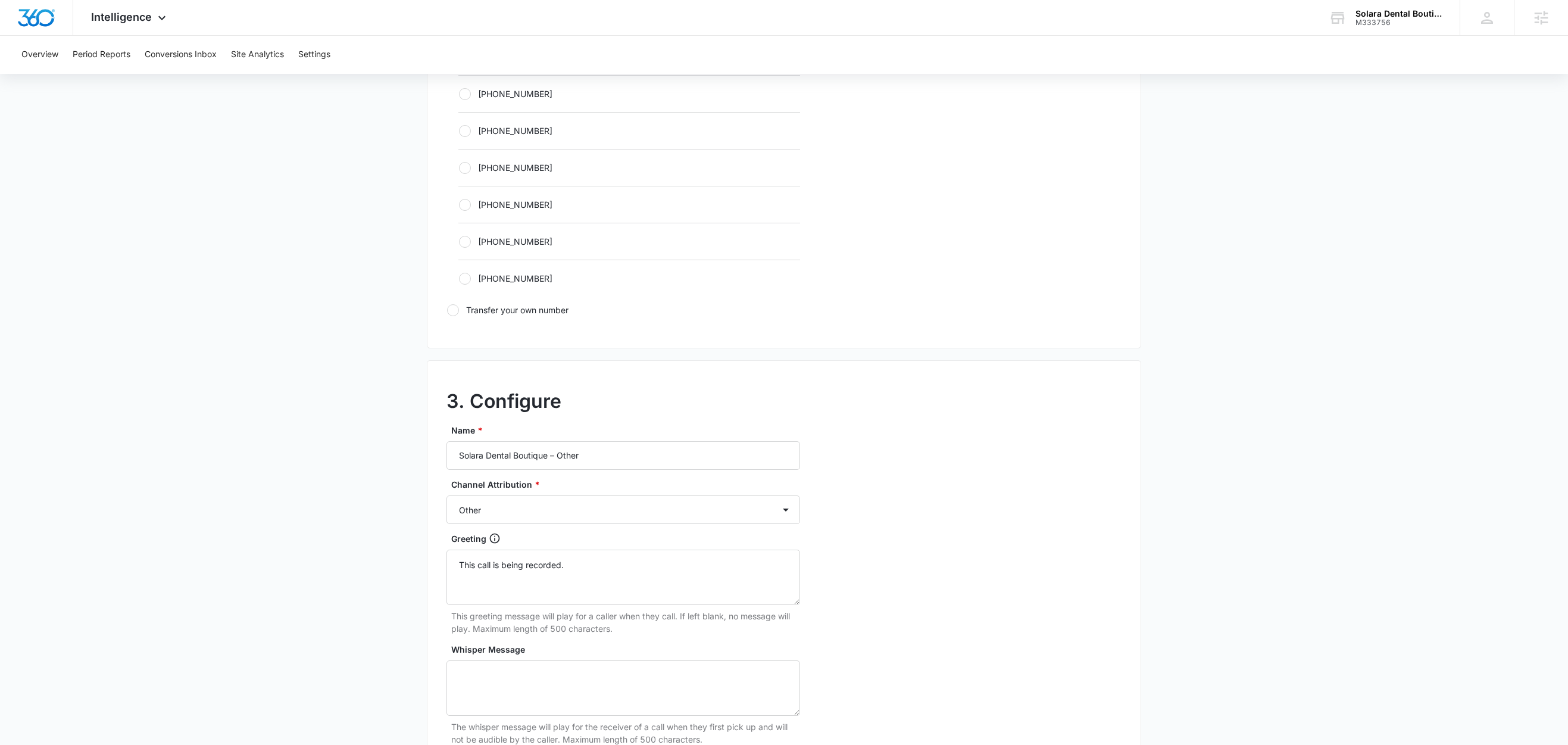
drag, startPoint x: 303, startPoint y: 614, endPoint x: 311, endPoint y: 613, distance: 8.1
click at [303, 614] on main "Add Tracking Number 1. Ring-to number Enter the phone number that calls will be…" at bounding box center [784, 179] width 1568 height 1546
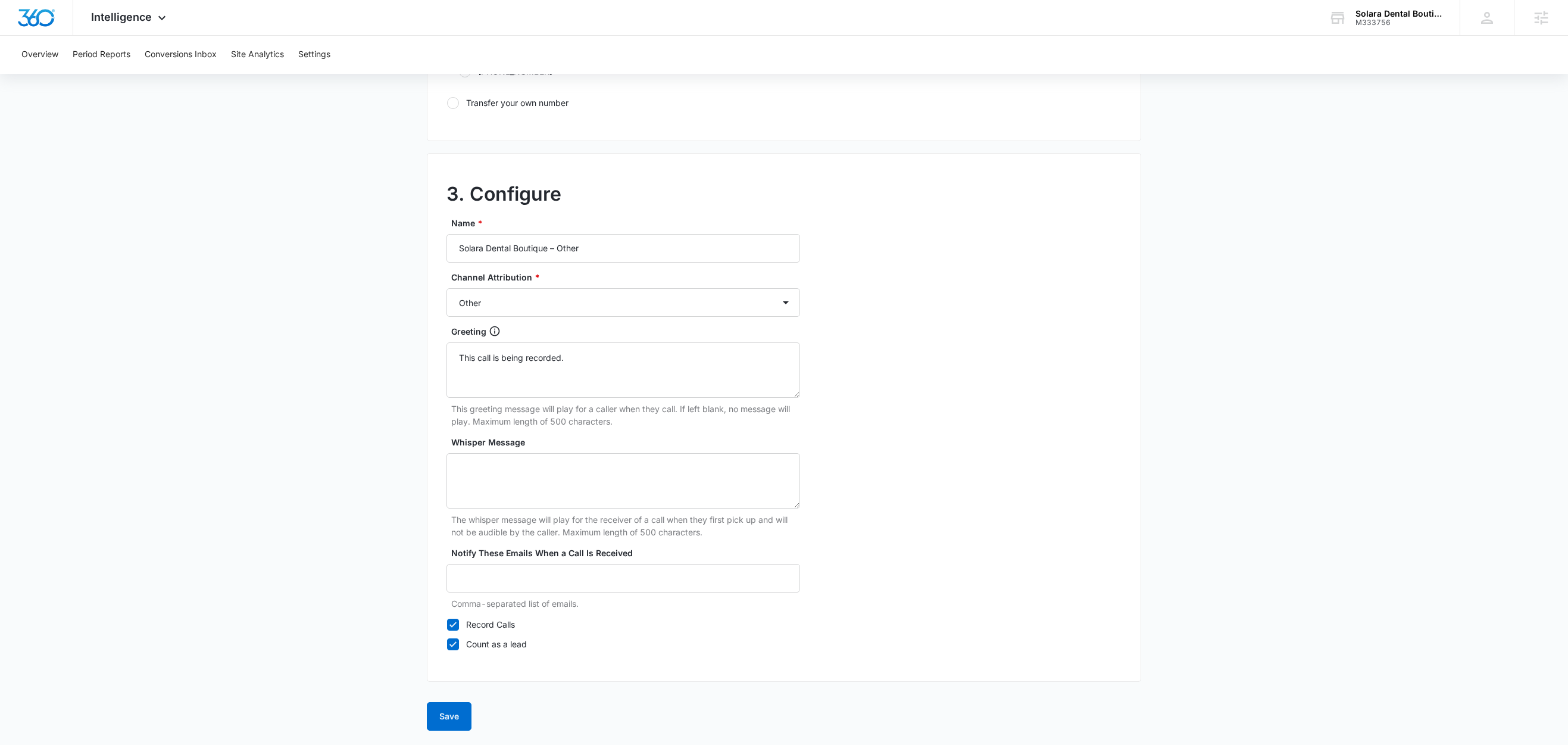
scroll to position [919, 0]
click at [505, 626] on label "Record Calls" at bounding box center [623, 624] width 354 height 12
click at [447, 625] on input "Record Calls" at bounding box center [446, 624] width 1 height 1
checkbox input "false"
click at [459, 716] on button "Save" at bounding box center [449, 716] width 45 height 29
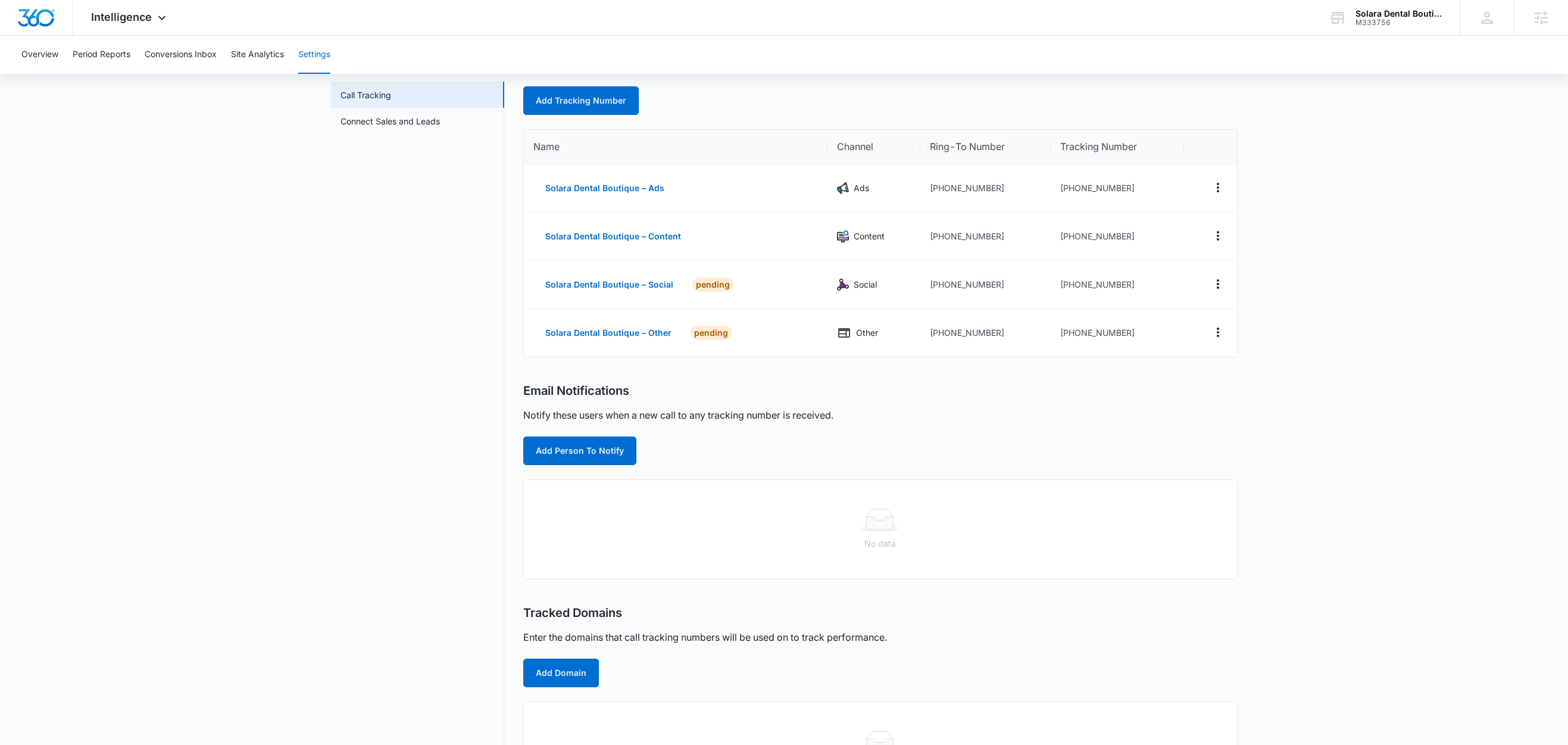
scroll to position [131, 0]
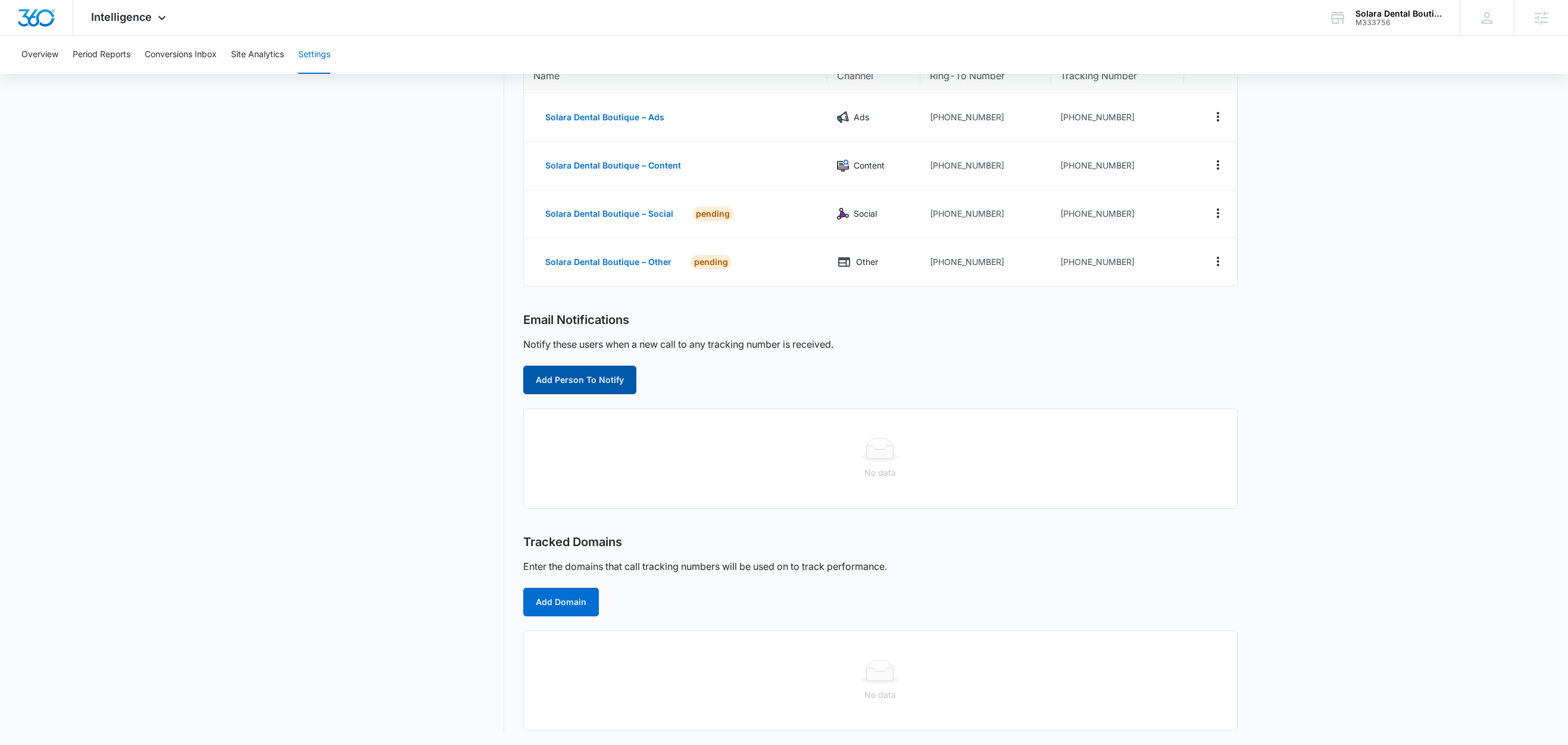
click at [612, 384] on button "Add Person To Notify" at bounding box center [580, 380] width 113 height 29
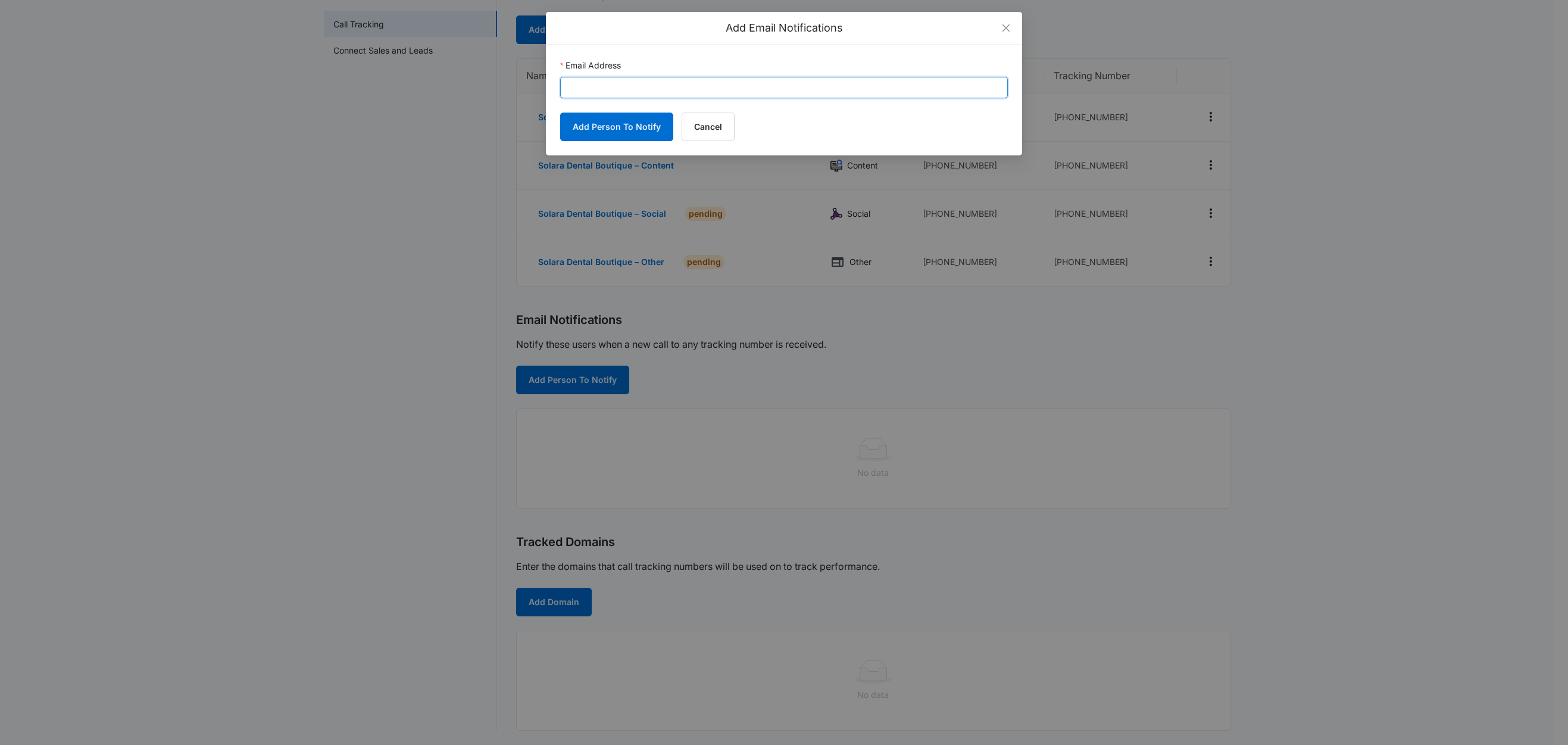
click at [685, 85] on input "Email Address" at bounding box center [784, 88] width 447 height 21
paste input "karissa.harris@madwire.com"
type input "karissa.harris@madwire.com"
click at [630, 135] on button "Add Person To Notify" at bounding box center [617, 127] width 113 height 29
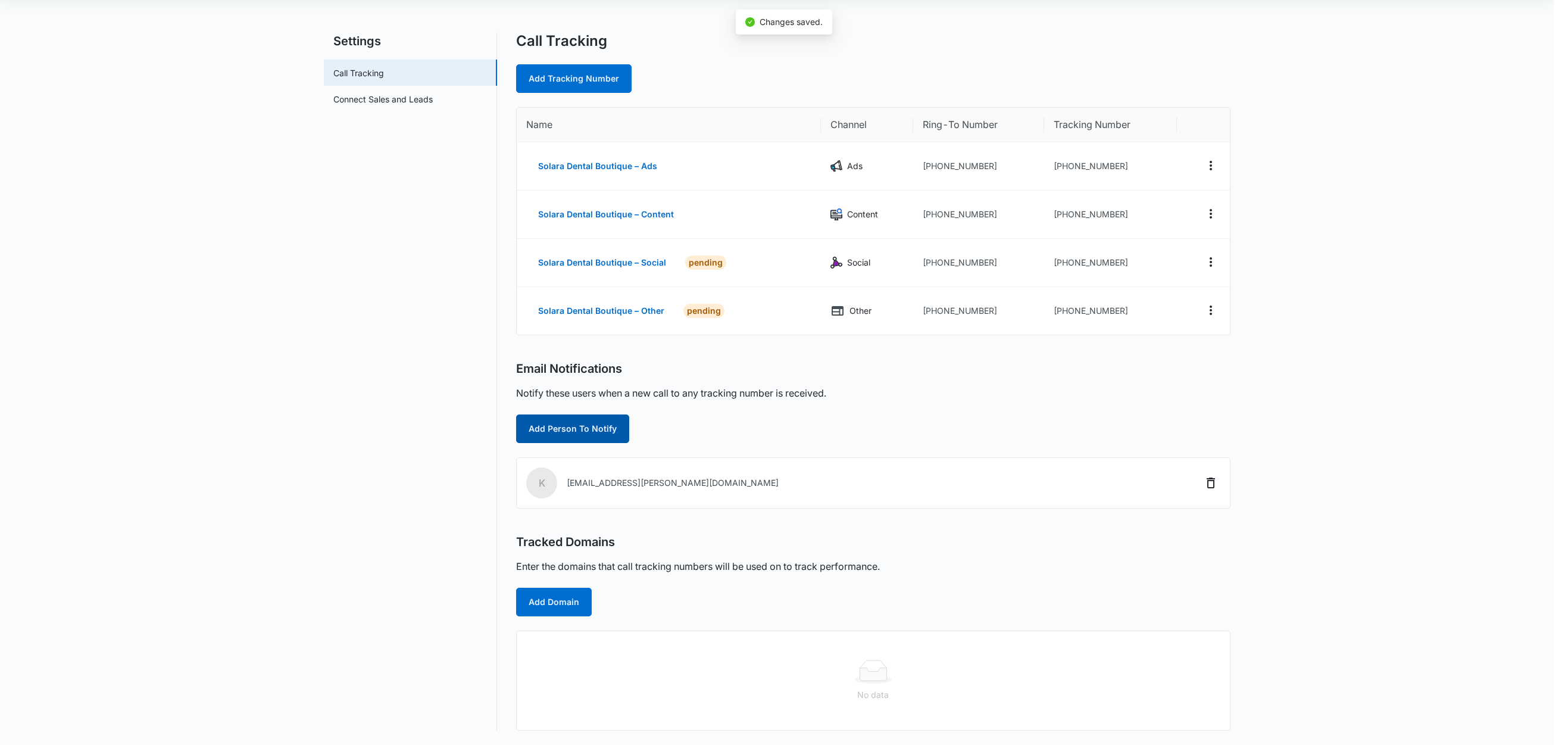
scroll to position [83, 0]
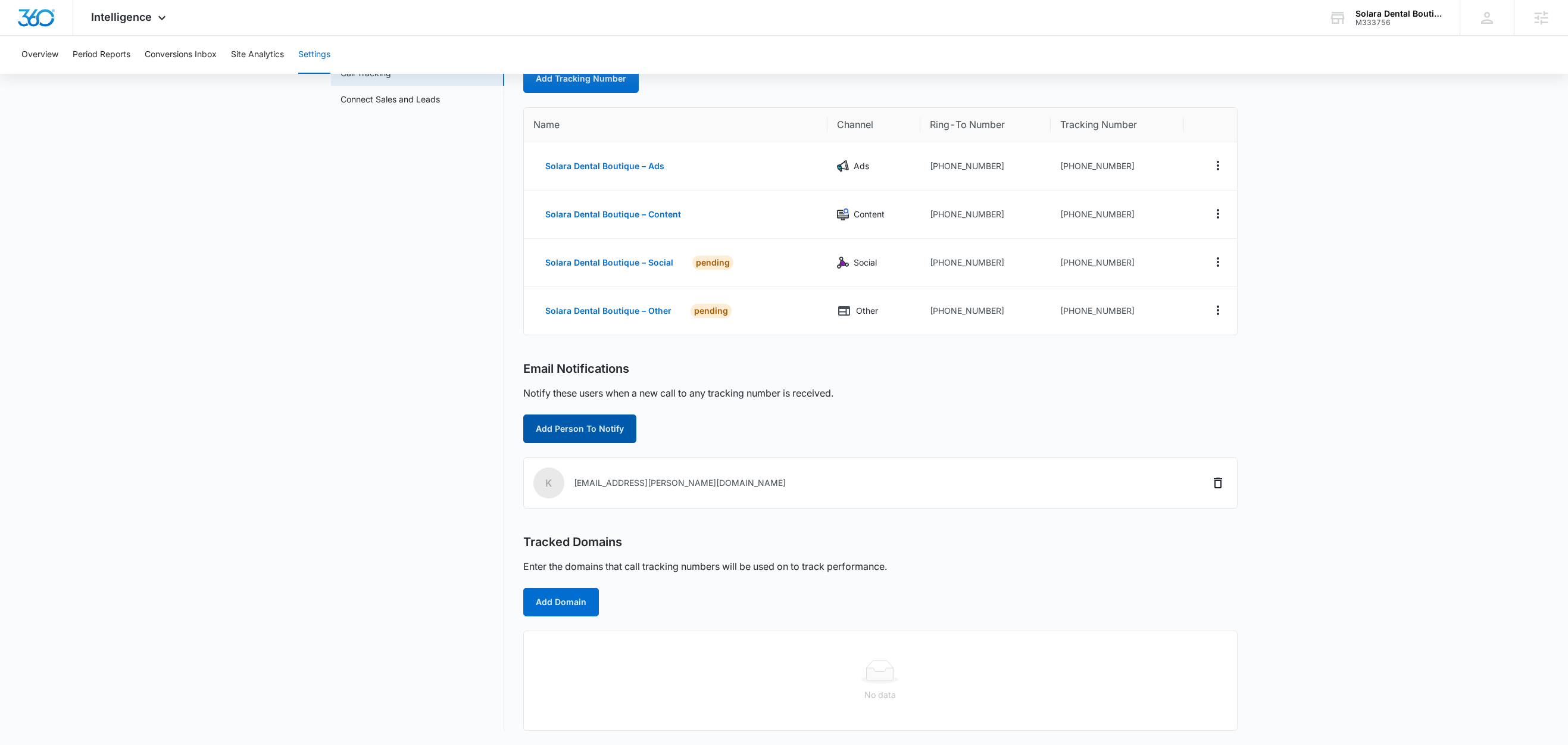
click at [593, 423] on button "Add Person To Notify" at bounding box center [580, 429] width 113 height 29
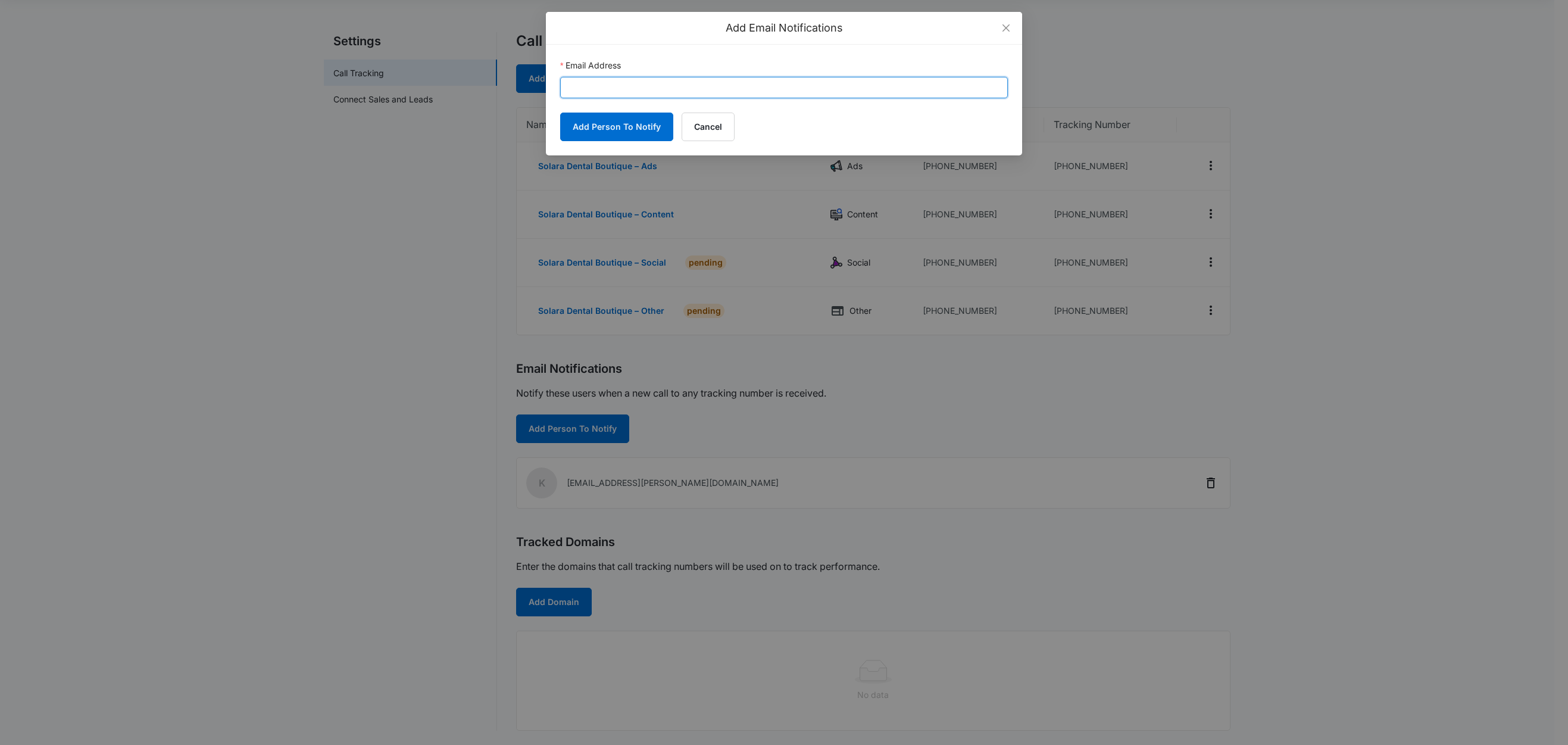
click at [667, 89] on input "Email Address" at bounding box center [784, 88] width 447 height 21
paste input "solaradental@solaradentalb.com"
type input "solaradental@solaradentalb.com"
click at [595, 131] on button "Add Person To Notify" at bounding box center [617, 127] width 113 height 29
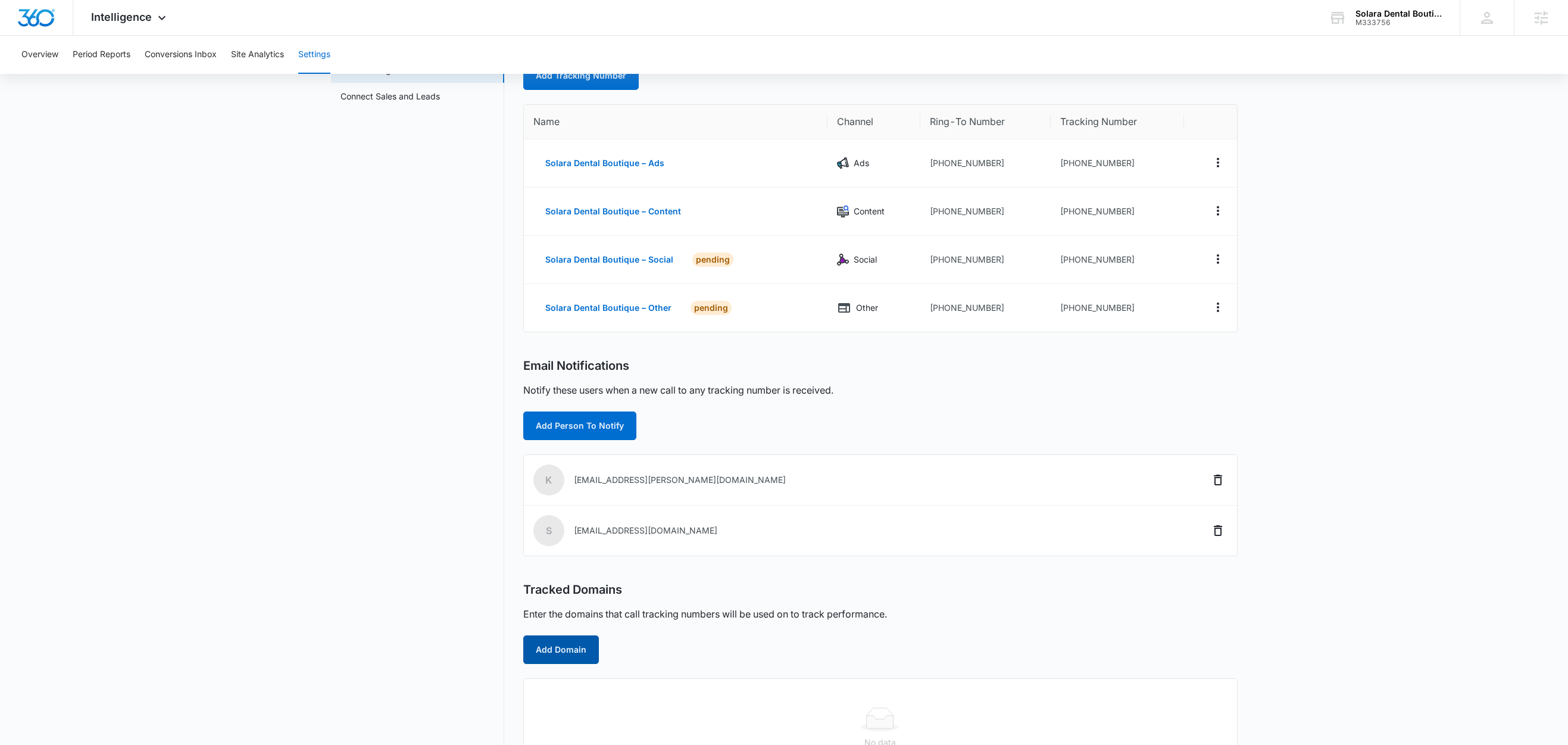
click at [572, 654] on button "Add Domain" at bounding box center [561, 650] width 76 height 29
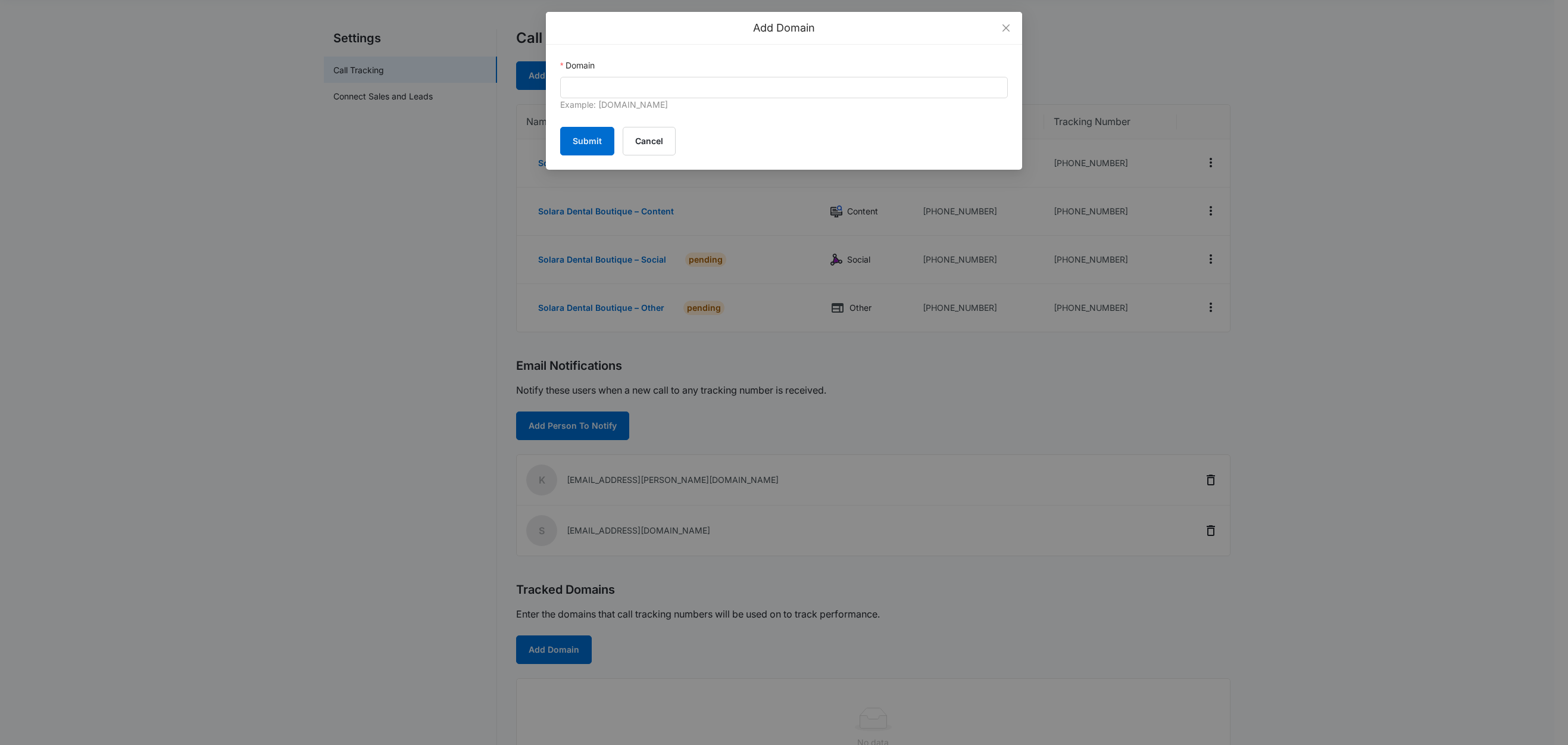
click at [644, 100] on div "Example: marketing360.com" at bounding box center [784, 105] width 447 height 14
click at [641, 86] on input "Domain" at bounding box center [784, 88] width 447 height 21
paste input "solaradentalb.com"
type input "solaradentalb.com"
click at [580, 144] on button "Submit" at bounding box center [587, 141] width 54 height 29
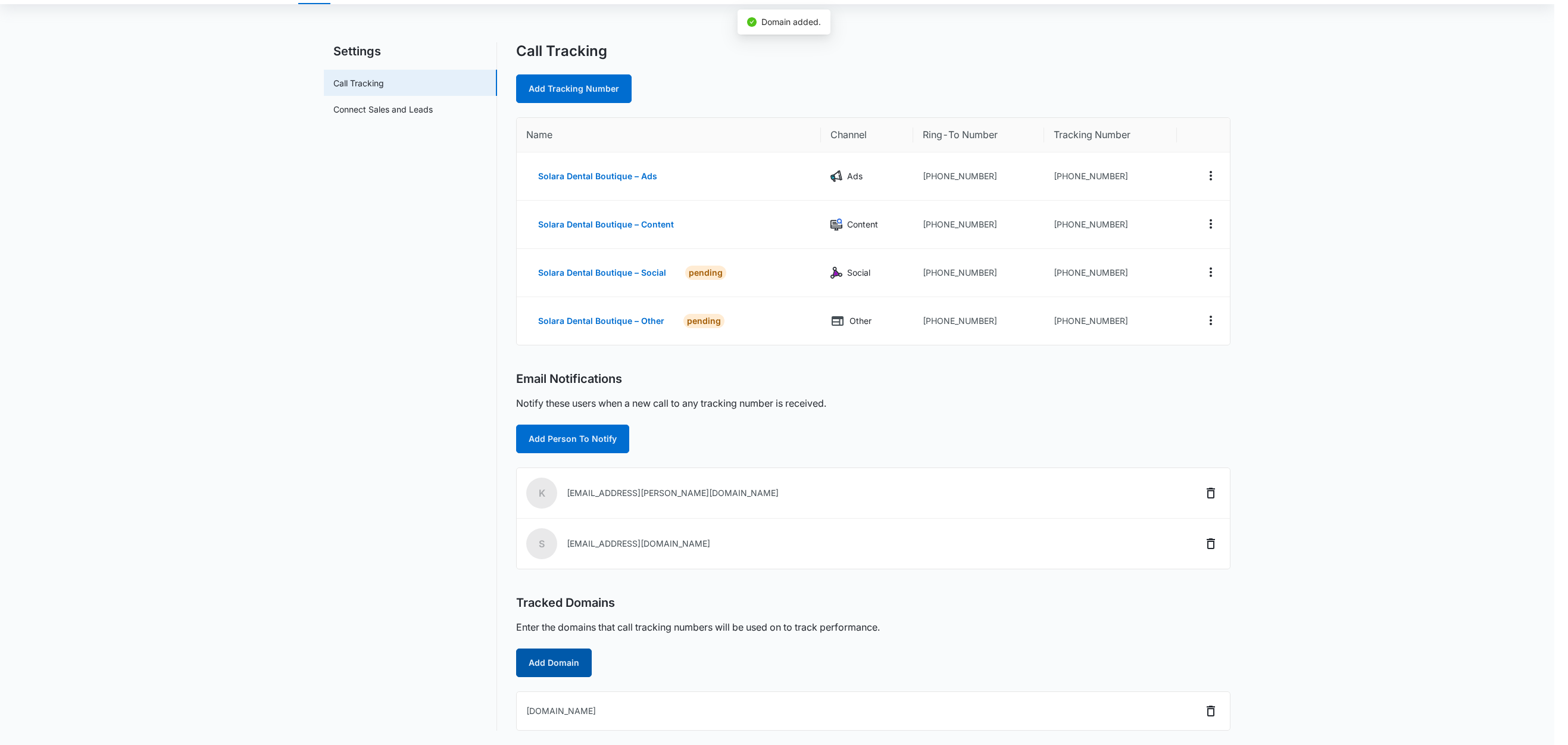
scroll to position [72, 0]
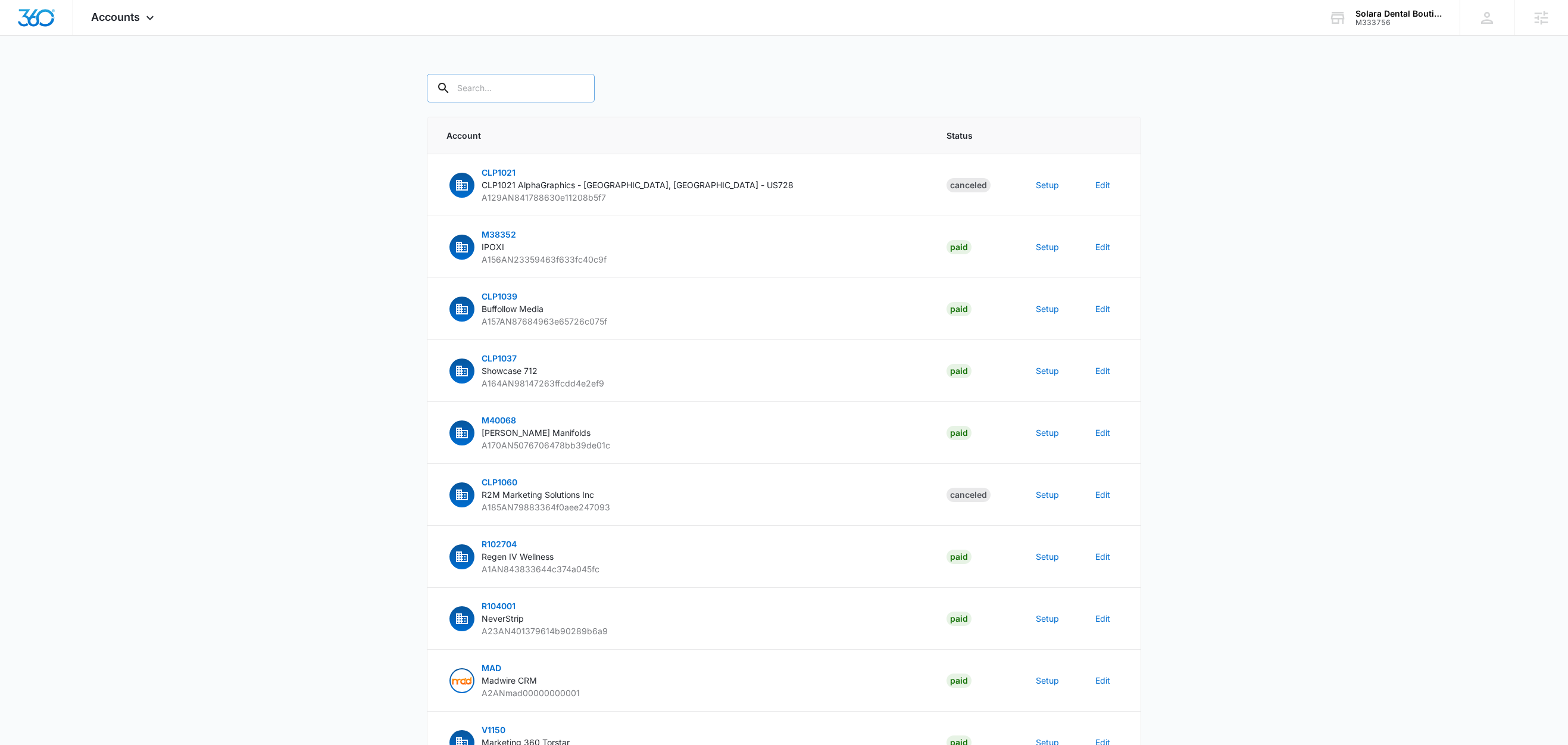
click at [488, 91] on input "text" at bounding box center [511, 88] width 168 height 29
paste input "M333756"
type input "M333756"
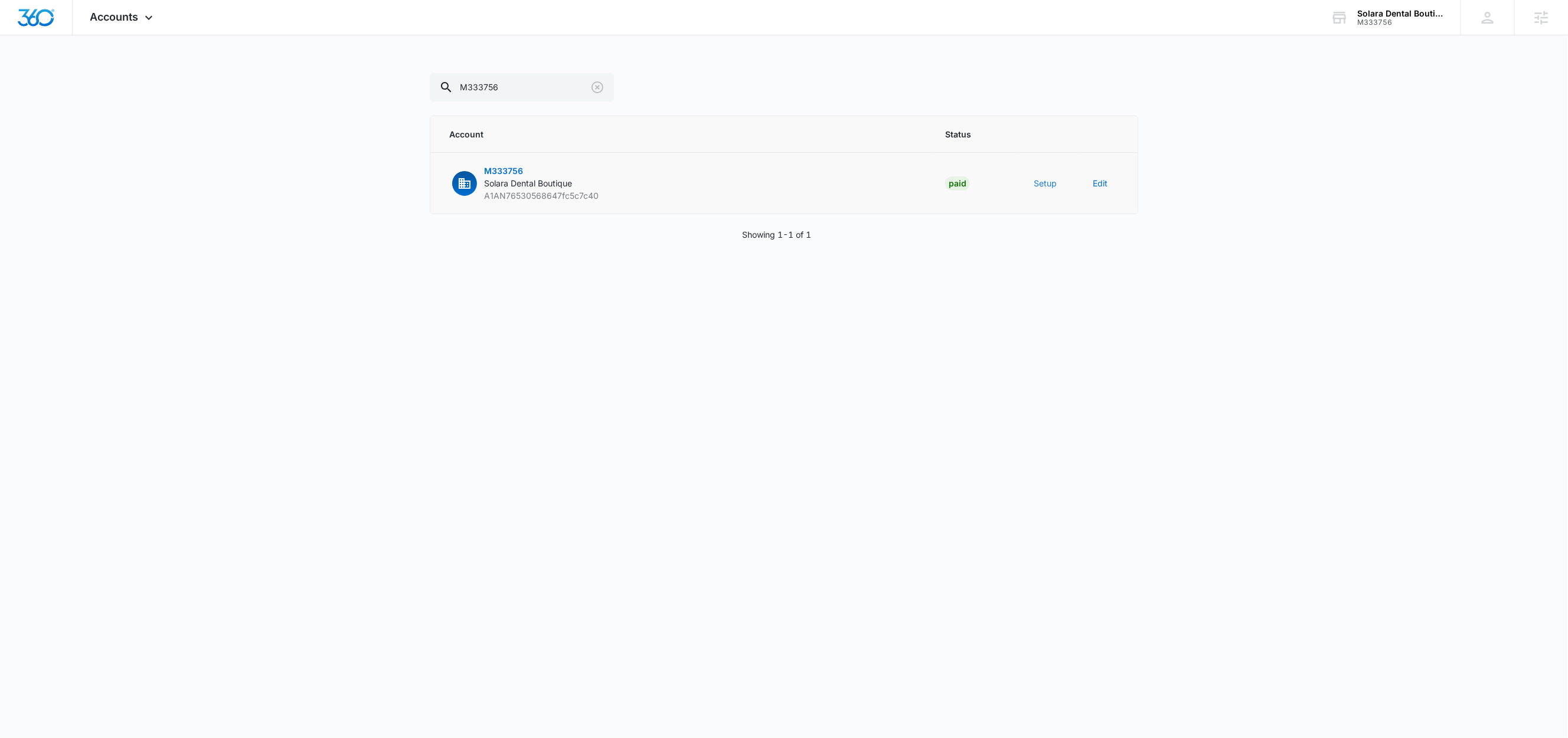
click at [1043, 186] on button "Setup" at bounding box center [1045, 183] width 23 height 12
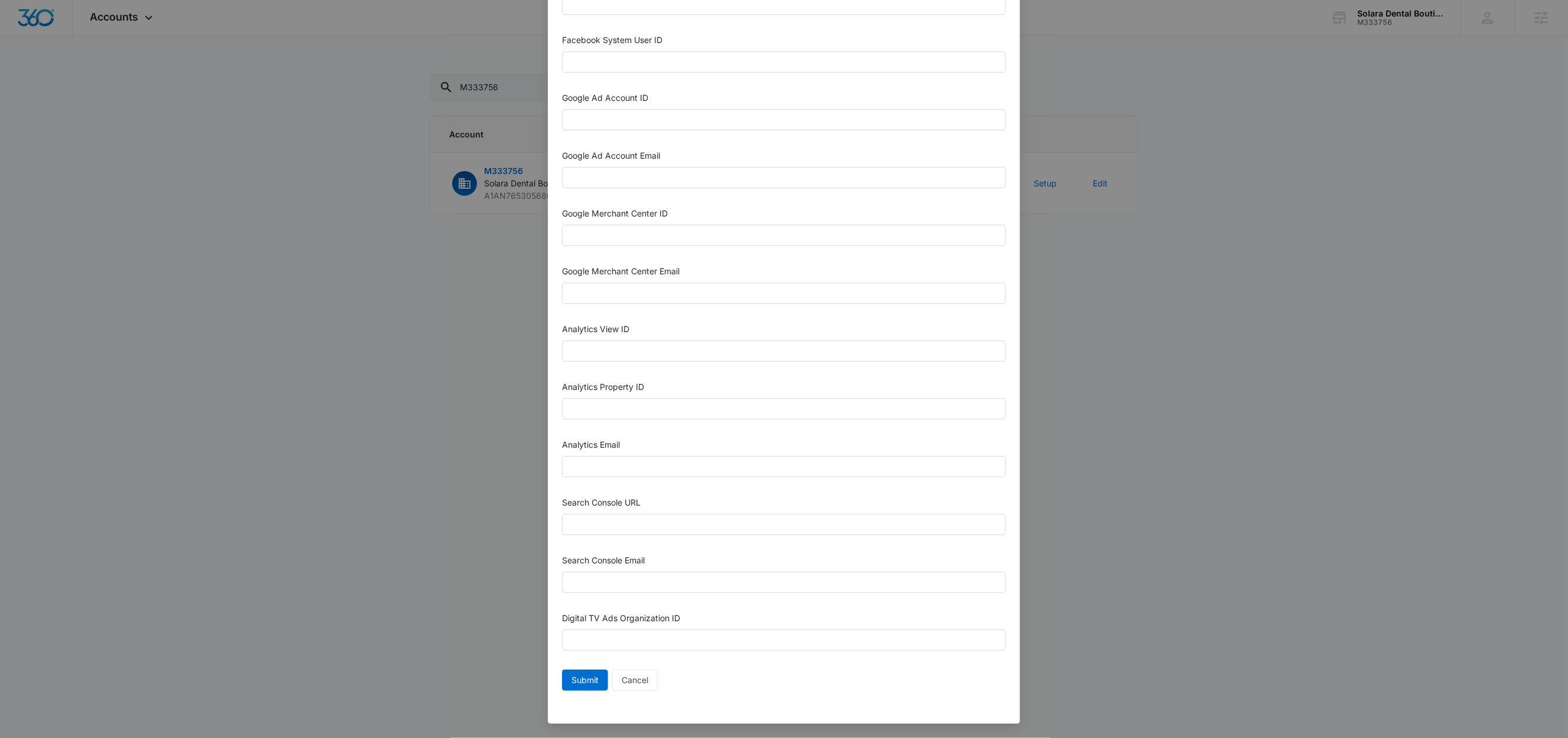
scroll to position [323, 0]
click at [608, 578] on input "Search Console Email" at bounding box center [784, 582] width 444 height 21
paste input "[EMAIL_ADDRESS][DOMAIN_NAME]"
type input "[EMAIL_ADDRESS][DOMAIN_NAME]"
click at [629, 472] on input "Analytics Email" at bounding box center [784, 466] width 444 height 21
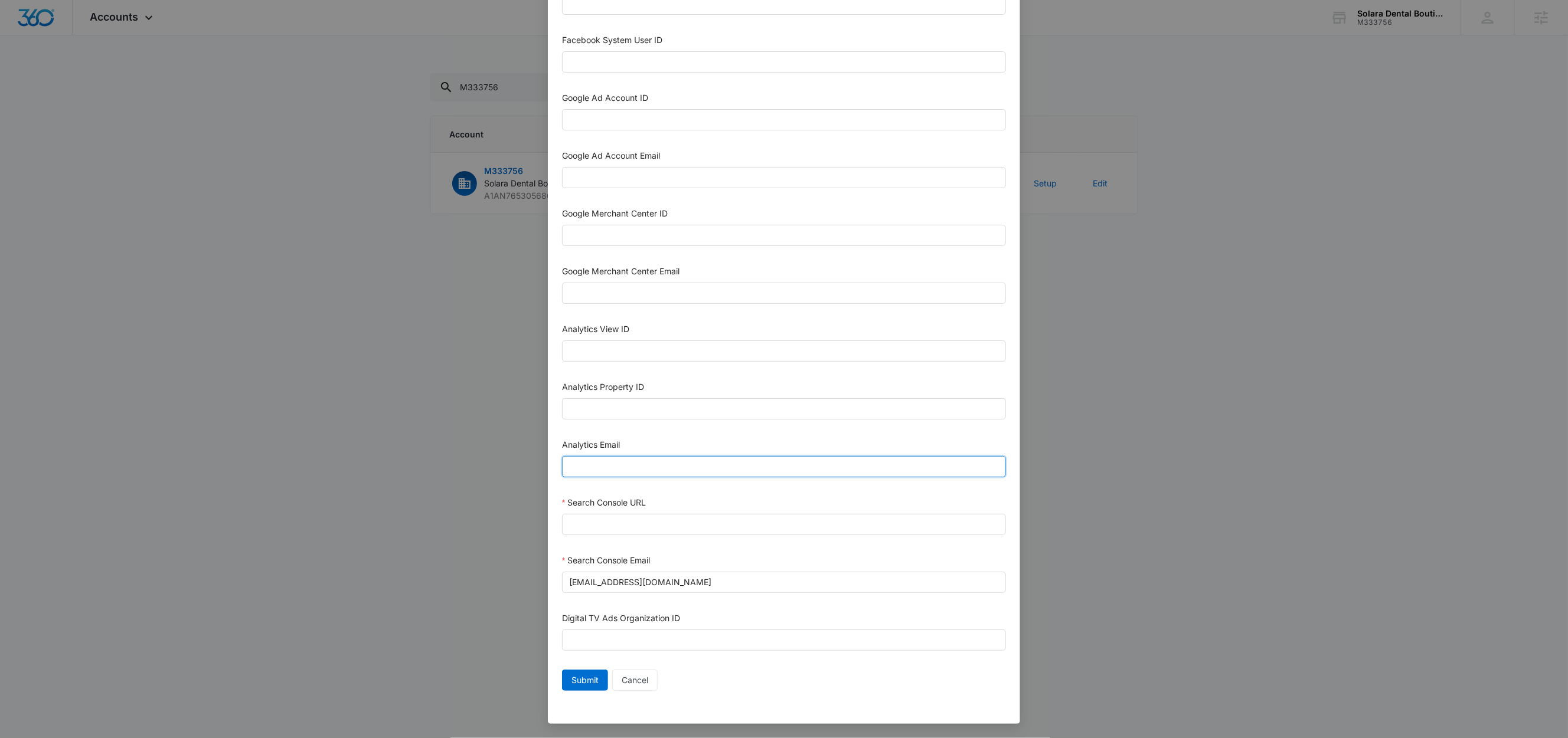
paste input "[EMAIL_ADDRESS][DOMAIN_NAME]"
type input "[EMAIL_ADDRESS][DOMAIN_NAME]"
click at [632, 176] on input "Google Ad Account Email" at bounding box center [784, 177] width 444 height 21
paste input "[EMAIL_ADDRESS][DOMAIN_NAME]"
type input "[EMAIL_ADDRESS][DOMAIN_NAME]"
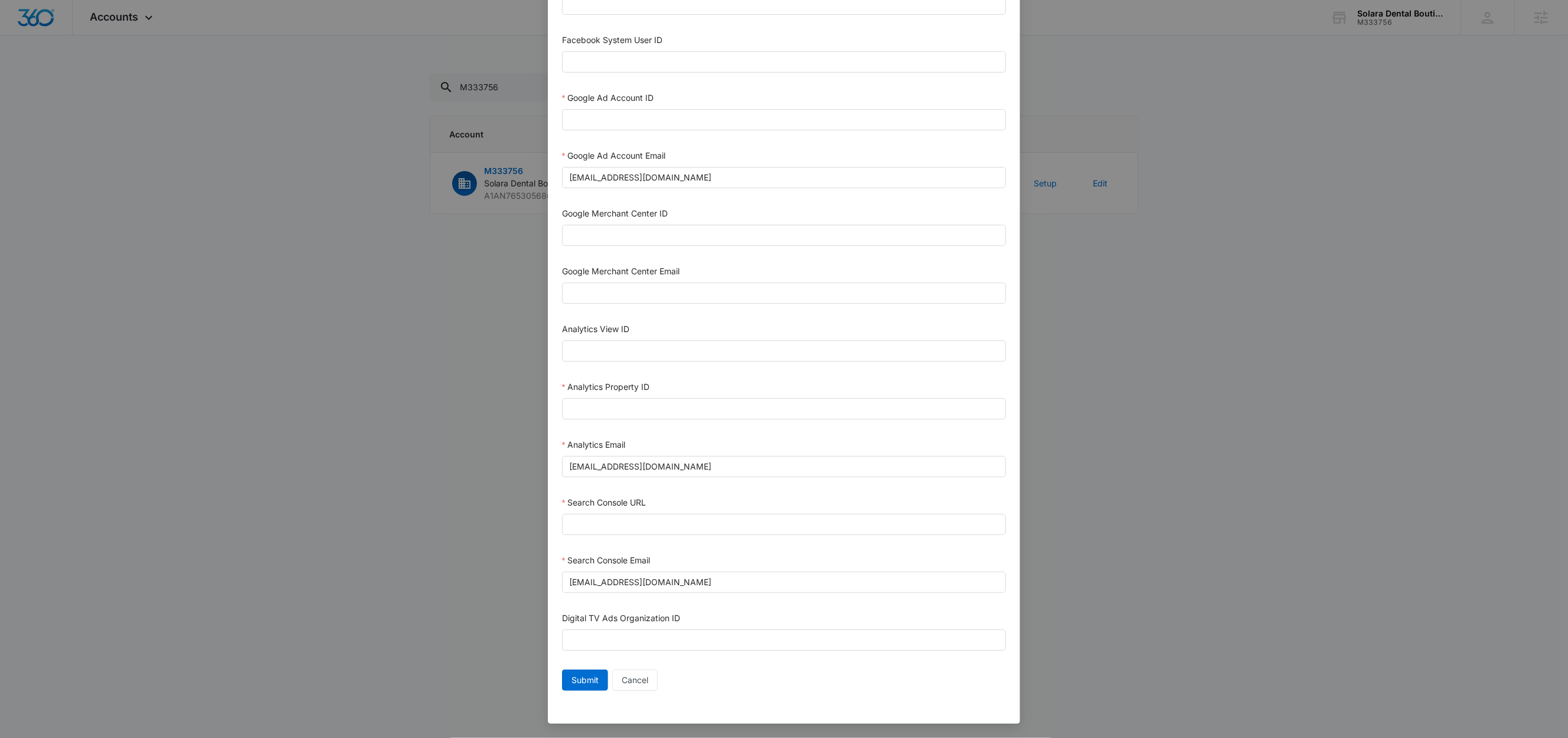
click at [727, 149] on div "Google Ad Account Email" at bounding box center [784, 158] width 444 height 18
click at [654, 517] on input "Search Console URL" at bounding box center [784, 524] width 444 height 21
paste input "[URL][DOMAIN_NAME]"
type input "[URL][DOMAIN_NAME]"
click at [721, 387] on div "Analytics Property ID" at bounding box center [784, 389] width 444 height 18
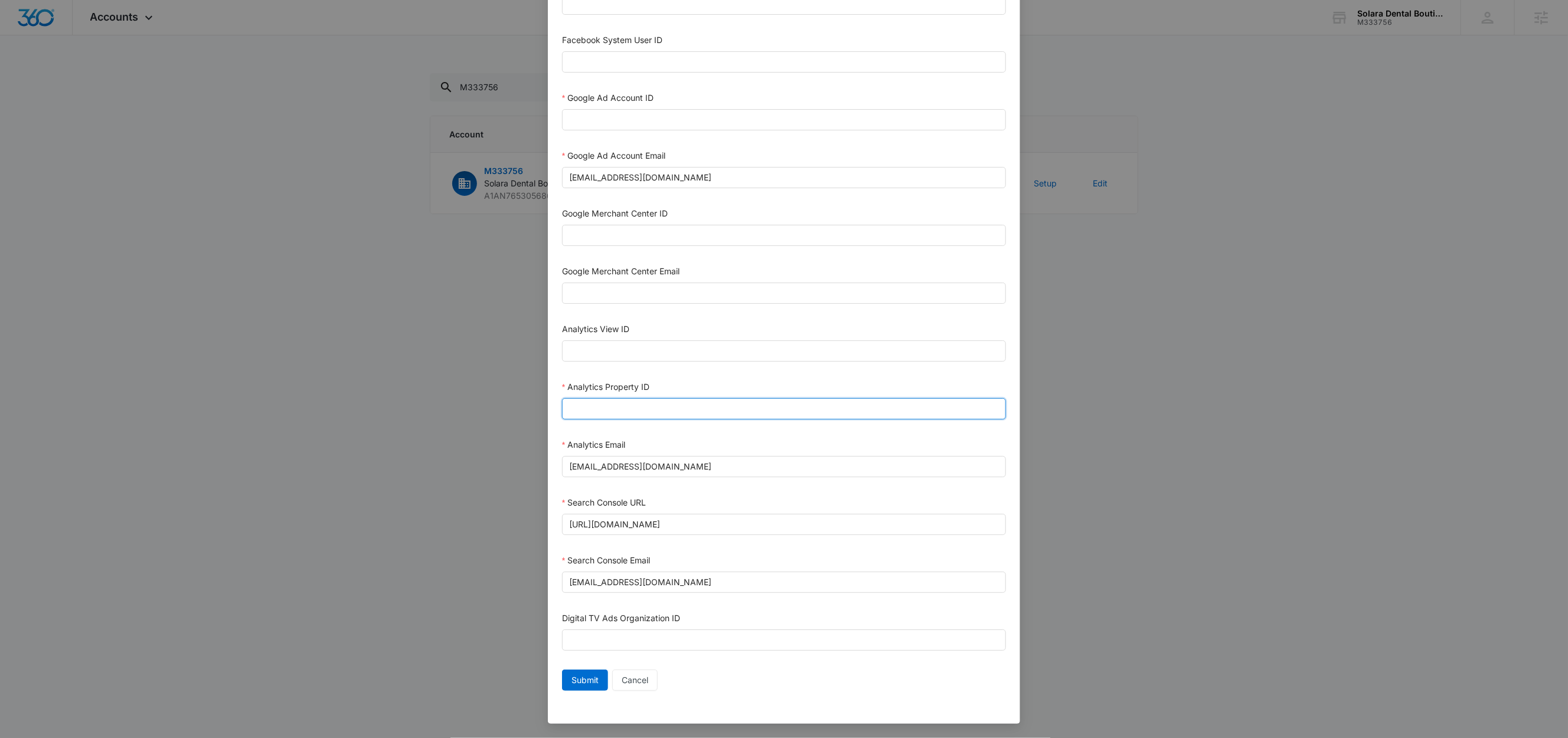
click at [623, 410] on input "Analytics Property ID" at bounding box center [784, 409] width 444 height 21
paste input "504168676"
type input "504168676"
click at [710, 381] on div "Analytics Property ID" at bounding box center [784, 389] width 444 height 18
click at [632, 112] on input "Google Ad Account ID" at bounding box center [784, 120] width 444 height 21
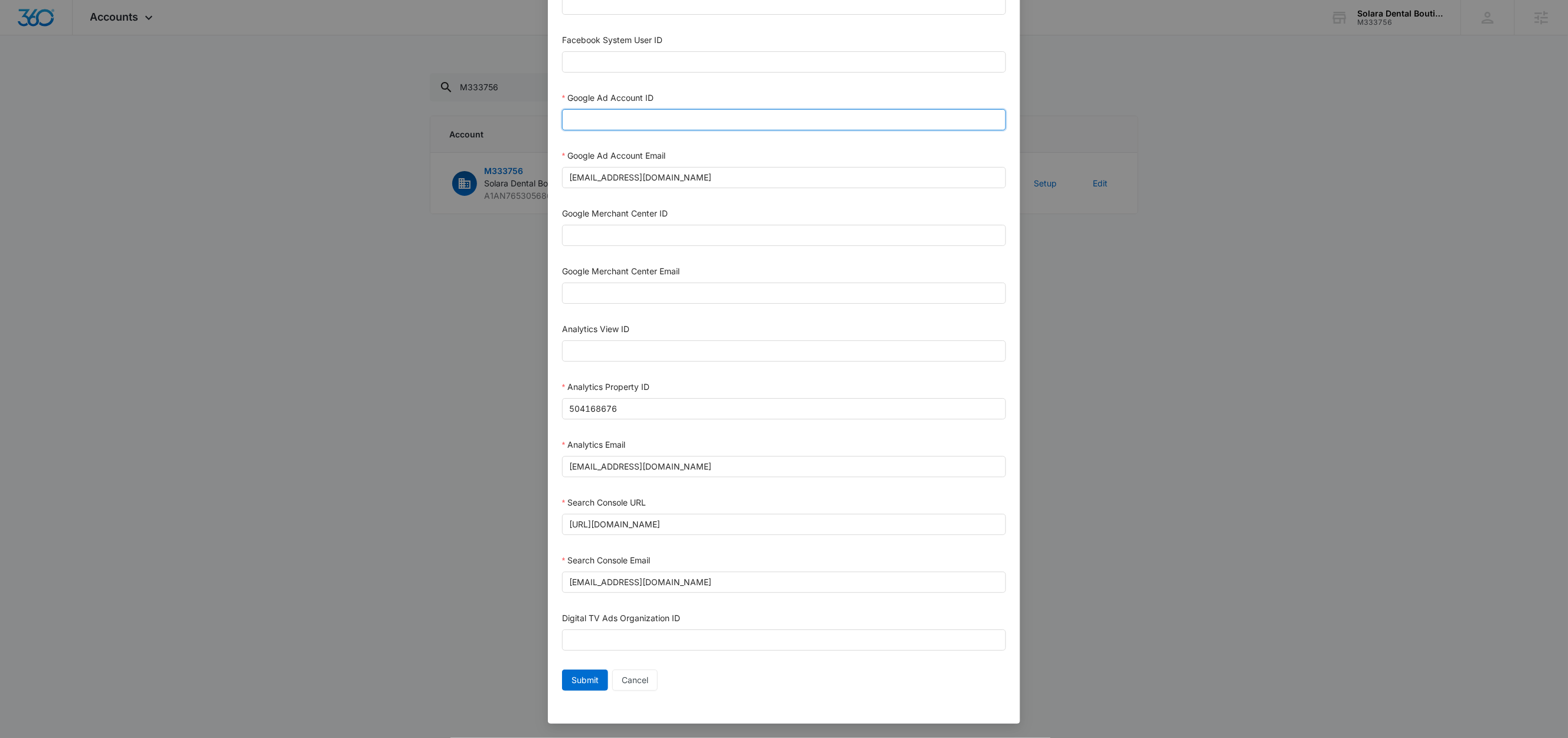
paste input "235-136-0154"
type input "235-136-0154"
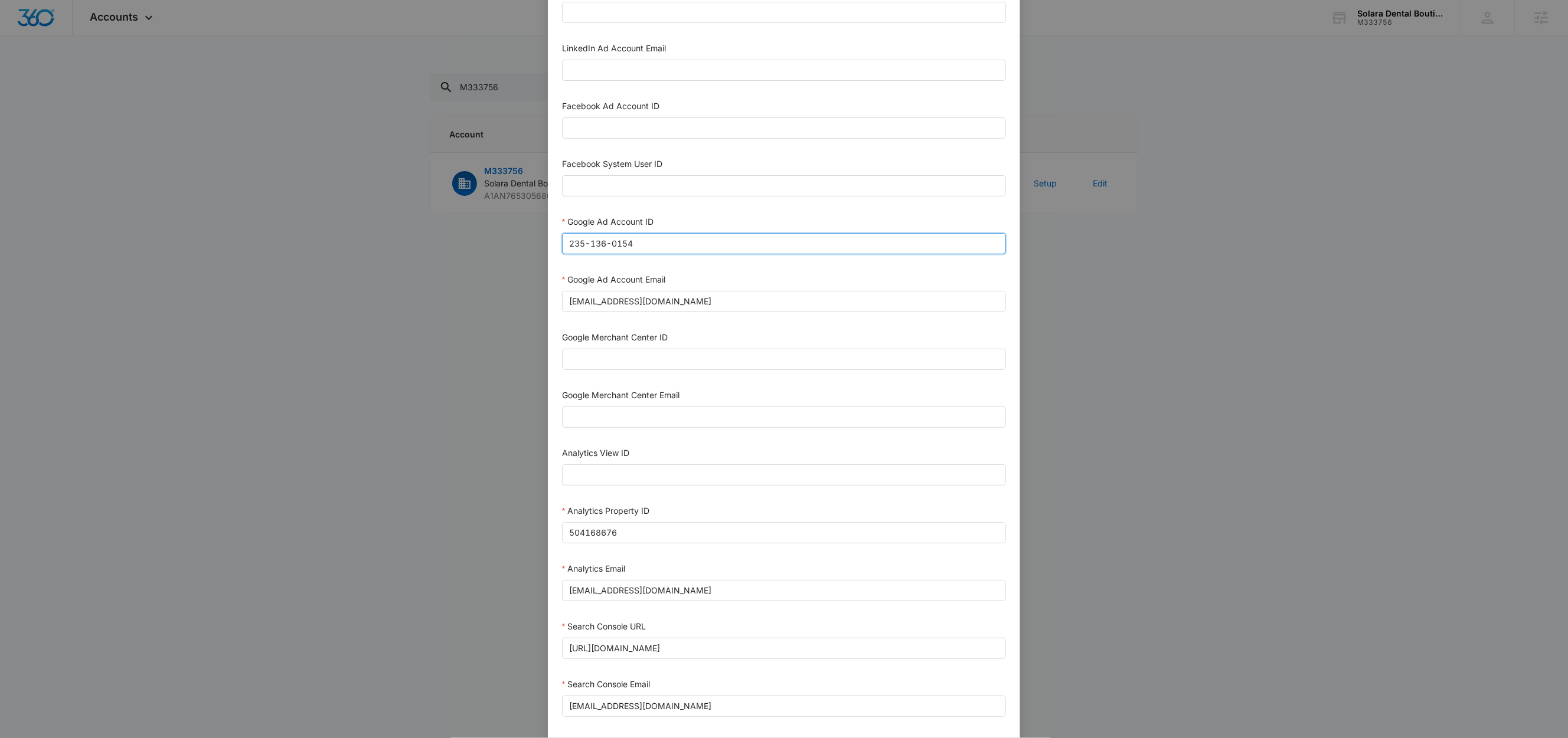
scroll to position [187, 0]
click at [619, 188] on input "Facebook System User ID" at bounding box center [784, 189] width 444 height 21
type input "1023954259108897"
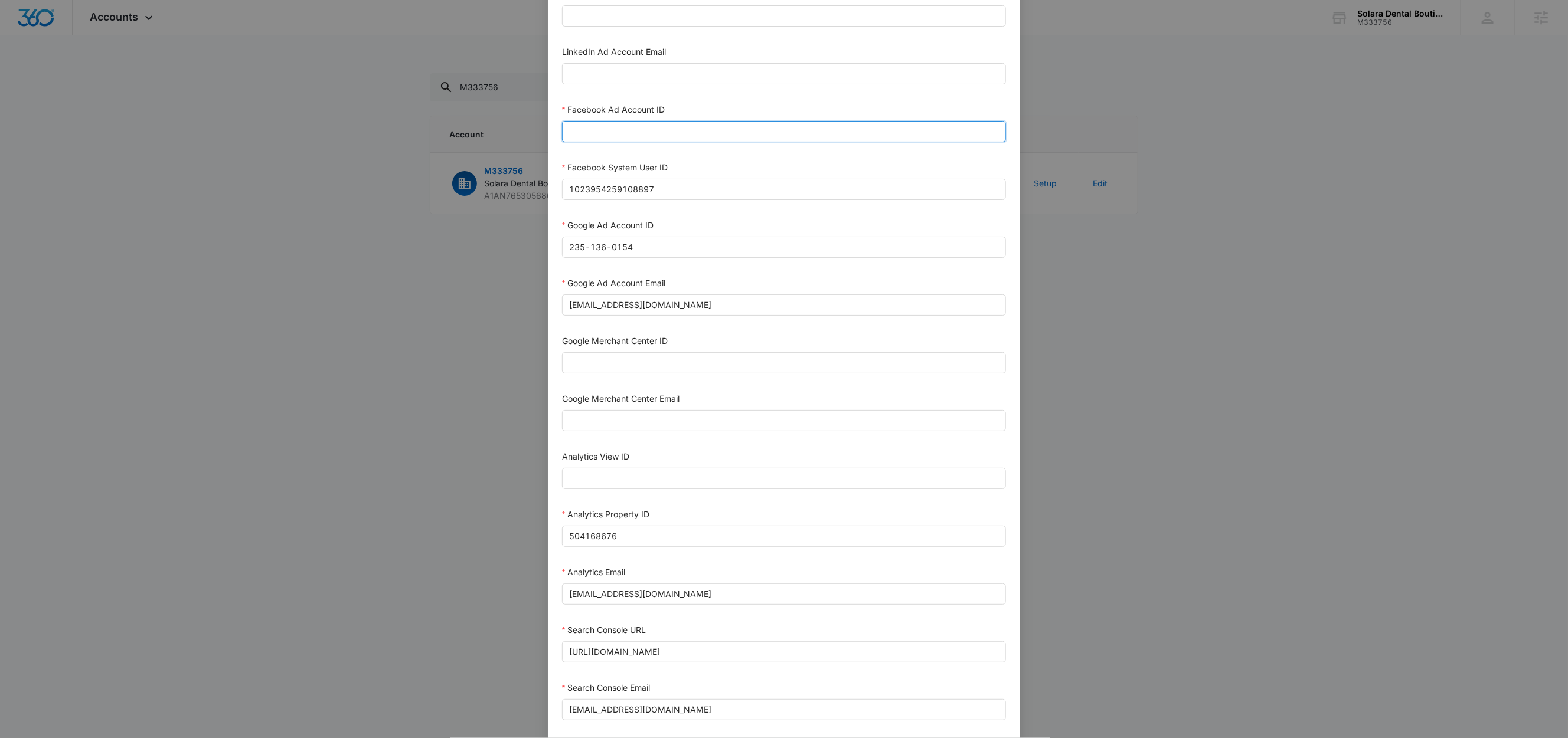
click at [634, 139] on input "Facebook Ad Account ID" at bounding box center [784, 131] width 444 height 21
paste input "1271765751295661"
type input "1271765751295661"
click at [697, 113] on div "Facebook Ad Account ID" at bounding box center [784, 112] width 444 height 18
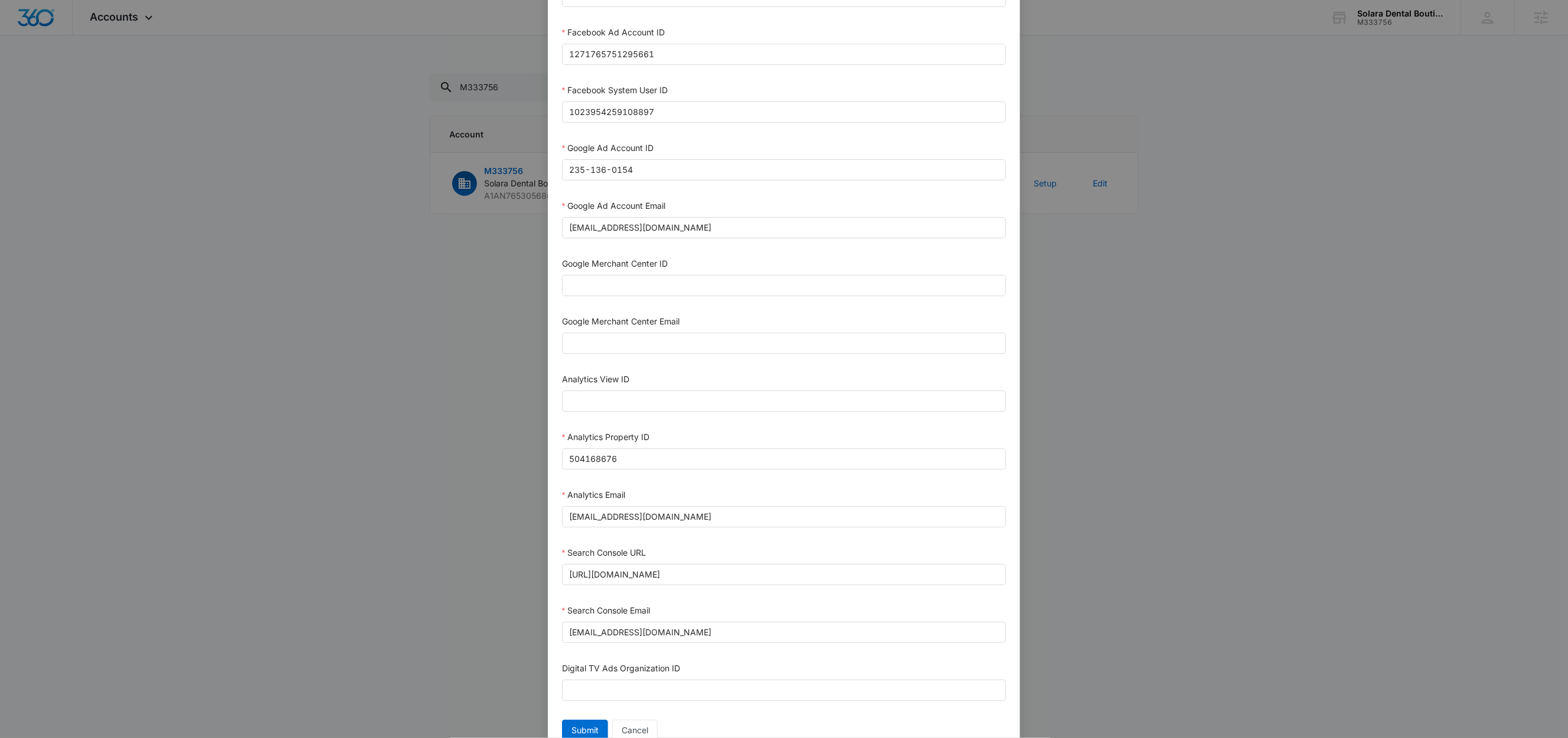
scroll to position [323, 0]
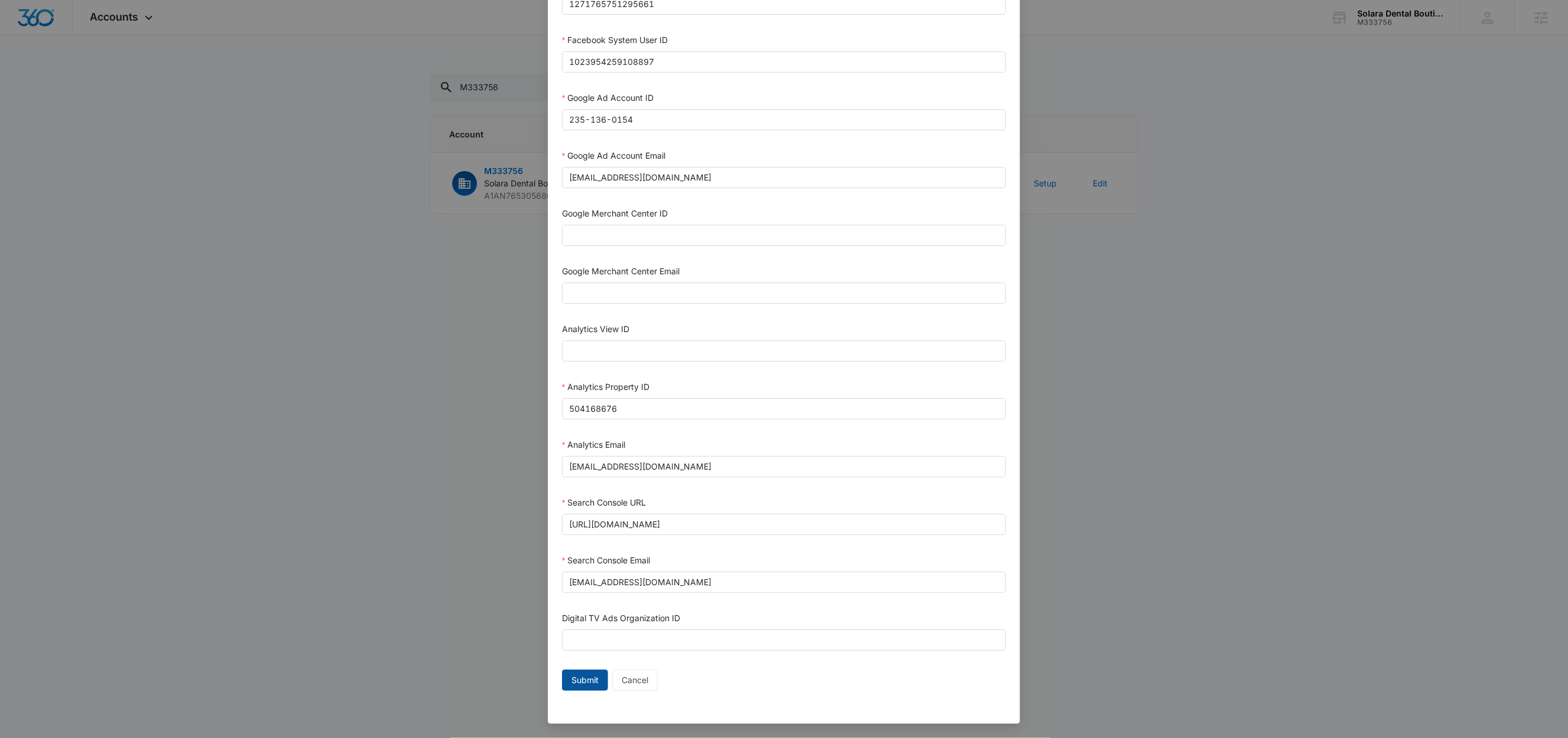
click at [578, 679] on span "Submit" at bounding box center [585, 680] width 27 height 13
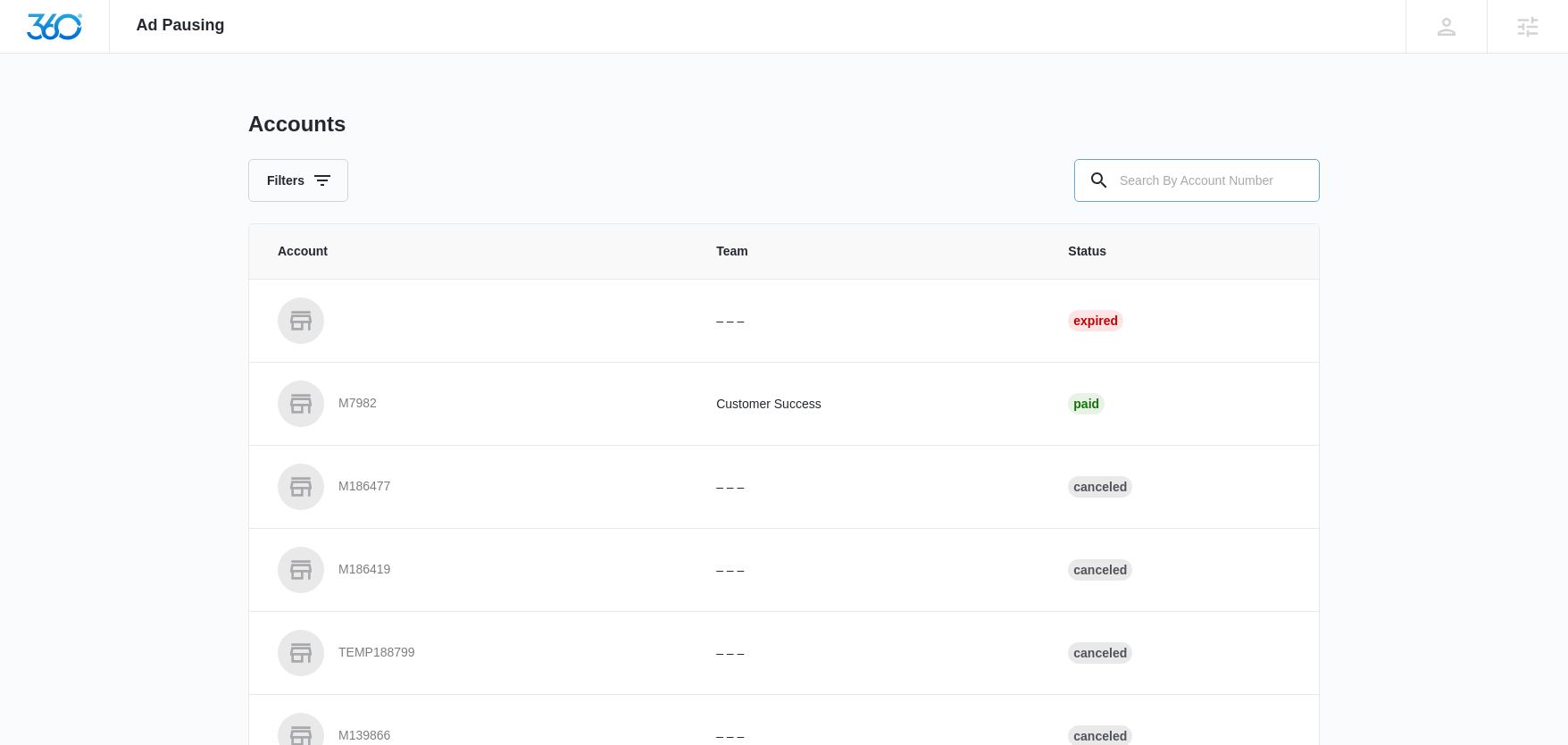
click at [1223, 176] on input "text" at bounding box center [1196, 180] width 245 height 43
paste input "M333756"
type input "M333756"
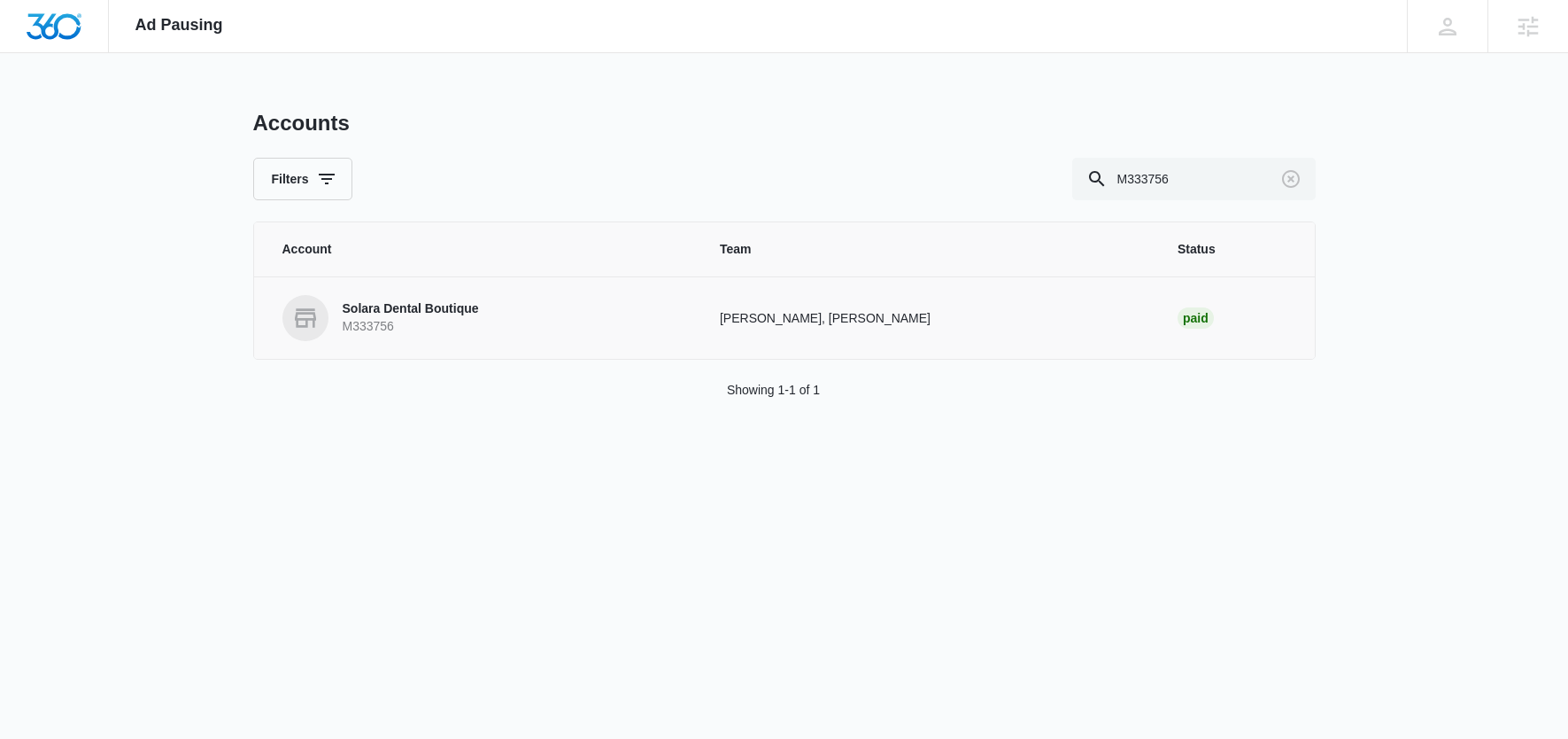
click at [430, 303] on p "Solara Dental Boutique" at bounding box center [411, 309] width 137 height 18
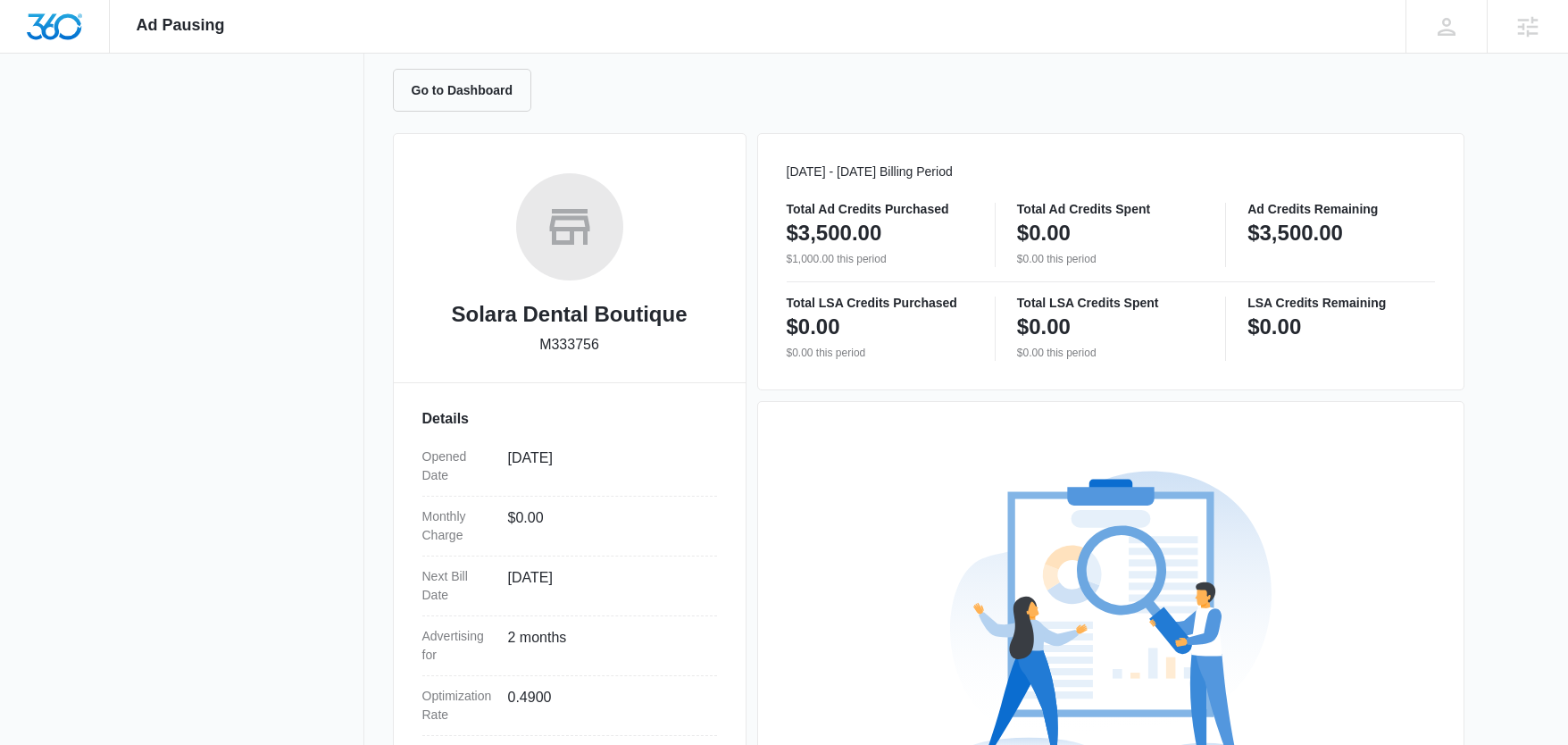
scroll to position [353, 0]
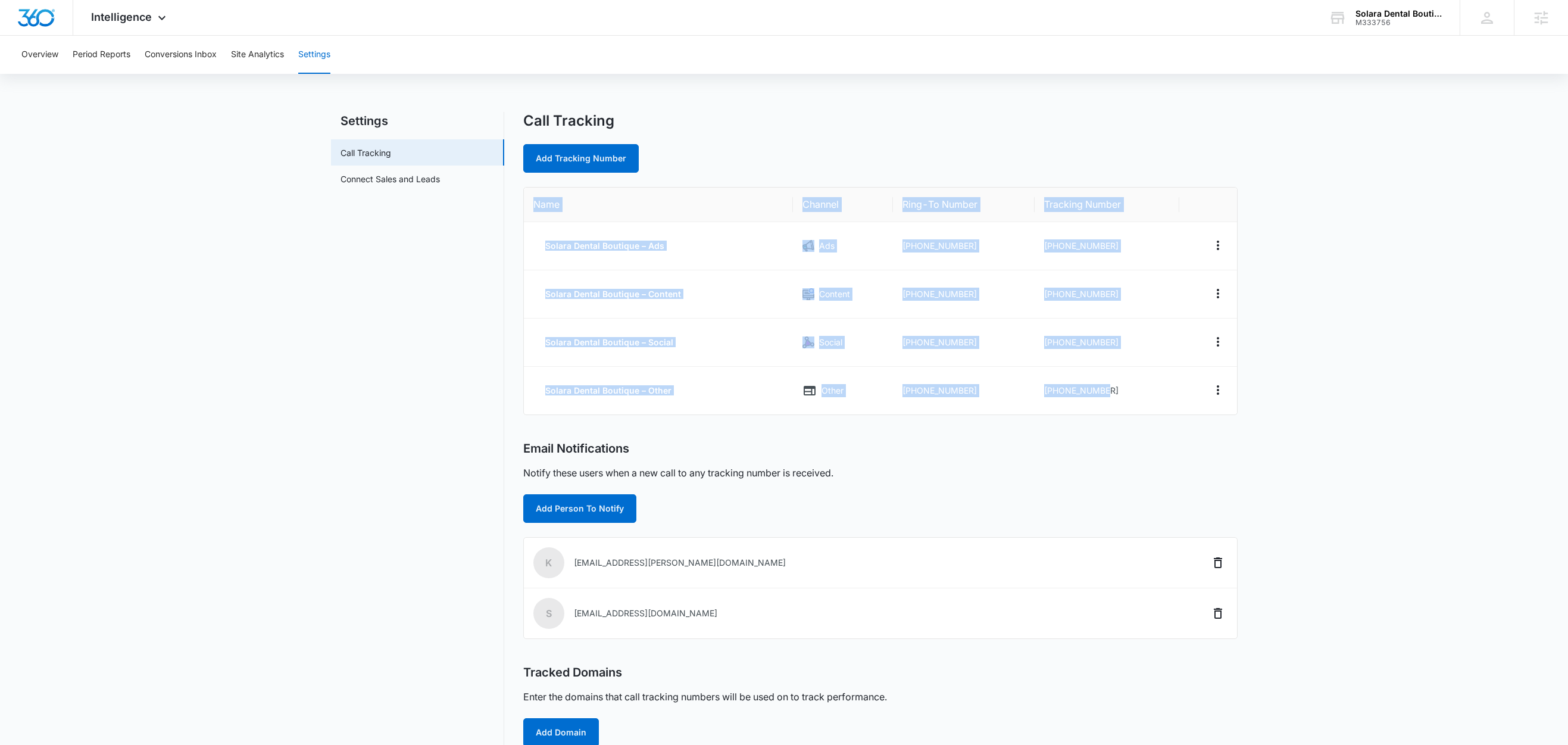
drag, startPoint x: 1103, startPoint y: 393, endPoint x: 528, endPoint y: 200, distance: 606.5
click at [528, 200] on table "Name Channel Ring-To Number Tracking Number Solara Dental Boutique – Ads Ads [P…" at bounding box center [880, 301] width 713 height 227
copy table "Name Channel Ring-To Number Tracking Number Solara Dental Boutique – Ads Ads [P…"
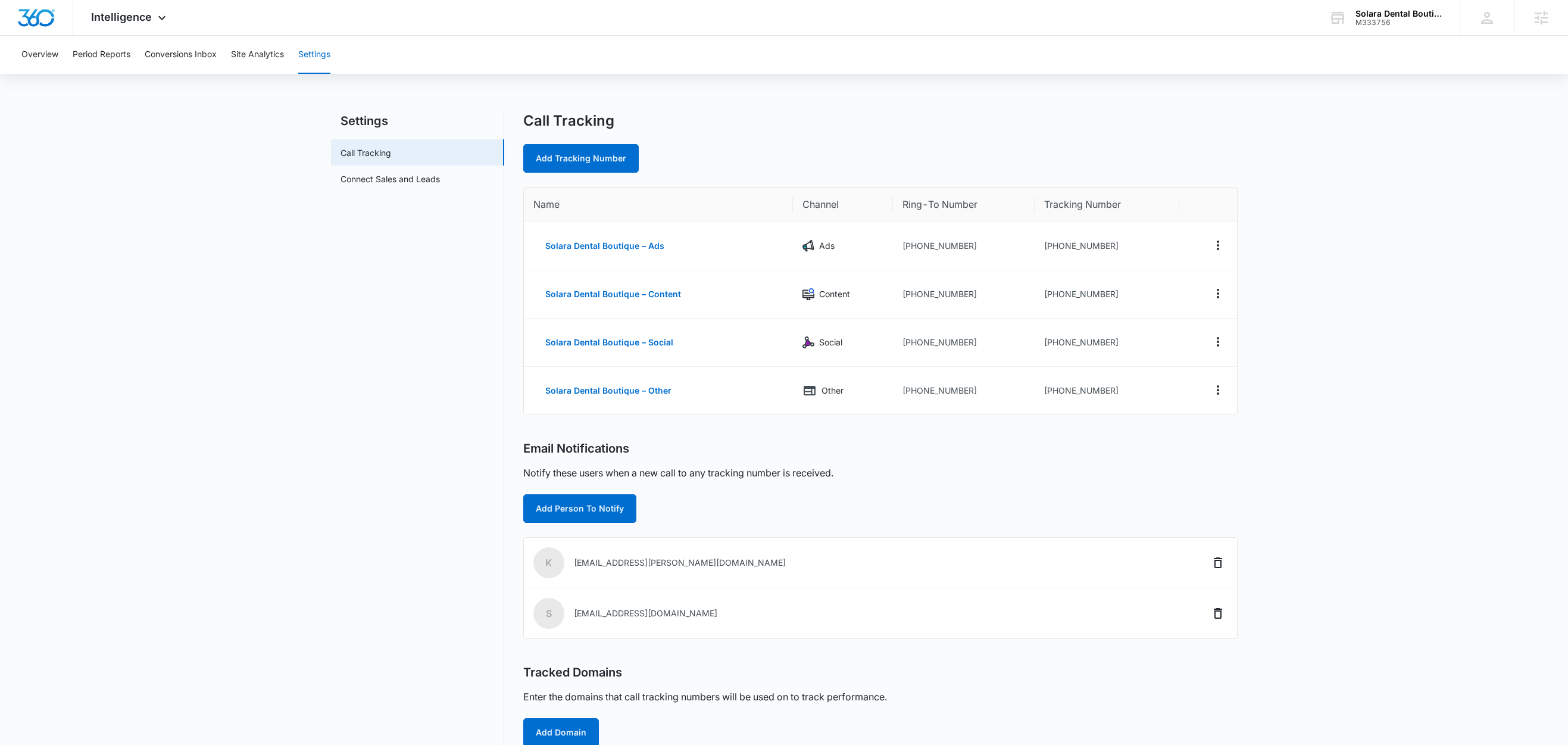
click at [401, 390] on nav "Settings Call Tracking Connect Sales and Leads" at bounding box center [418, 456] width 173 height 688
drag, startPoint x: 1107, startPoint y: 246, endPoint x: 1051, endPoint y: 251, distance: 56.2
click at [1051, 251] on td "[PHONE_NUMBER]" at bounding box center [1107, 246] width 145 height 49
copy td "7542021015"
drag, startPoint x: 1103, startPoint y: 395, endPoint x: 1088, endPoint y: 393, distance: 15.1
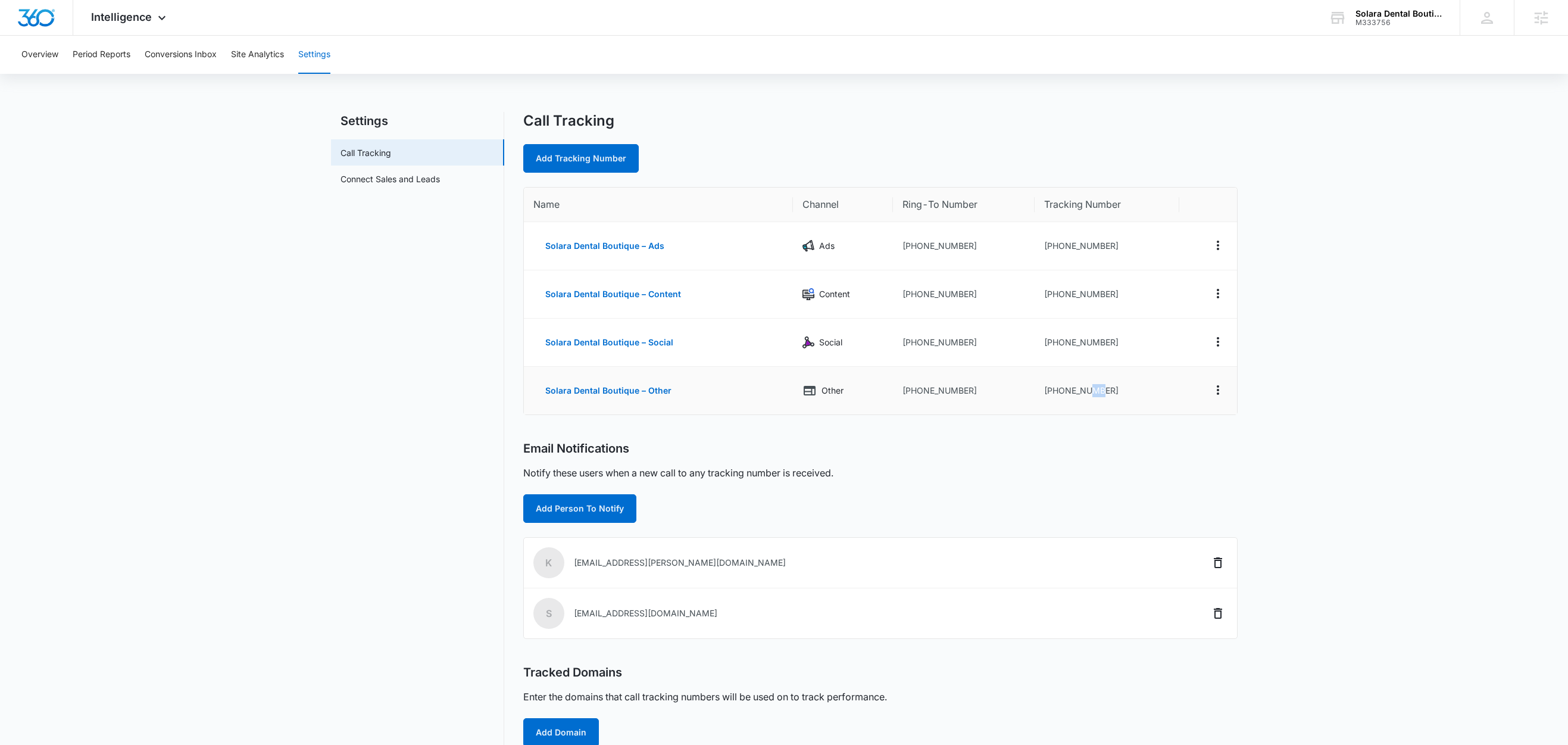
click at [1088, 393] on td "[PHONE_NUMBER]" at bounding box center [1107, 391] width 145 height 48
click at [1357, 386] on main "Settings Call Tracking Connect Sales and Leads Call Tracking Add Tracking Numbe…" at bounding box center [784, 463] width 1568 height 703
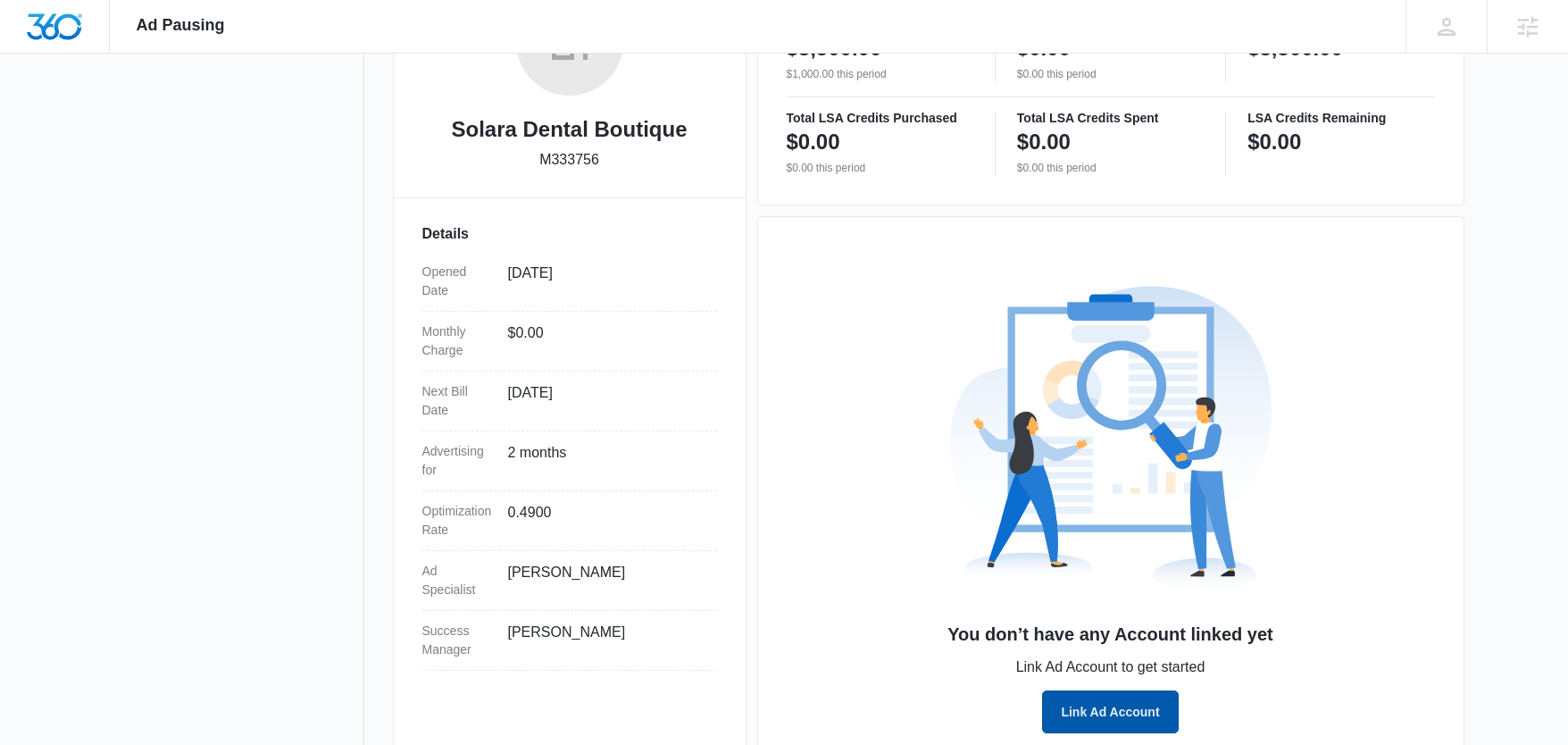
click at [1134, 703] on button "Link Ad Account" at bounding box center [1110, 711] width 136 height 43
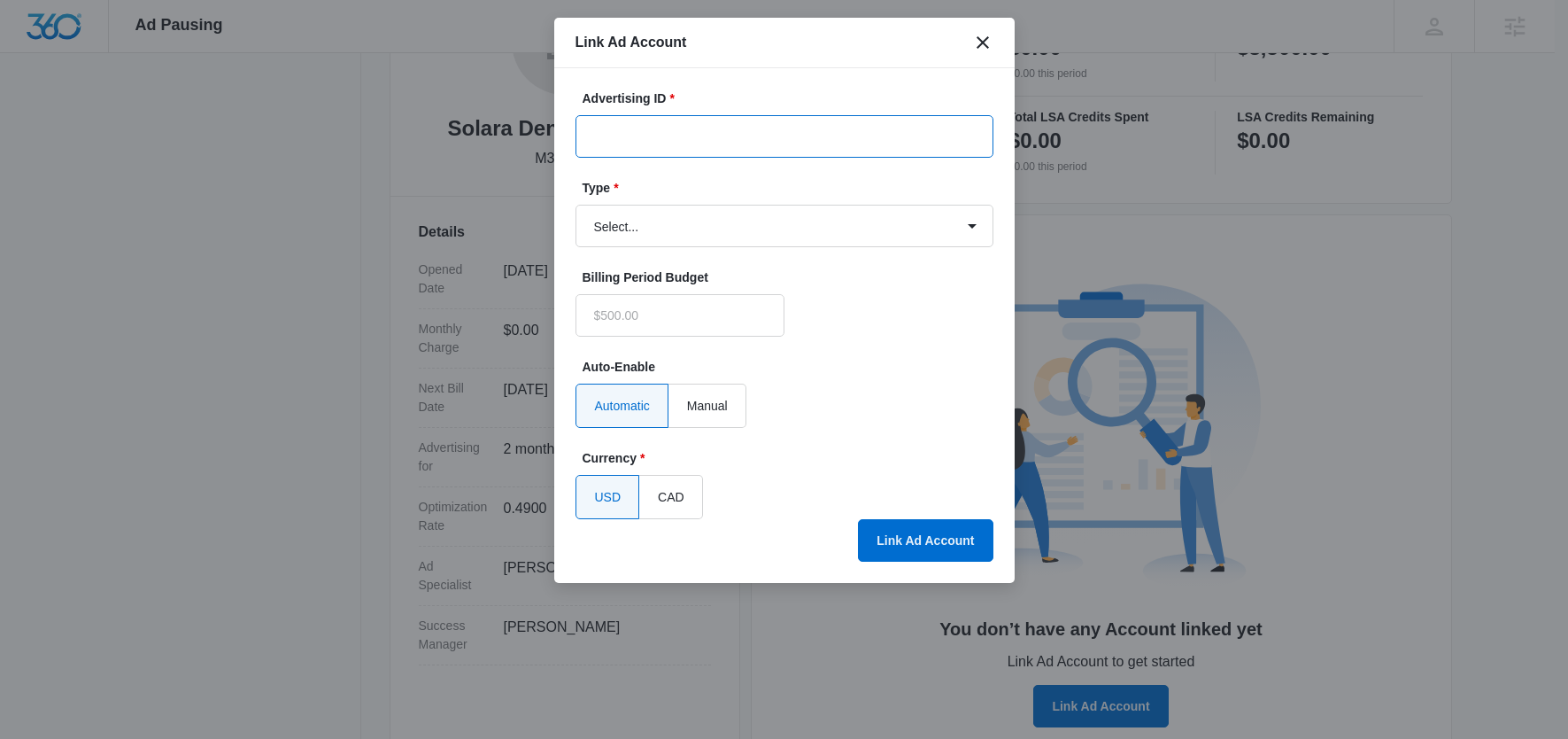
type input "$0.00"
click at [703, 146] on input "Advertising ID *" at bounding box center [785, 137] width 418 height 43
paste input "235-136-0154"
type input "235-136-0154"
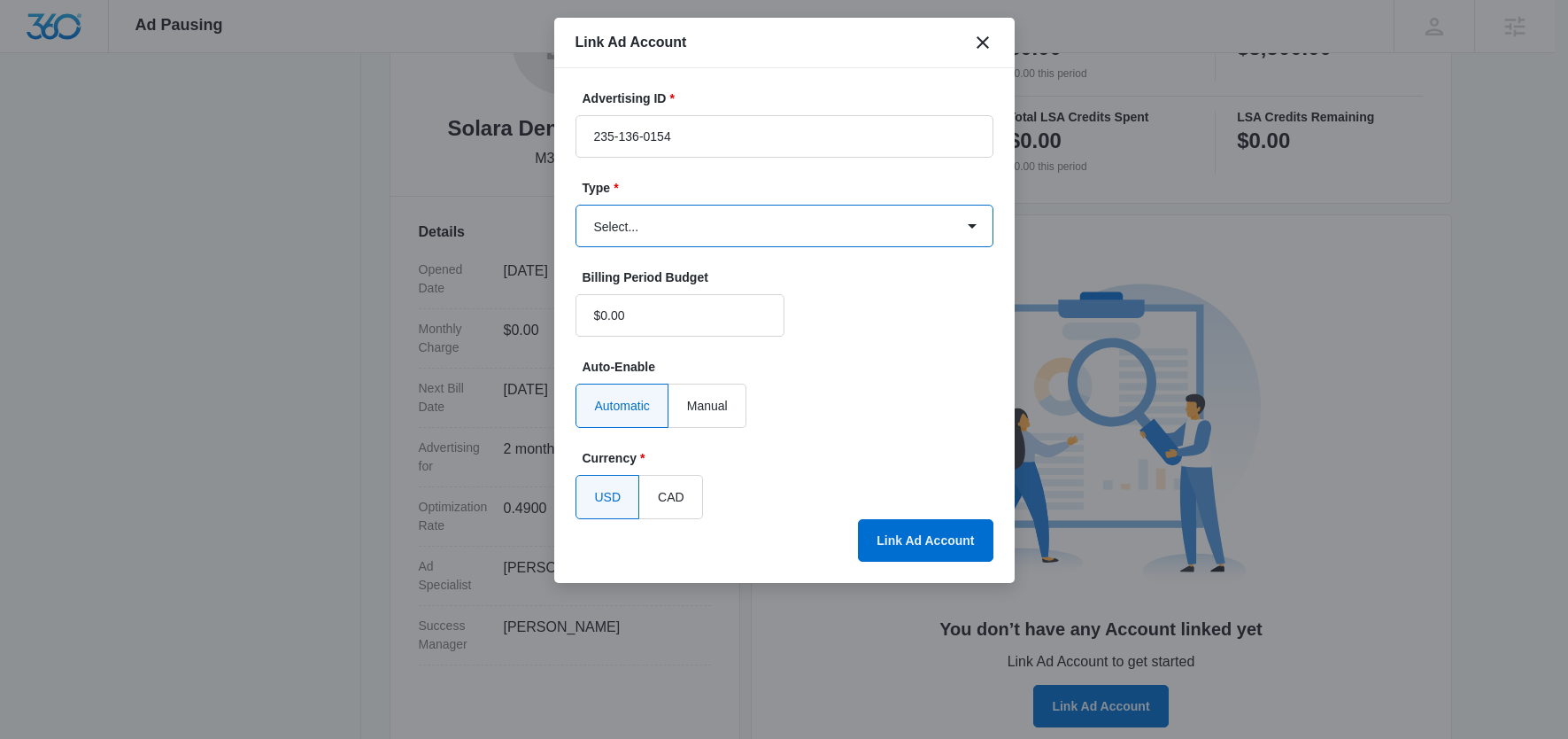
click at [659, 213] on select "Select... Bing Ads Facebook Ads Google Ads" at bounding box center [785, 226] width 418 height 43
select select "google"
click at [576, 204] on select "Select... Bing Ads Facebook Ads Google Ads" at bounding box center [785, 226] width 418 height 43
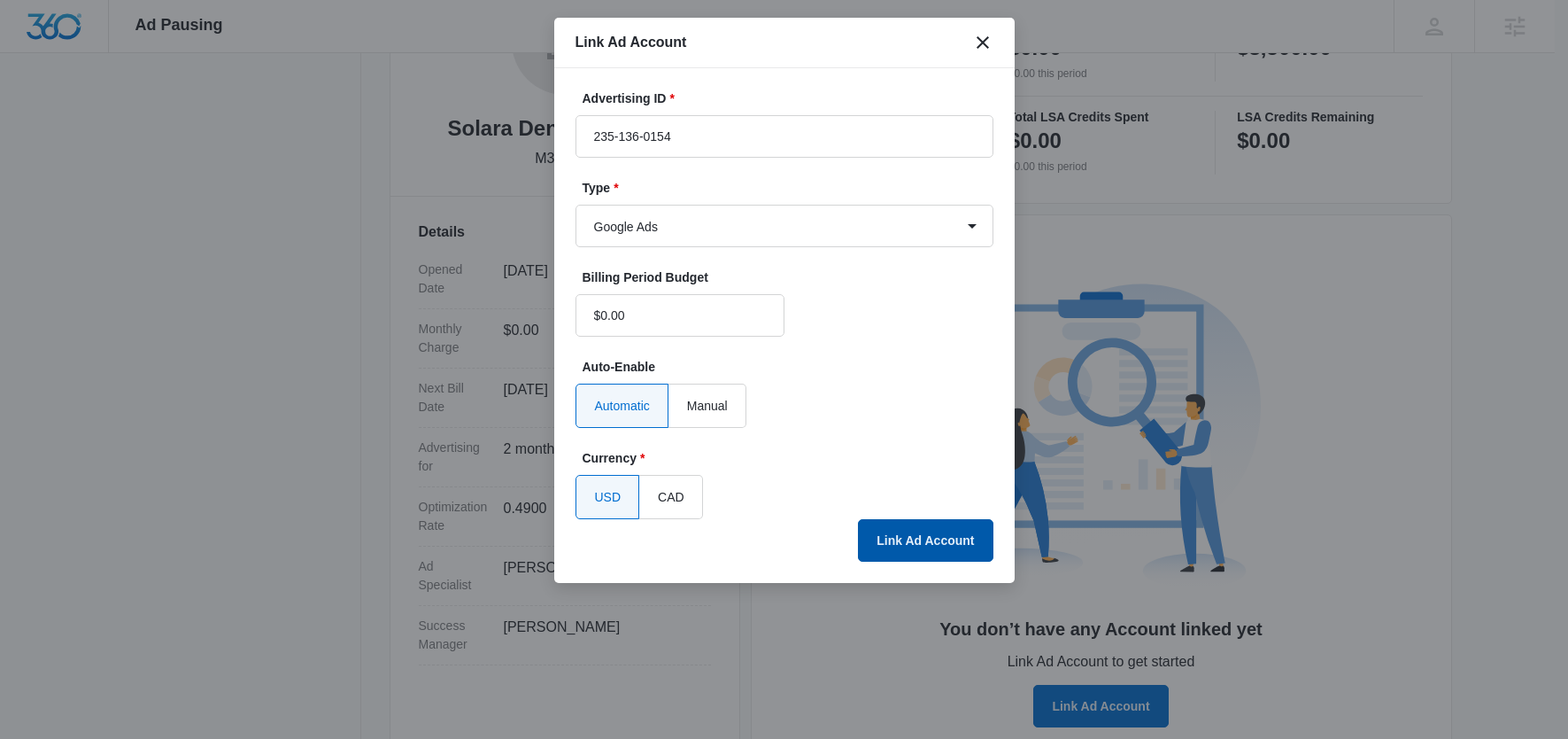
click at [956, 545] on button "Link Ad Account" at bounding box center [925, 540] width 135 height 43
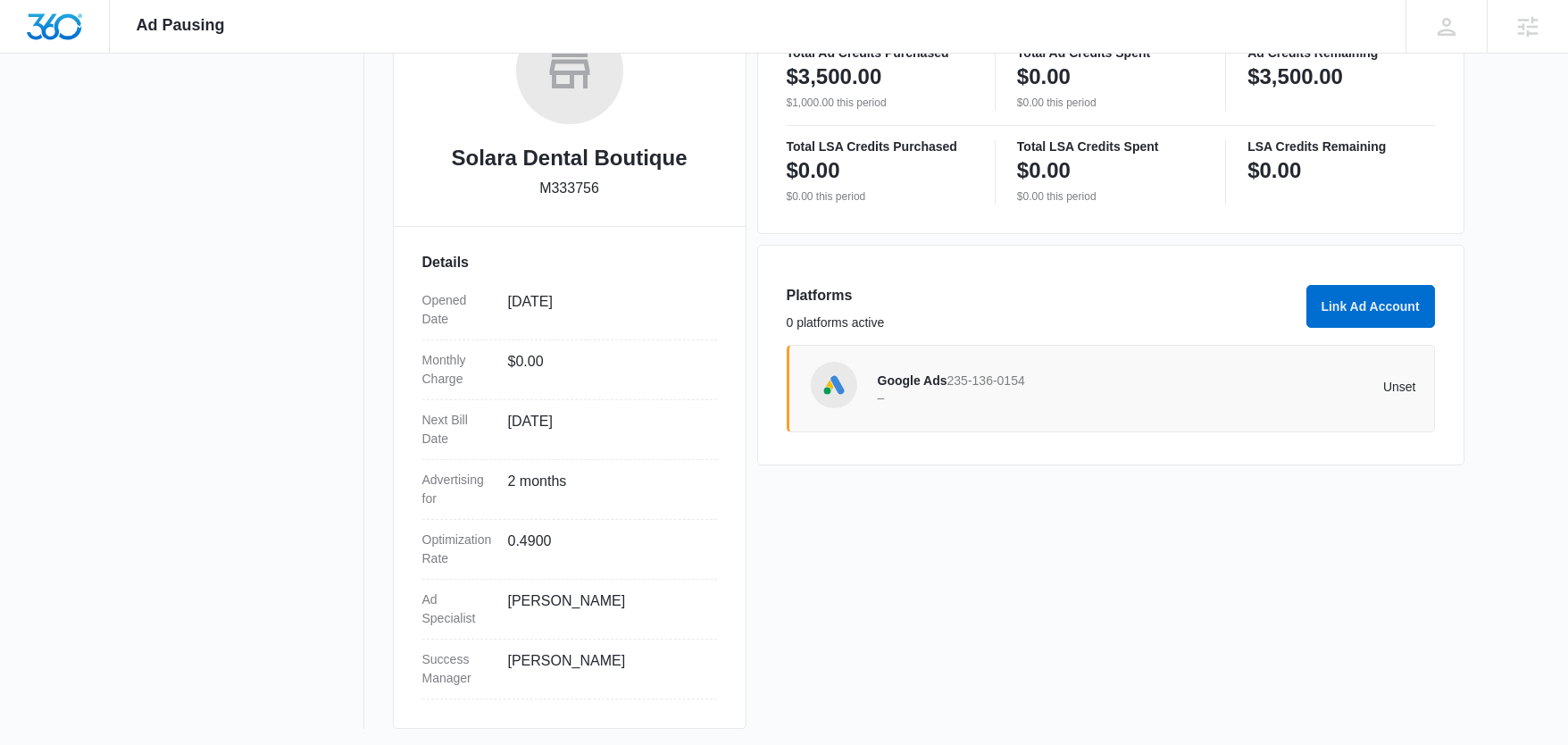
scroll to position [323, 0]
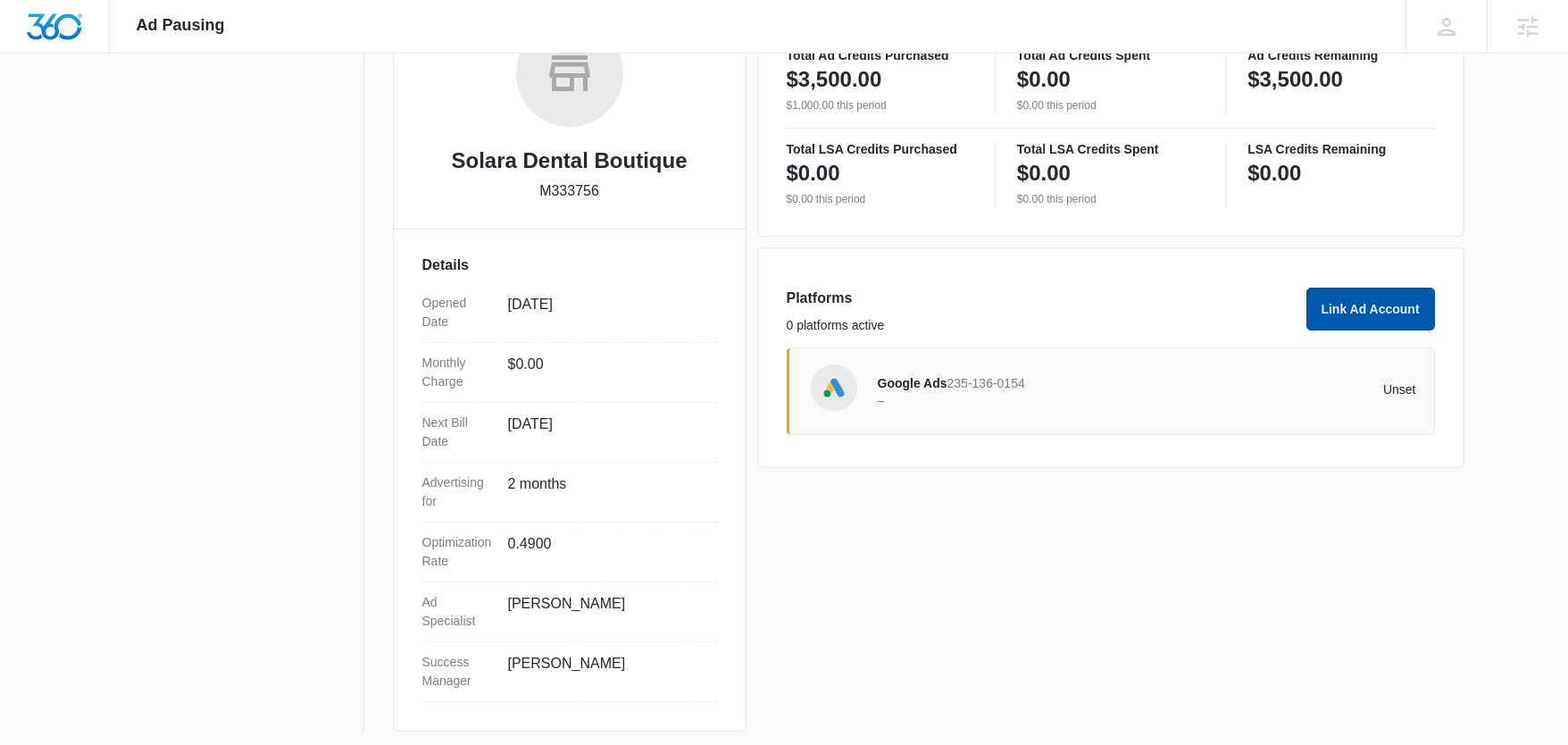
click button "Link Ad Account"
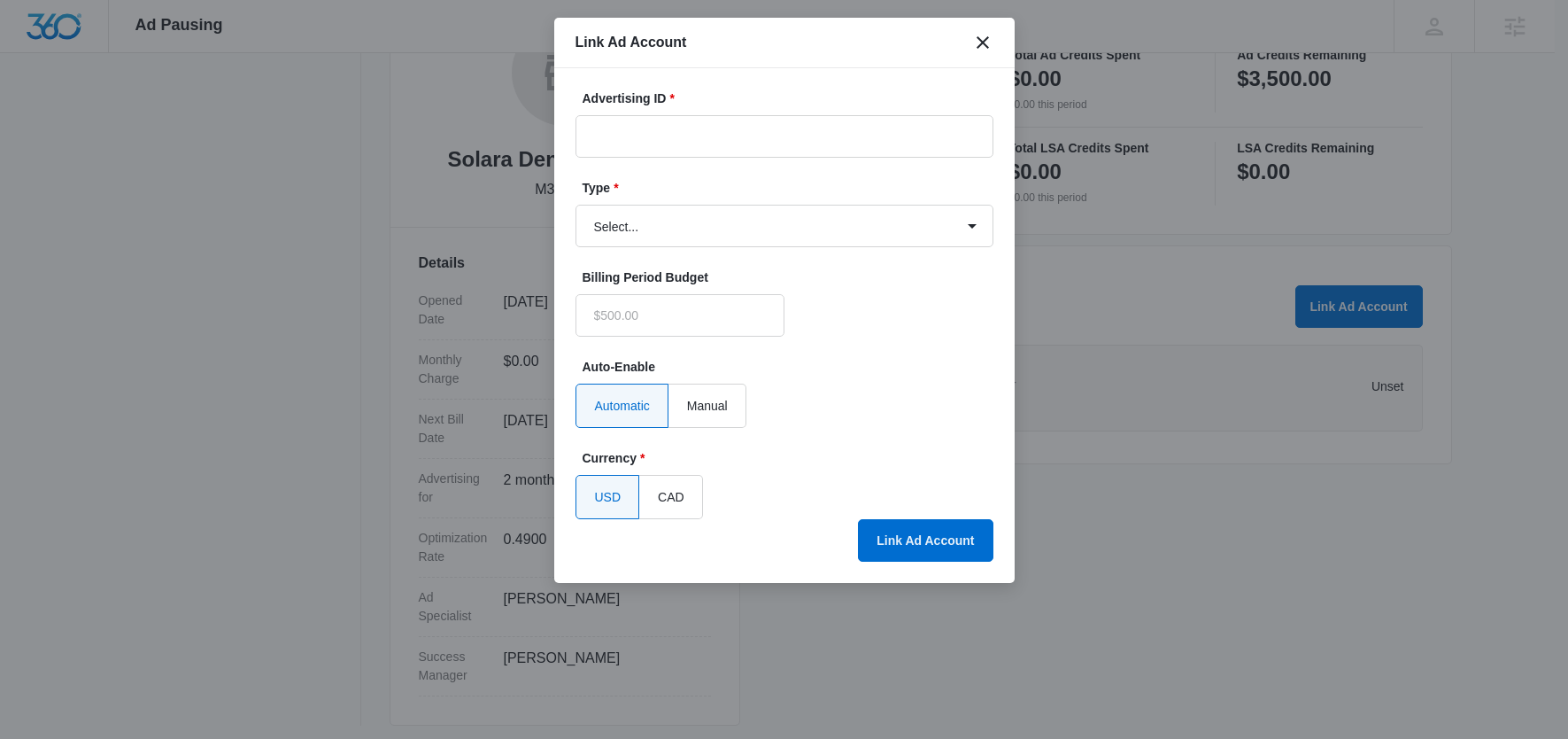
type input "$0.00"
click select "Select... Bing Ads Facebook Ads Google Ads"
select select "facebook"
click select "Select... Bing Ads Facebook Ads Google Ads"
click input "Advertising ID *"
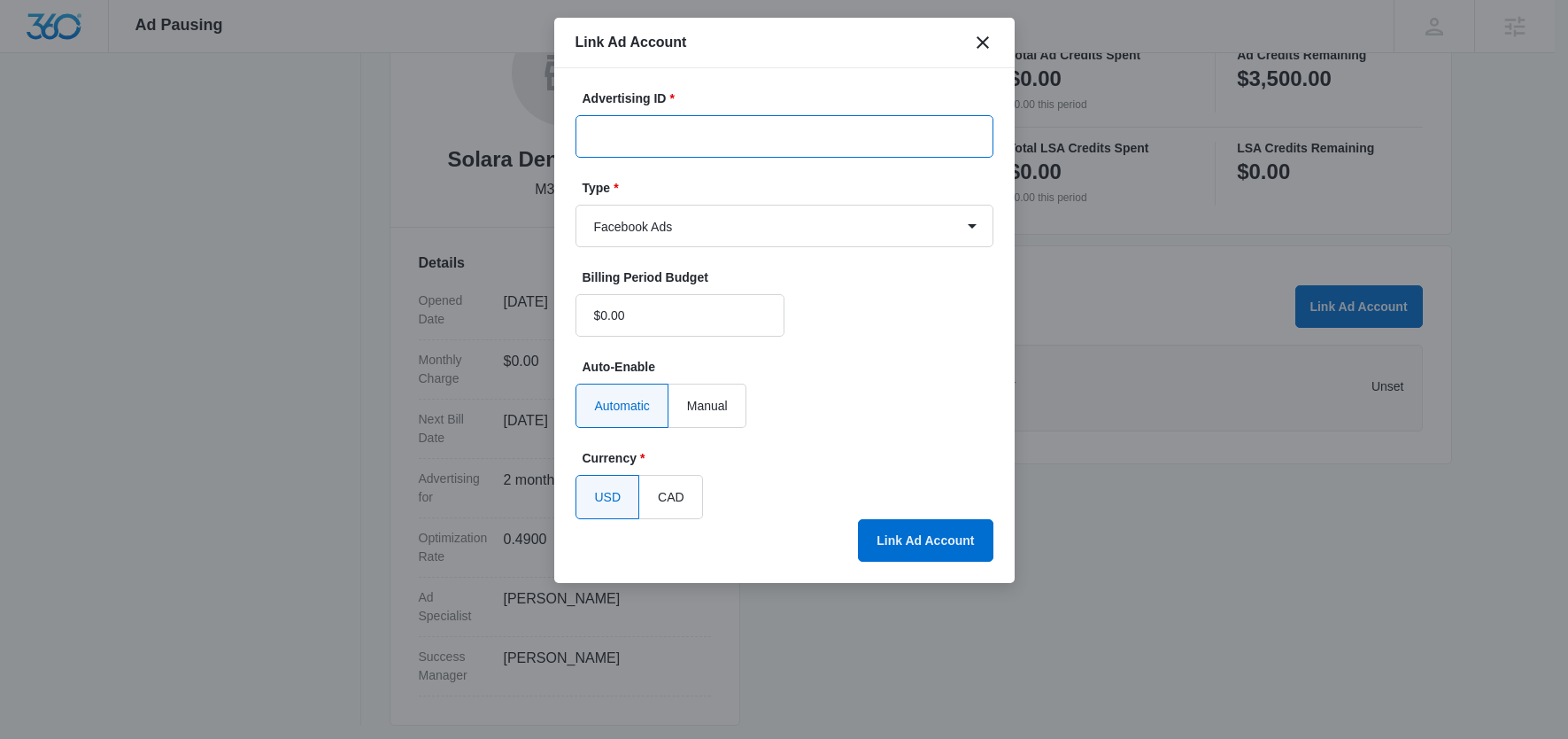
paste input "1271765751295661"
type input "1271765751295661"
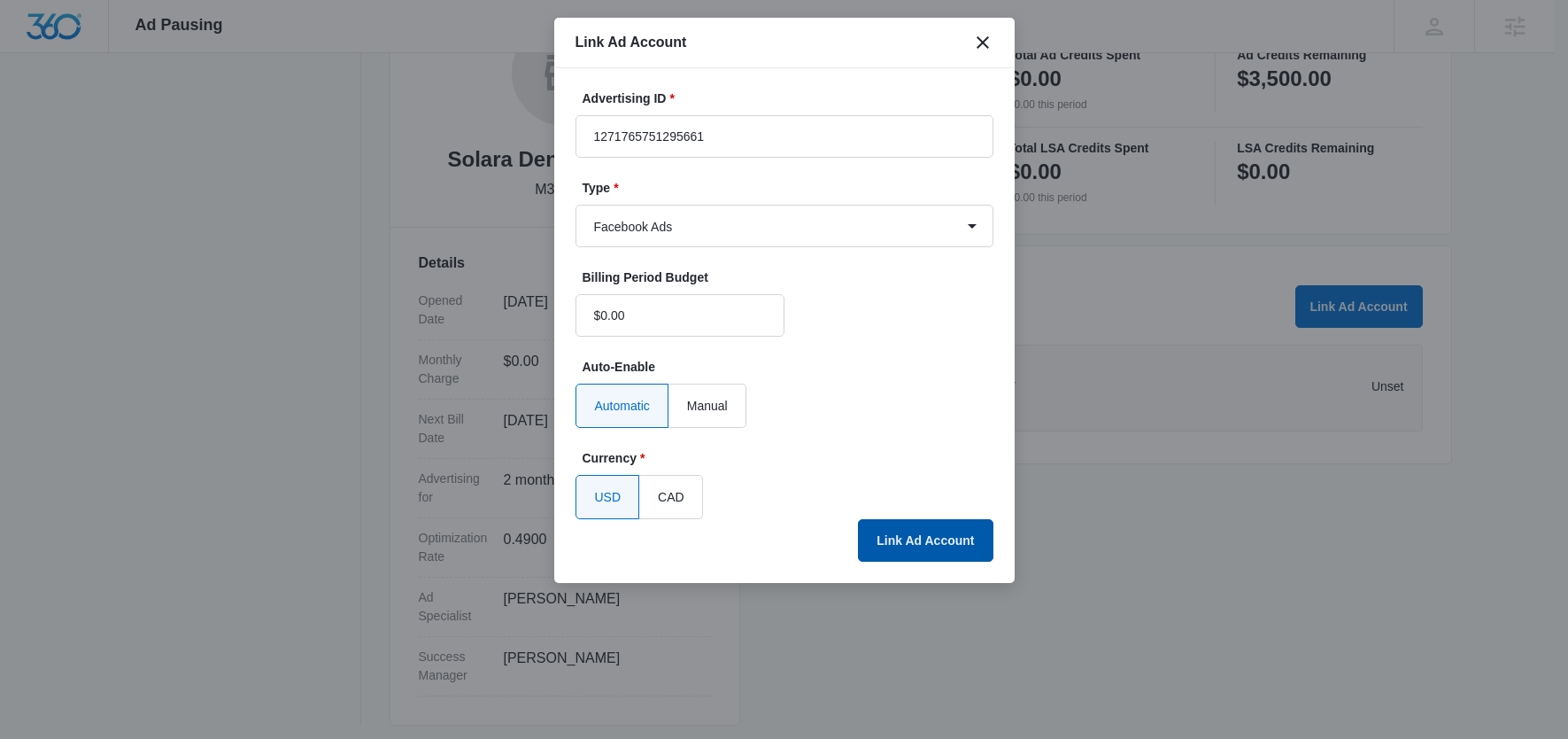
click button "Link Ad Account"
